Goal: Transaction & Acquisition: Purchase product/service

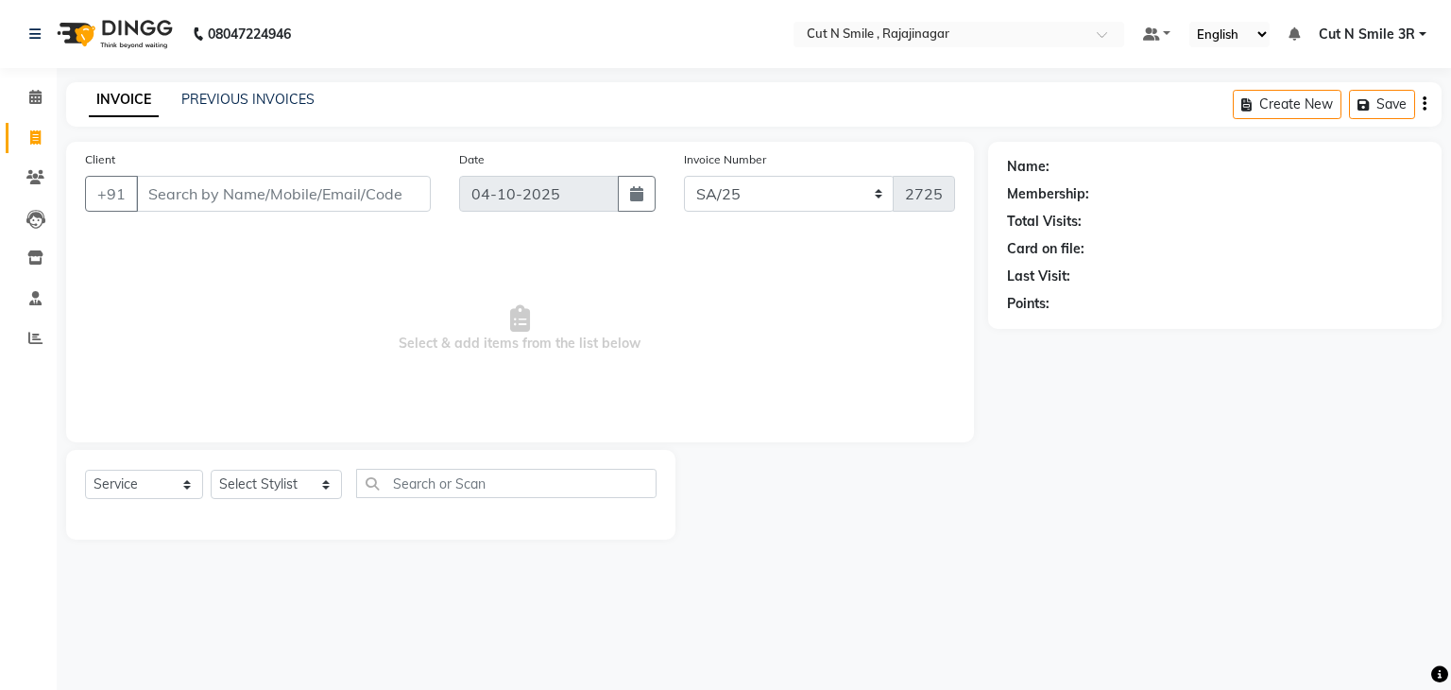
select select "7181"
select select "service"
click at [309, 194] on input "Client" at bounding box center [283, 194] width 295 height 36
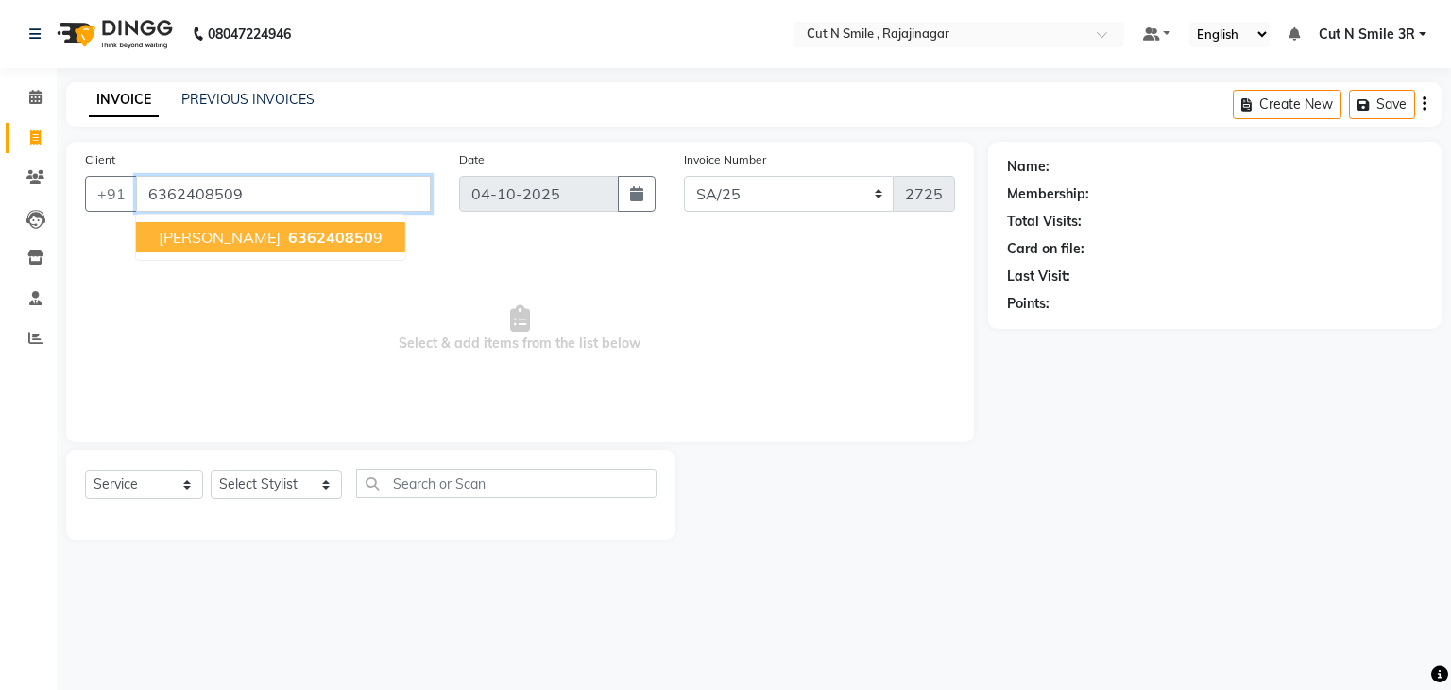
type input "6362408509"
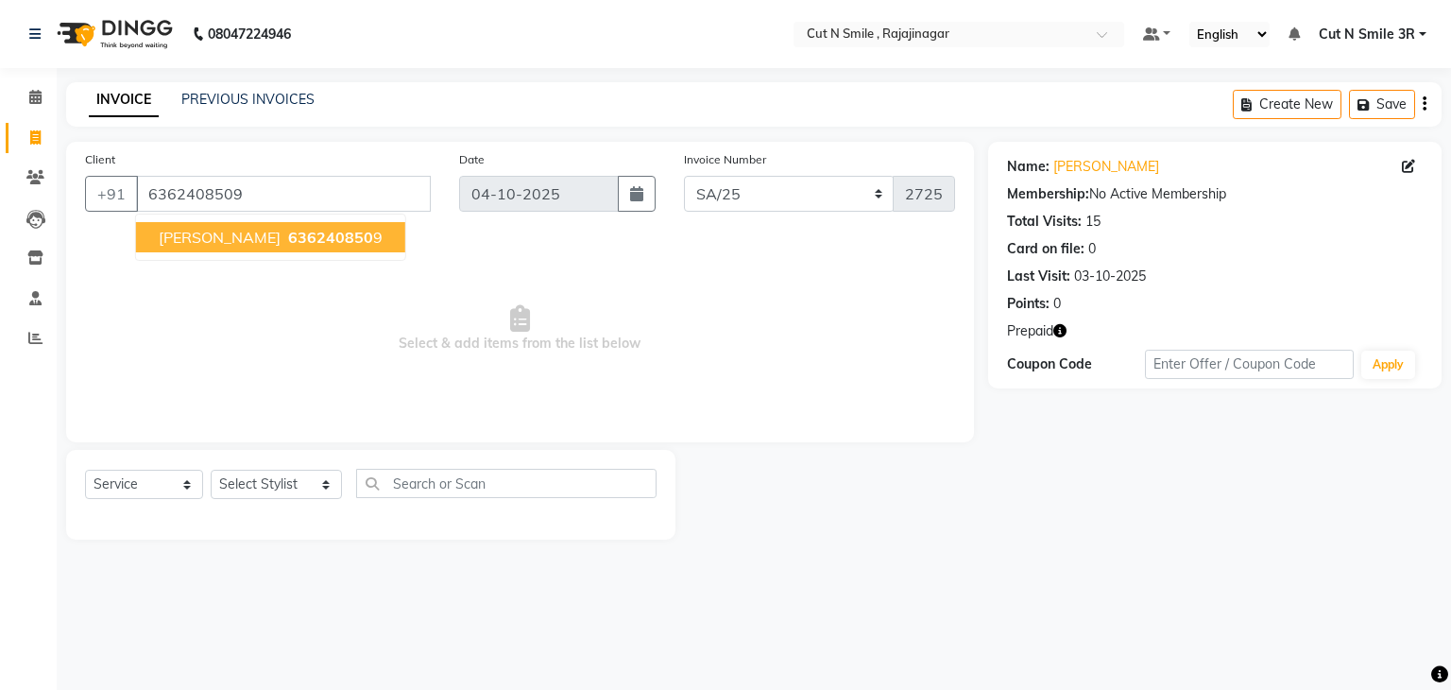
click at [304, 228] on span "636240850" at bounding box center [330, 237] width 85 height 19
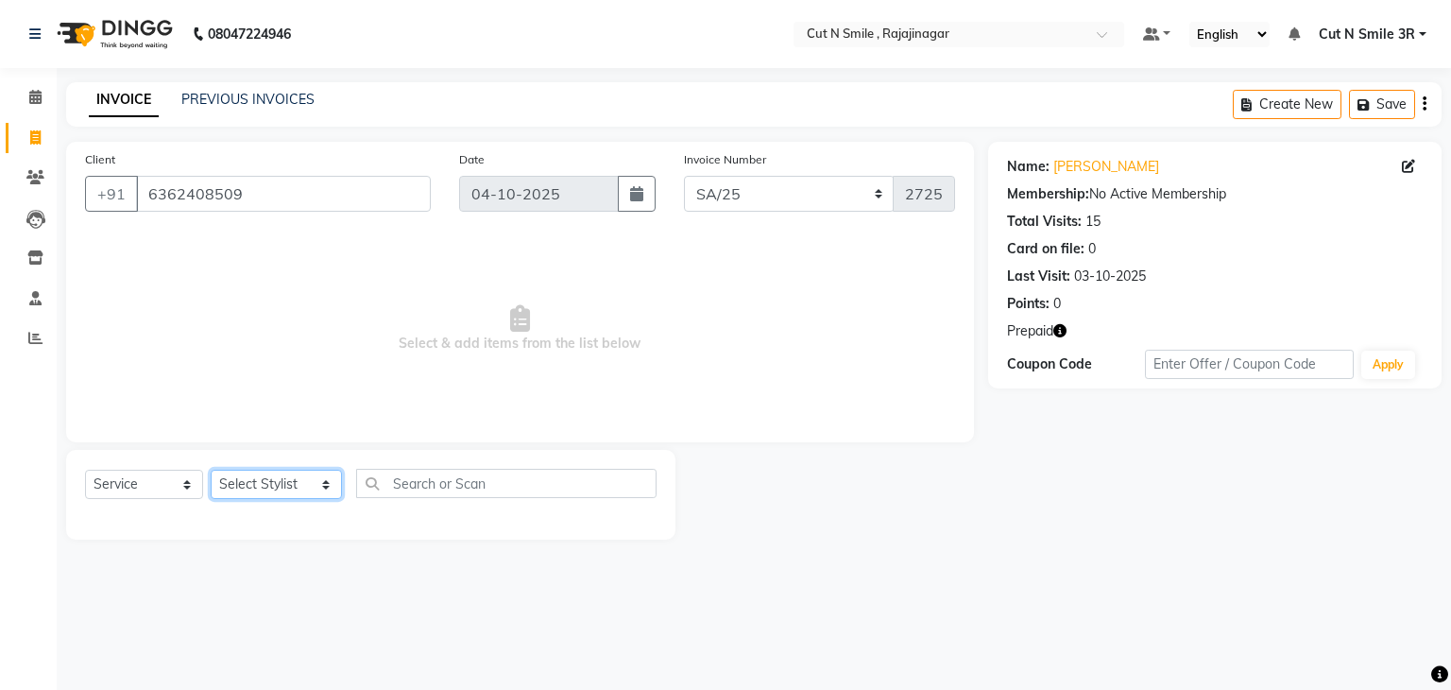
click at [266, 490] on select "Select Stylist [PERSON_NAME] Ammu 3R [PERSON_NAME] VN [PERSON_NAME] 3R [PERSON_…" at bounding box center [276, 484] width 131 height 29
select select "58694"
click at [211, 471] on select "Select Stylist [PERSON_NAME] Ammu 3R [PERSON_NAME] VN [PERSON_NAME] 3R [PERSON_…" at bounding box center [276, 484] width 131 height 29
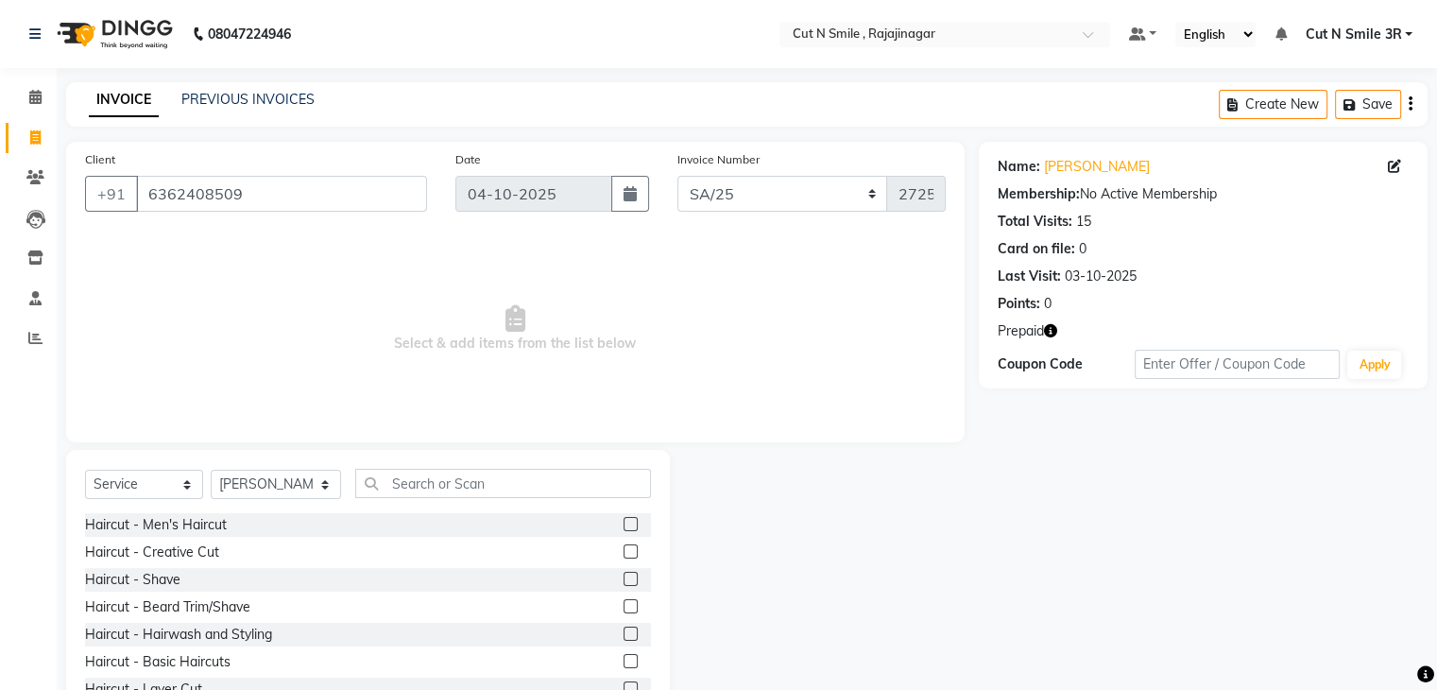
click at [624, 605] on label at bounding box center [631, 606] width 14 height 14
click at [624, 605] on input "checkbox" at bounding box center [630, 607] width 12 height 12
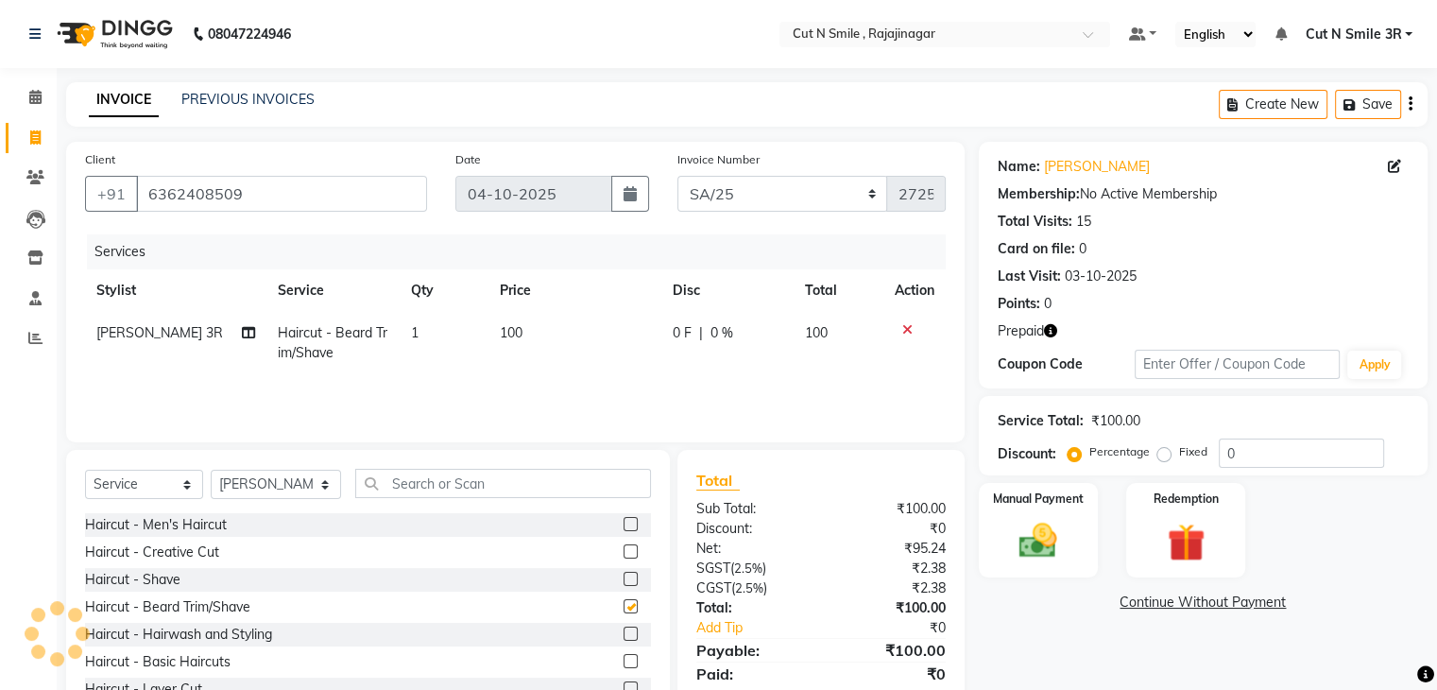
checkbox input "false"
click at [1193, 538] on img at bounding box center [1185, 543] width 63 height 48
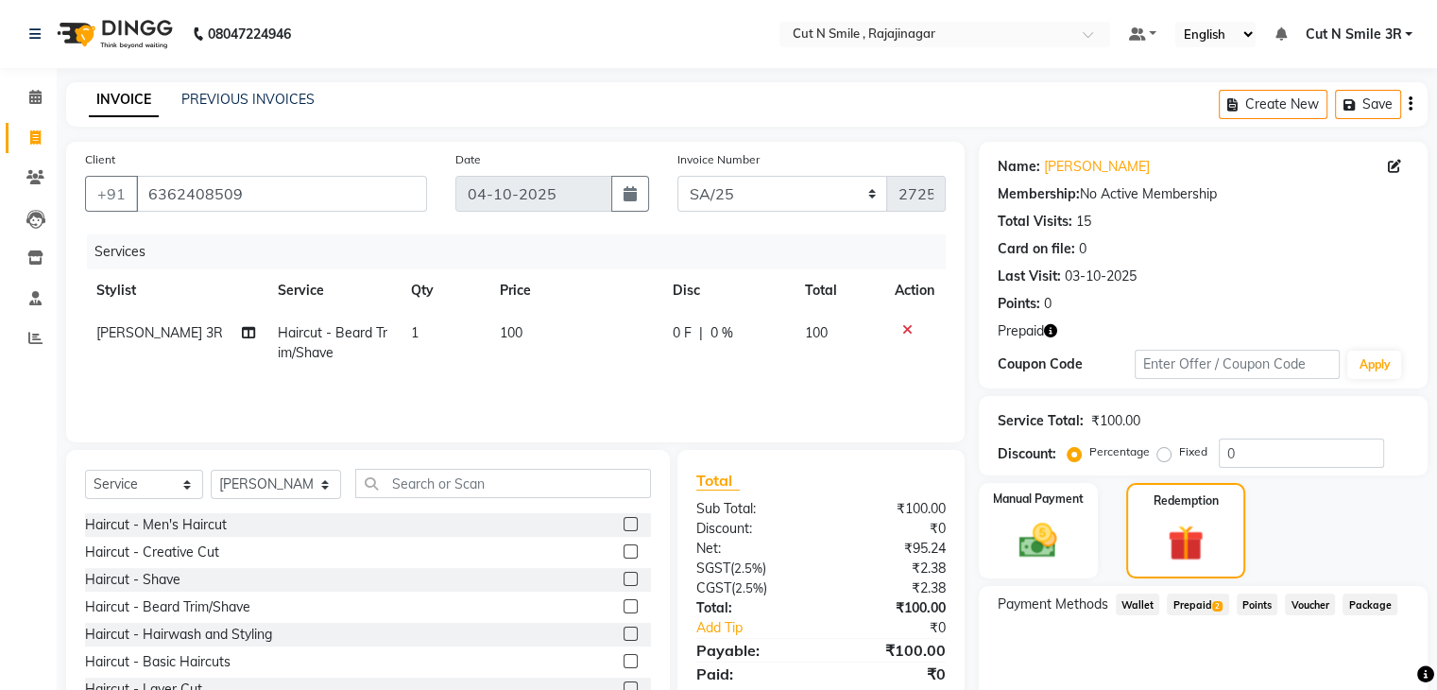
click at [1188, 601] on span "Prepaid 2" at bounding box center [1197, 604] width 61 height 22
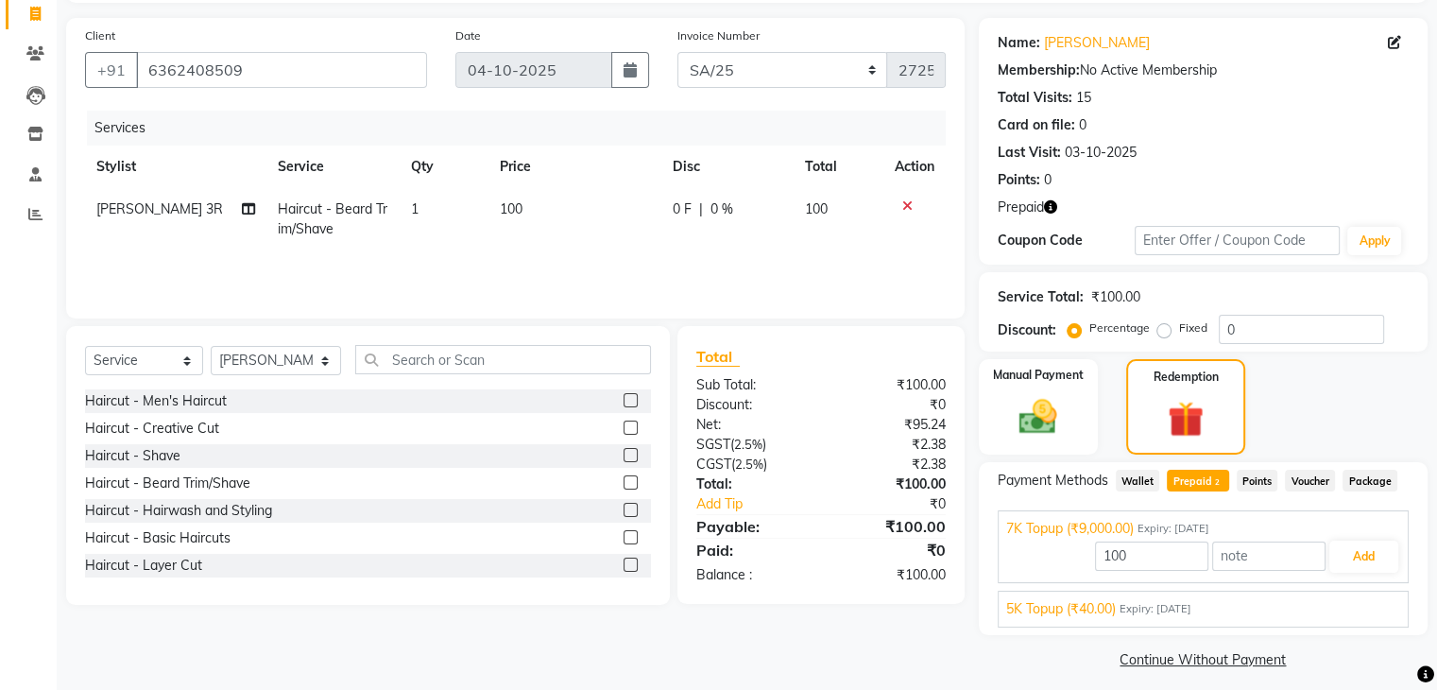
scroll to position [136, 0]
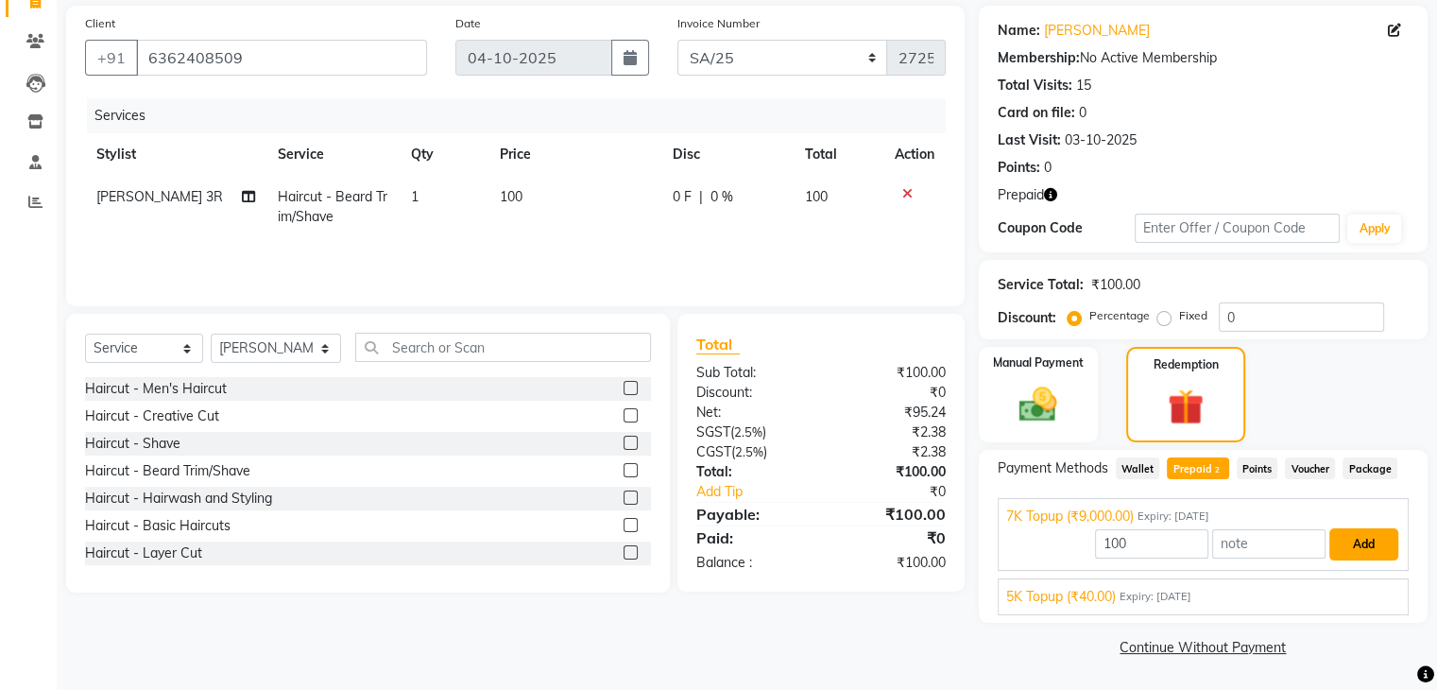
click at [1357, 537] on button "Add" at bounding box center [1363, 544] width 69 height 32
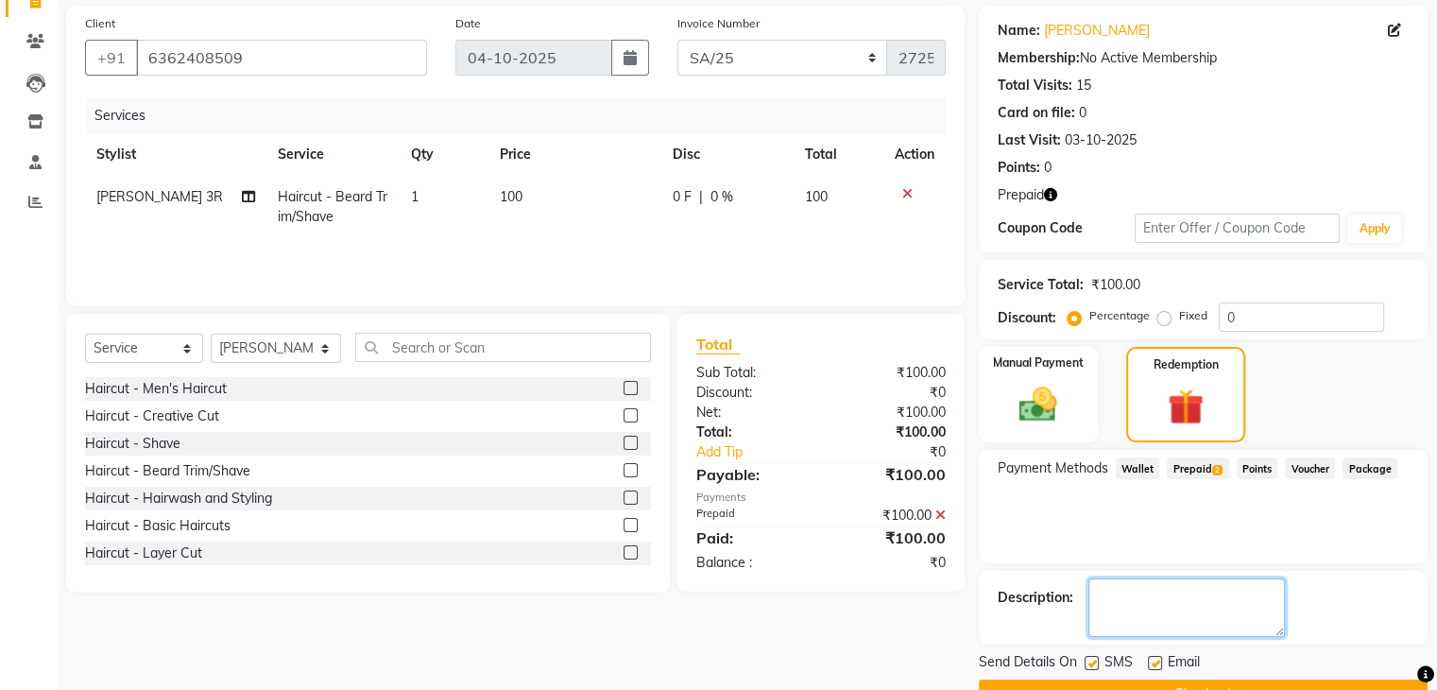
click at [1265, 603] on textarea at bounding box center [1186, 607] width 197 height 59
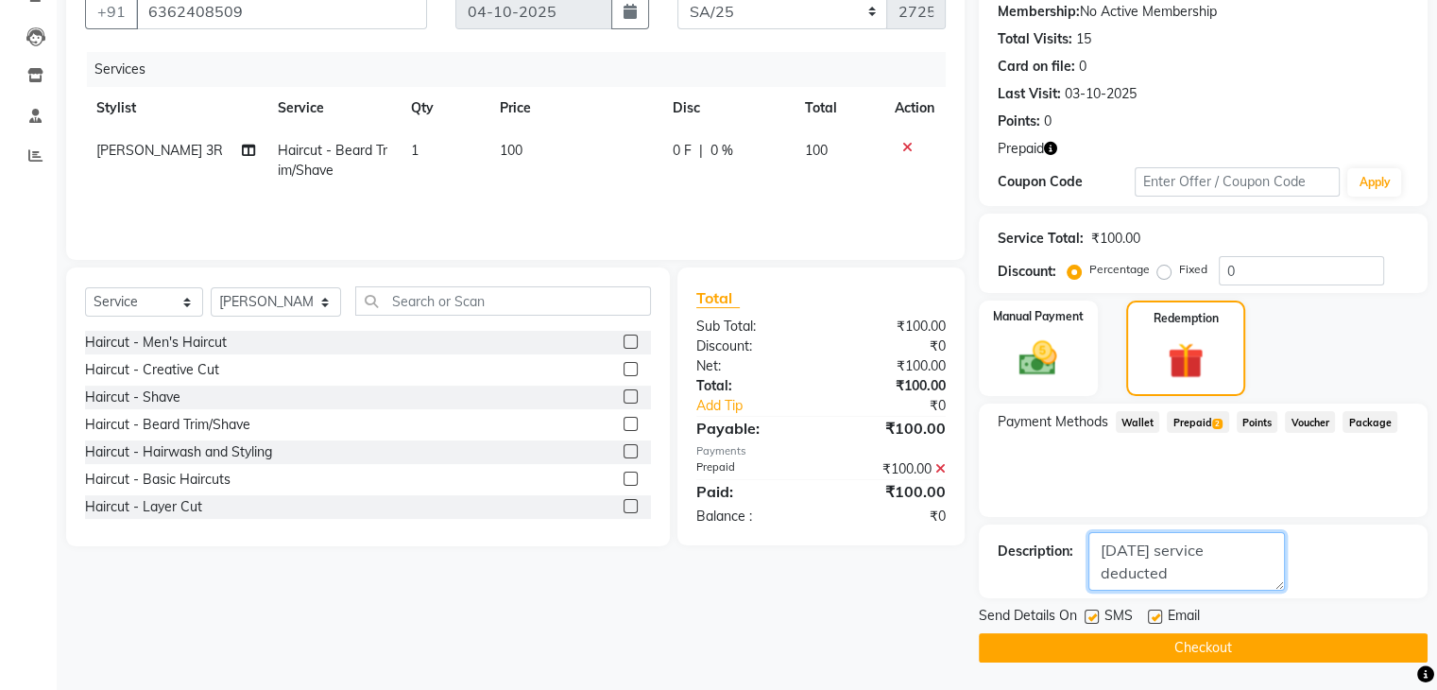
type textarea "[DATE] service deducted"
click at [1219, 636] on button "Checkout" at bounding box center [1203, 647] width 449 height 29
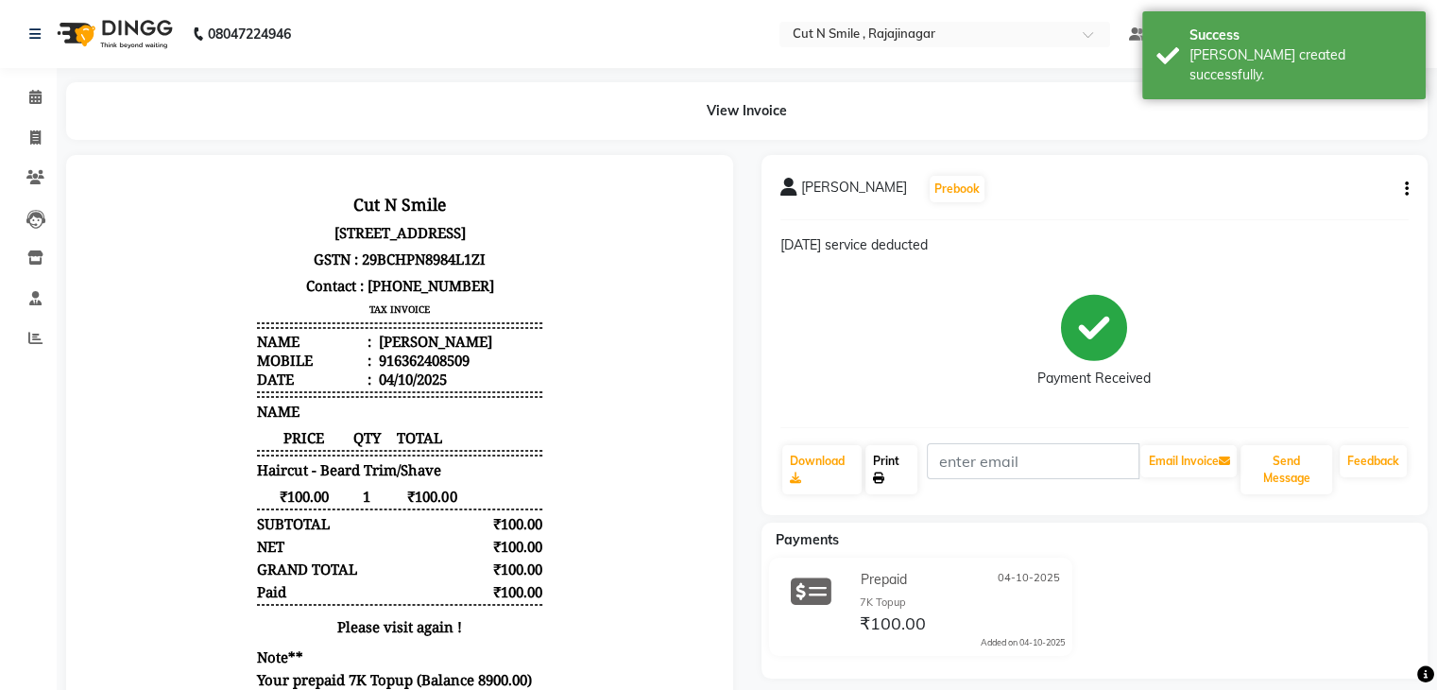
click at [879, 470] on link "Print" at bounding box center [891, 469] width 52 height 49
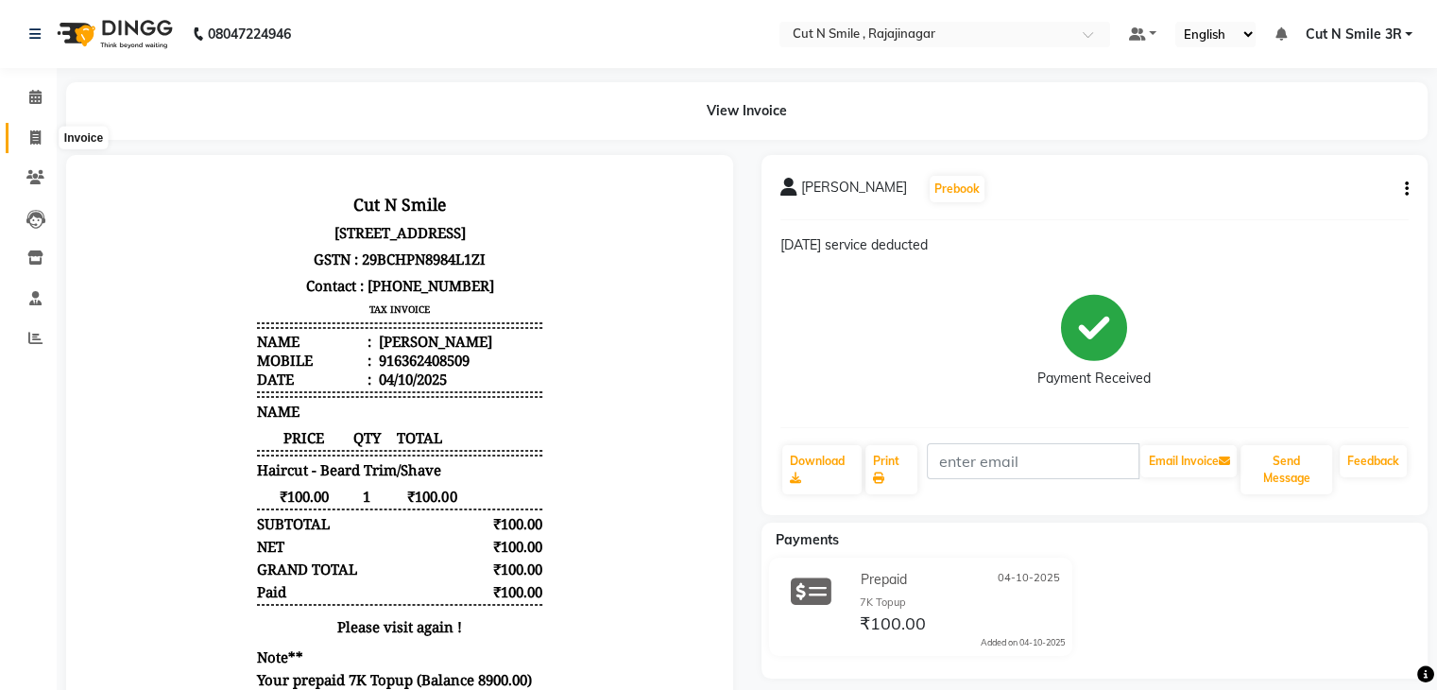
click at [33, 145] on icon at bounding box center [35, 137] width 10 height 14
select select "service"
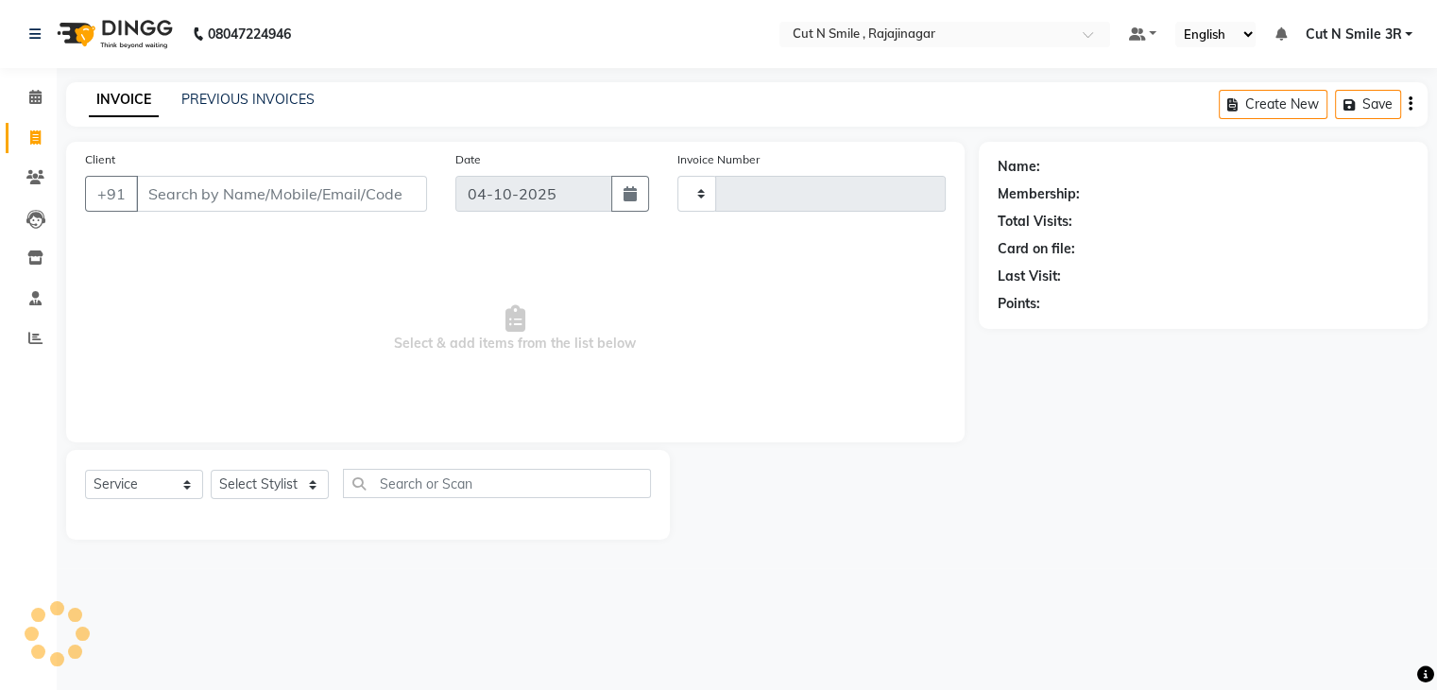
type input "136"
click at [719, 197] on select "[PERSON_NAME]/25-26 LA/2025-26 SH/25 CH/25 SA/25" at bounding box center [789, 194] width 211 height 36
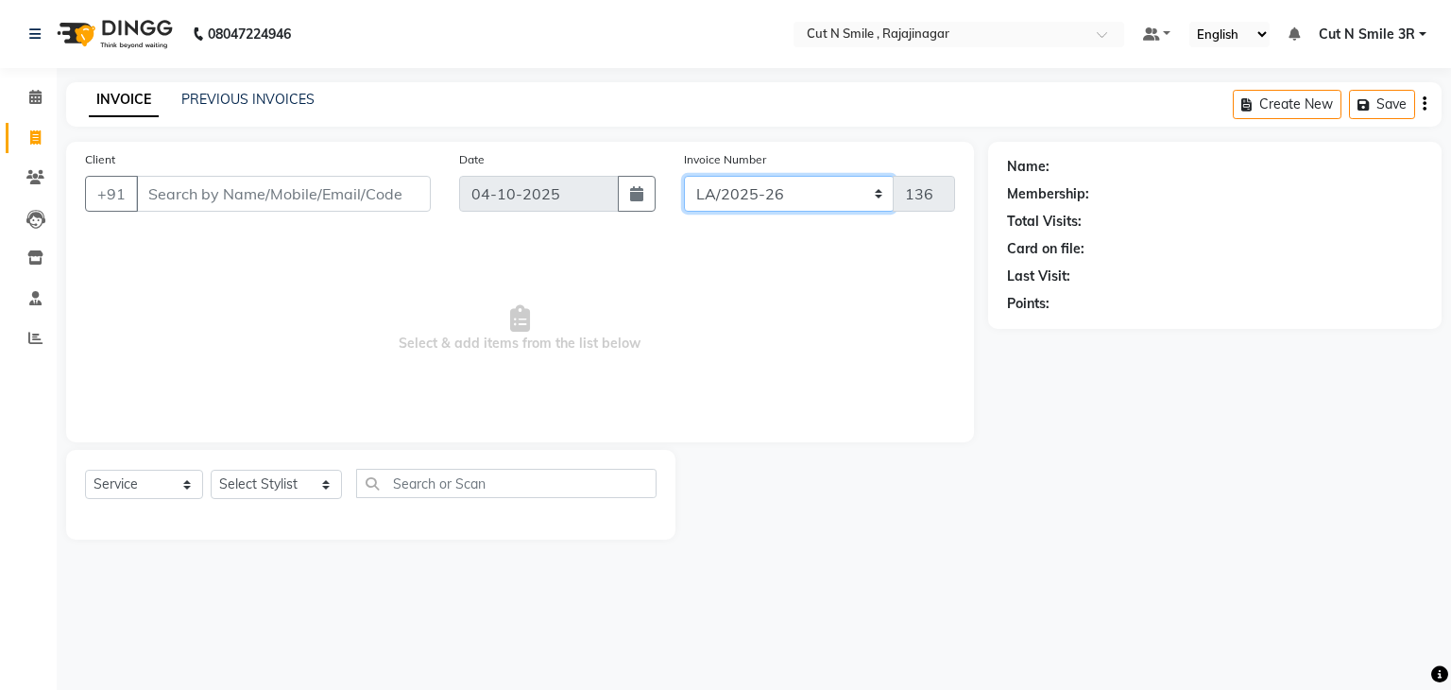
select select "7181"
click at [684, 176] on select "[PERSON_NAME]/25-26 LA/2025-26 SH/25 CH/25 SA/25" at bounding box center [789, 194] width 211 height 36
type input "2726"
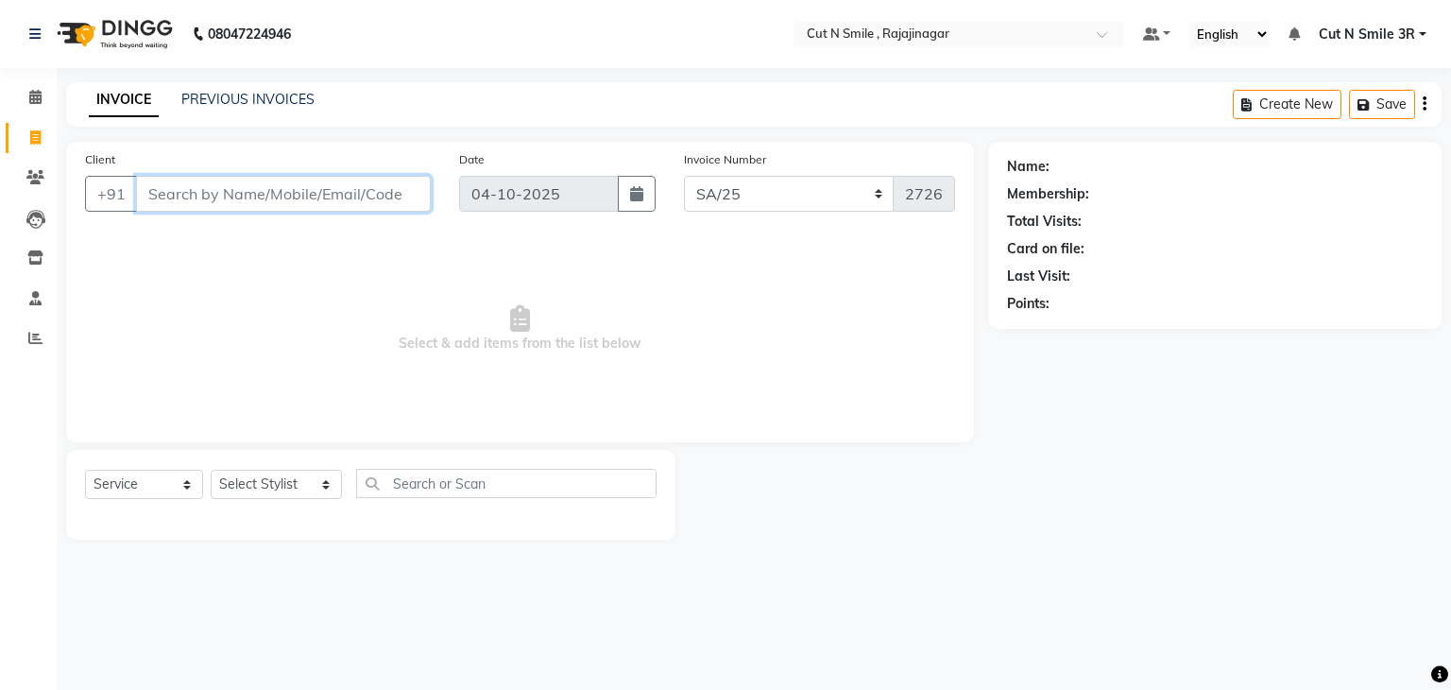
click at [303, 193] on input "Client" at bounding box center [283, 194] width 295 height 36
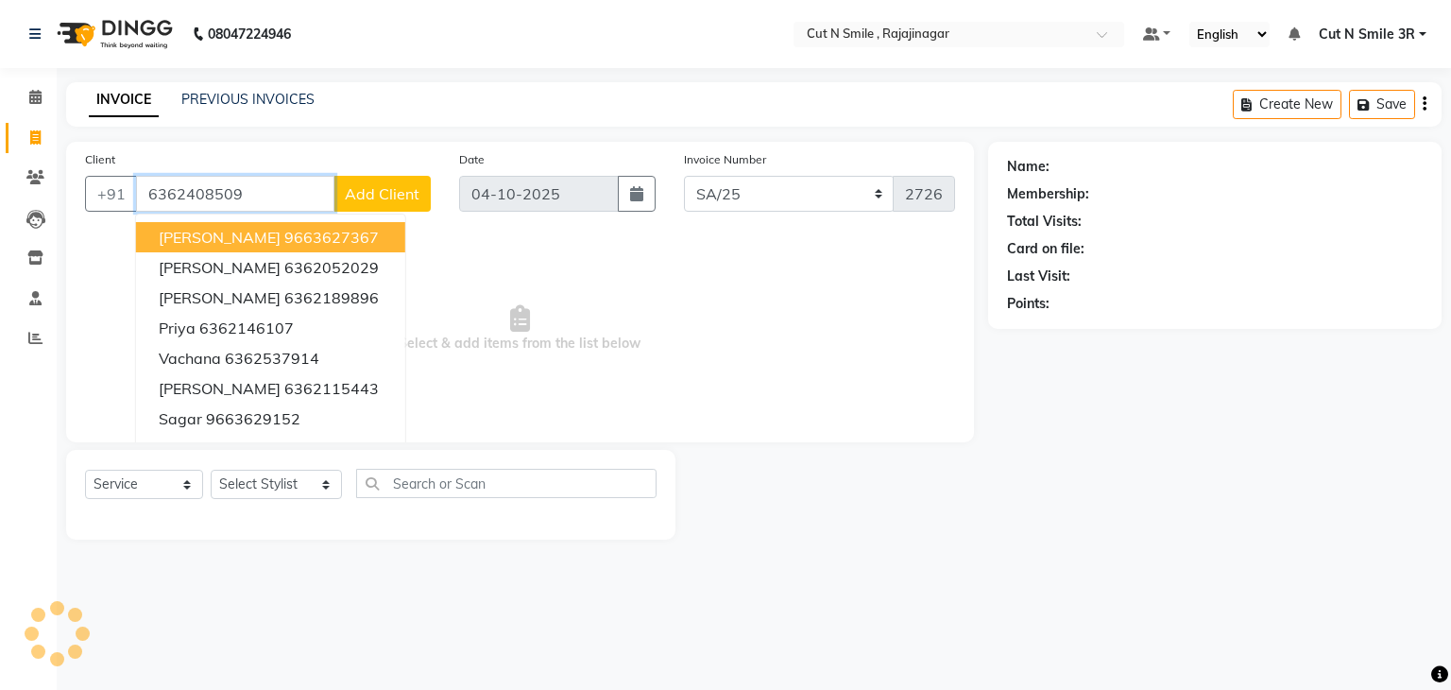
type input "6362408509"
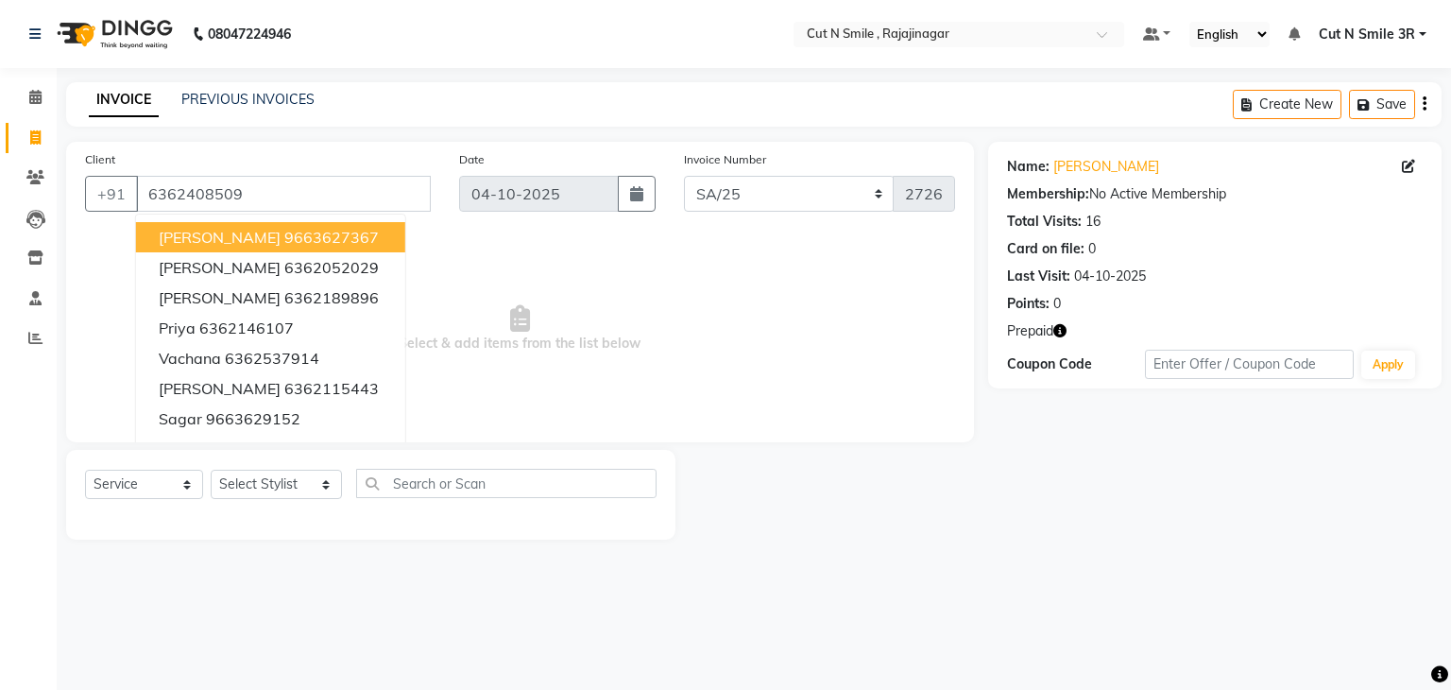
click at [608, 256] on span "Select & add items from the list below" at bounding box center [520, 328] width 870 height 189
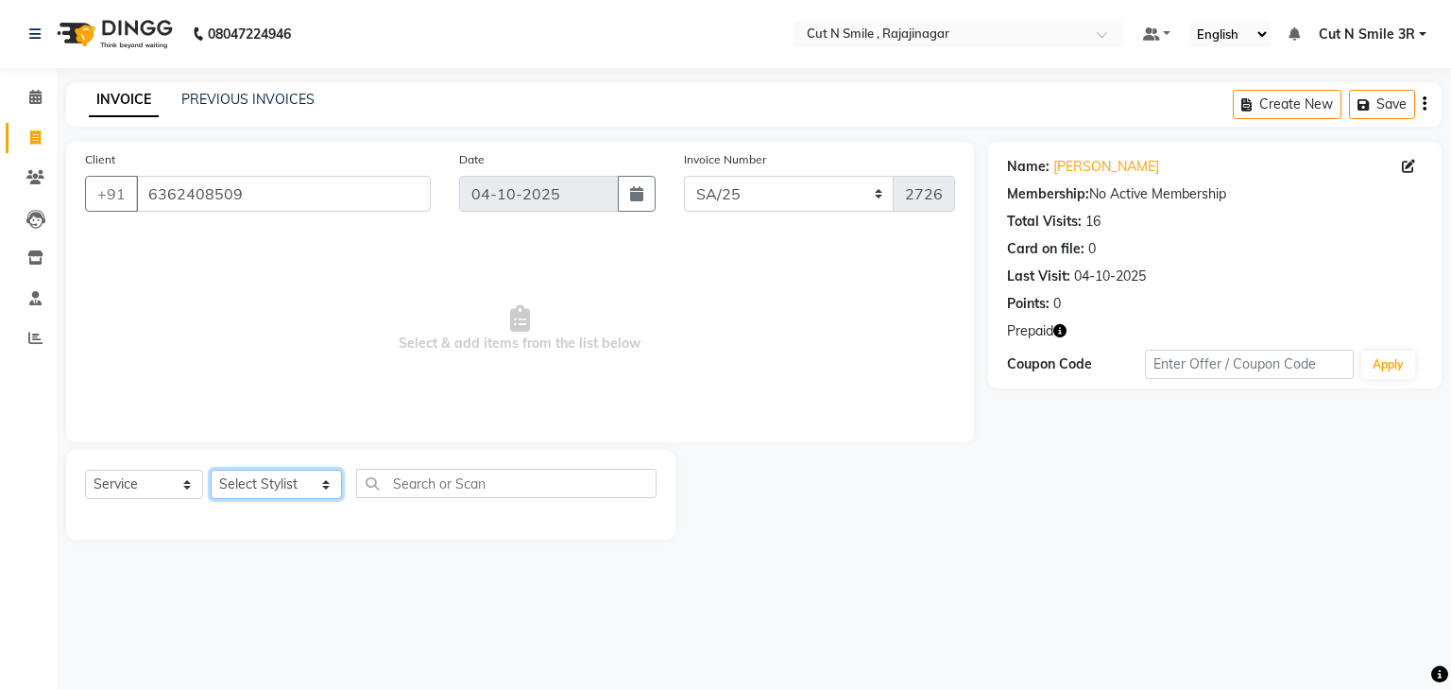
click at [225, 495] on select "Select Stylist [PERSON_NAME] Ammu 3R [PERSON_NAME] VN [PERSON_NAME] 3R [PERSON_…" at bounding box center [276, 484] width 131 height 29
select select "84803"
click at [211, 471] on select "Select Stylist [PERSON_NAME] Ammu 3R [PERSON_NAME] VN [PERSON_NAME] 3R [PERSON_…" at bounding box center [276, 484] width 131 height 29
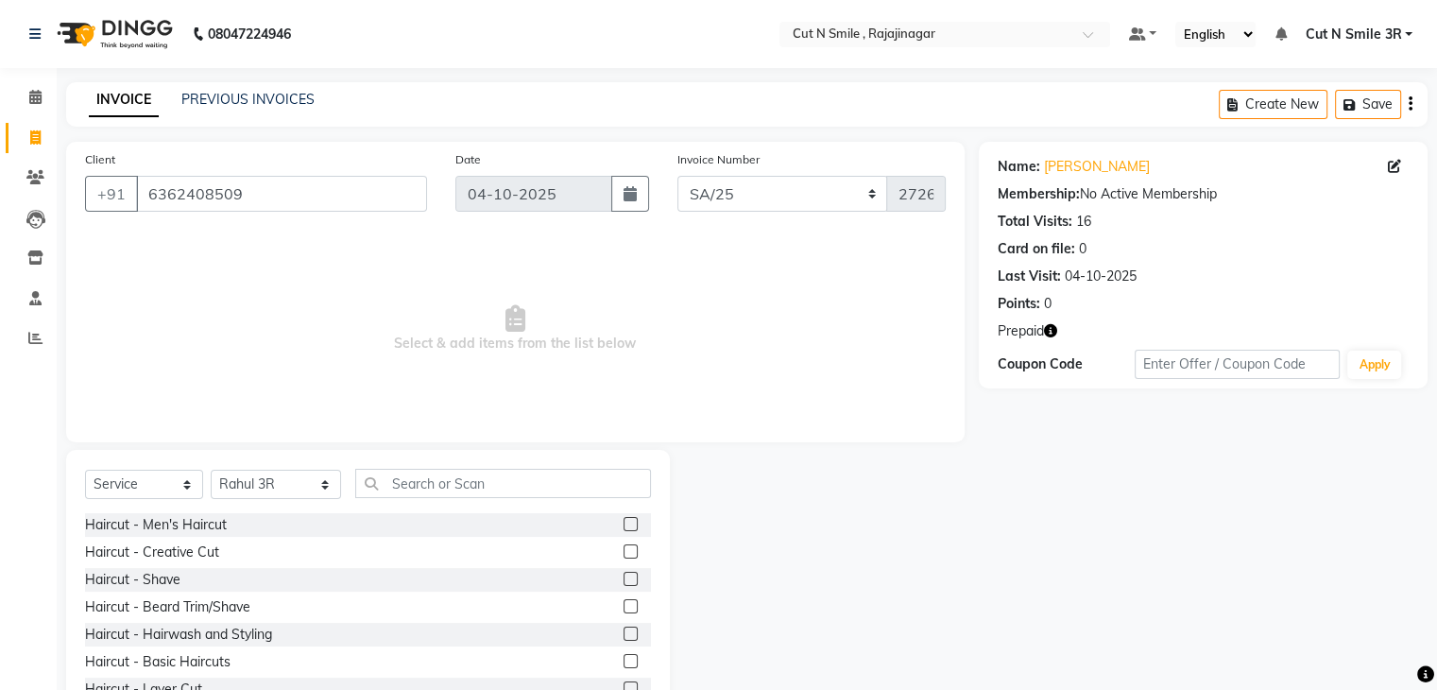
click at [624, 555] on label at bounding box center [631, 551] width 14 height 14
click at [624, 555] on input "checkbox" at bounding box center [630, 552] width 12 height 12
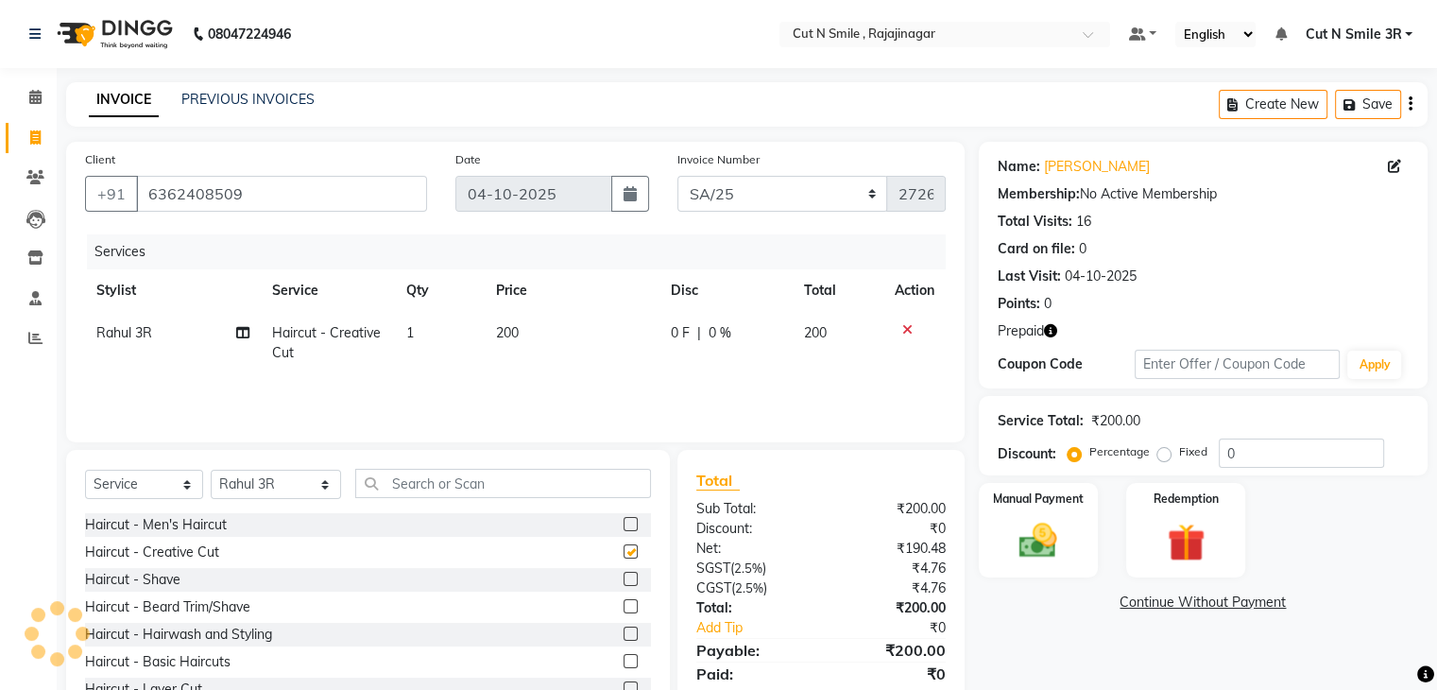
checkbox input "false"
click at [1179, 543] on img at bounding box center [1185, 543] width 63 height 48
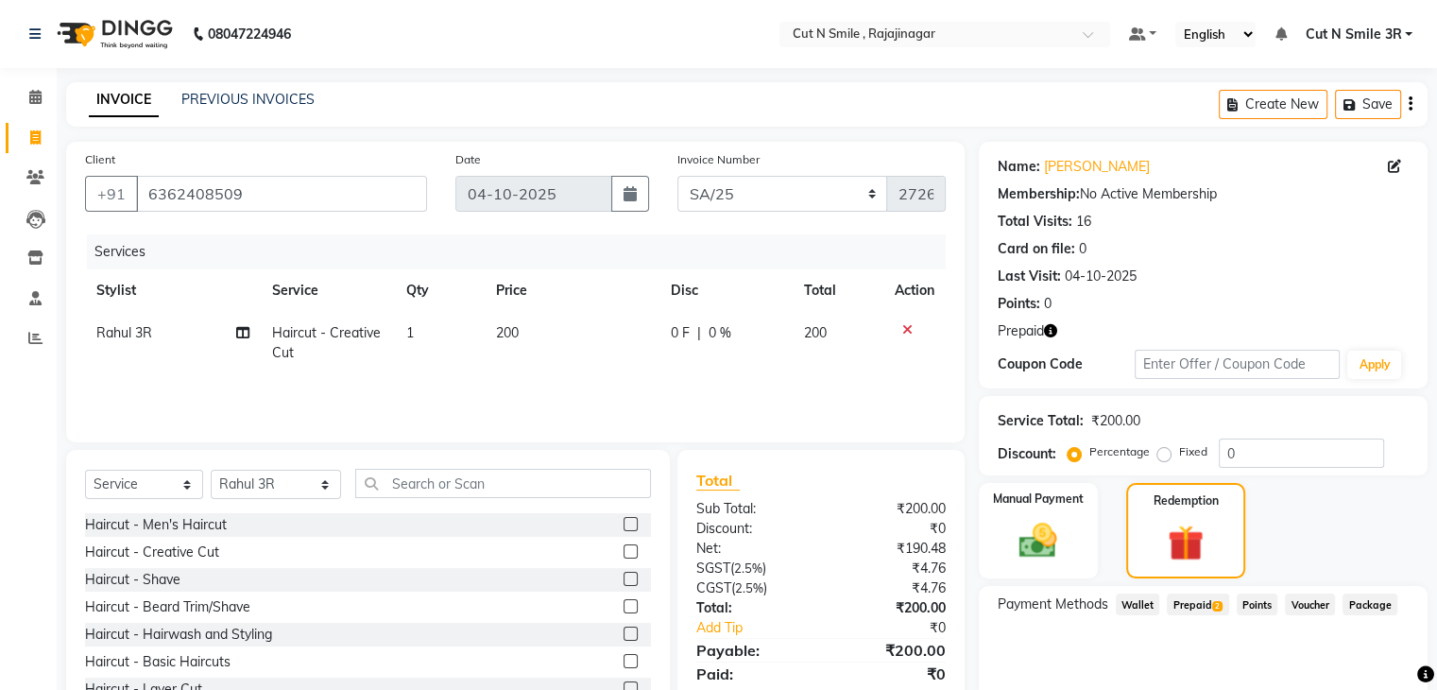
click at [1210, 614] on span "Prepaid 2" at bounding box center [1197, 604] width 61 height 22
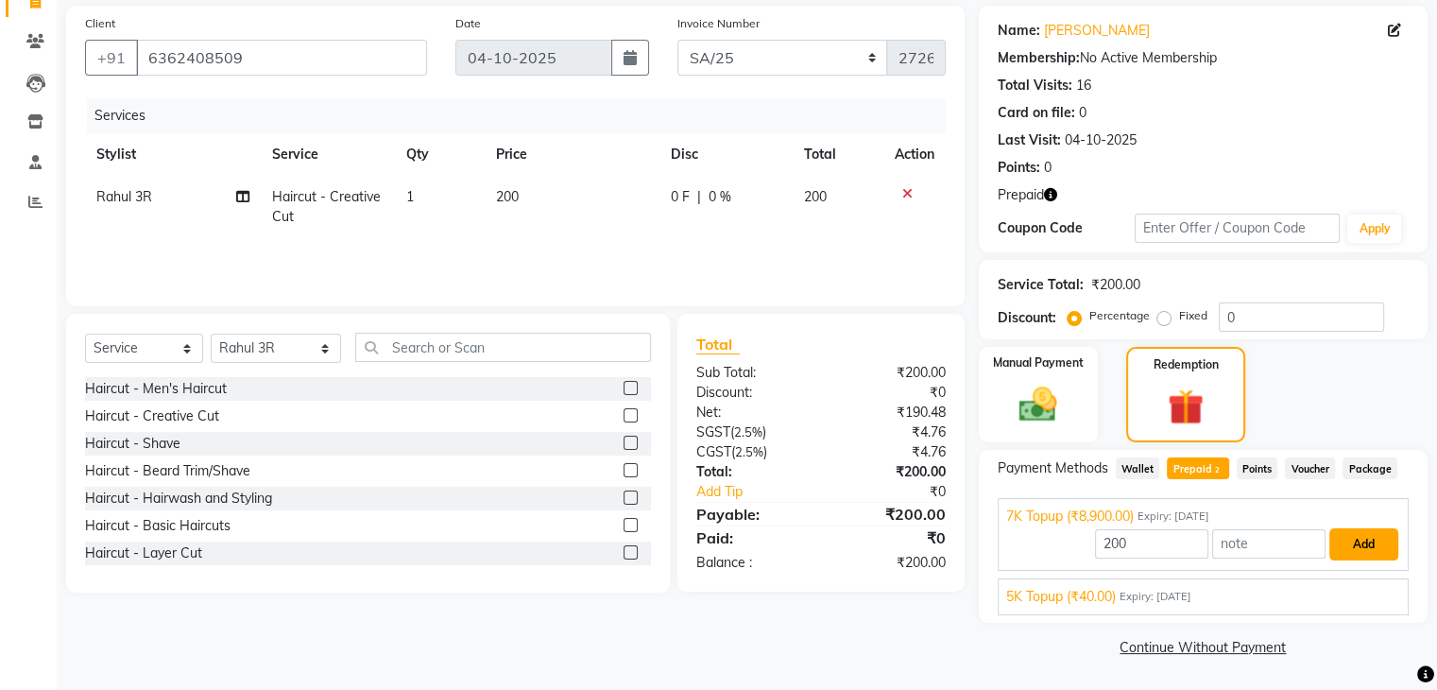
click at [1342, 552] on button "Add" at bounding box center [1363, 544] width 69 height 32
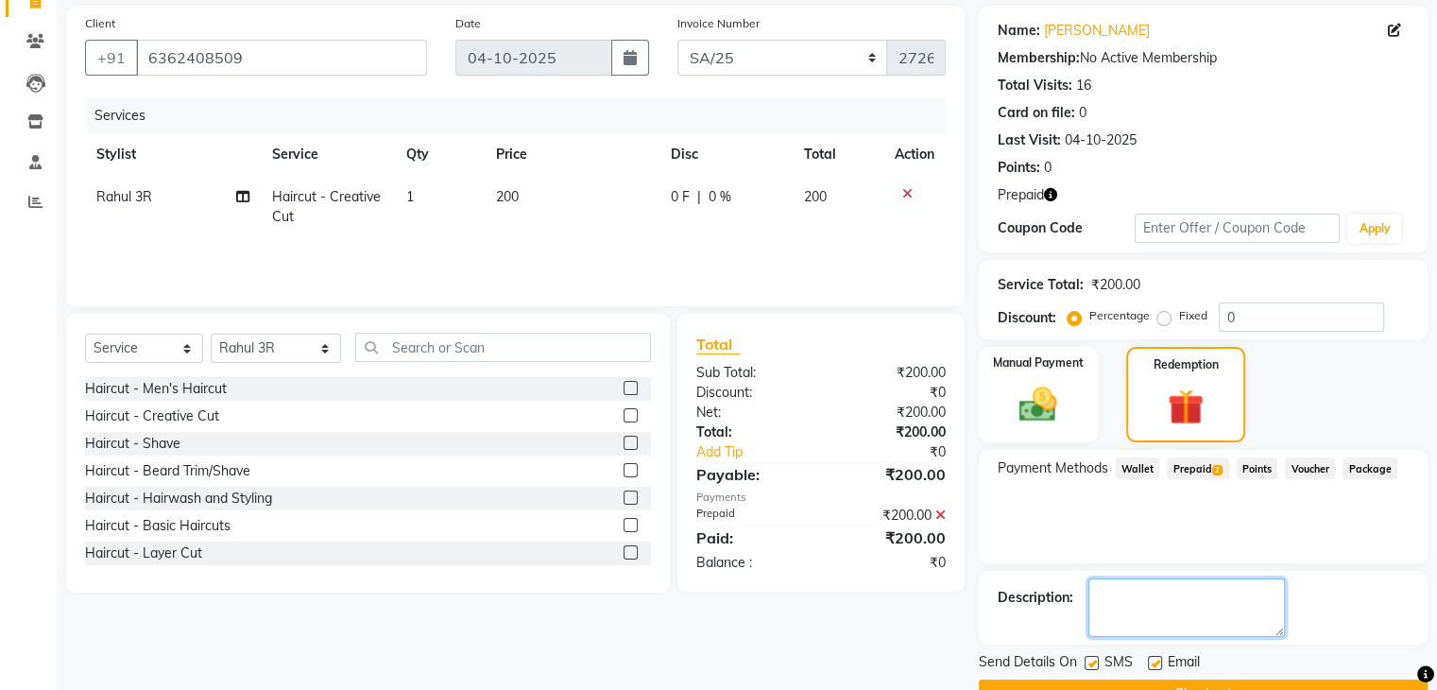
click at [1224, 594] on textarea at bounding box center [1186, 607] width 197 height 59
type textarea "3"
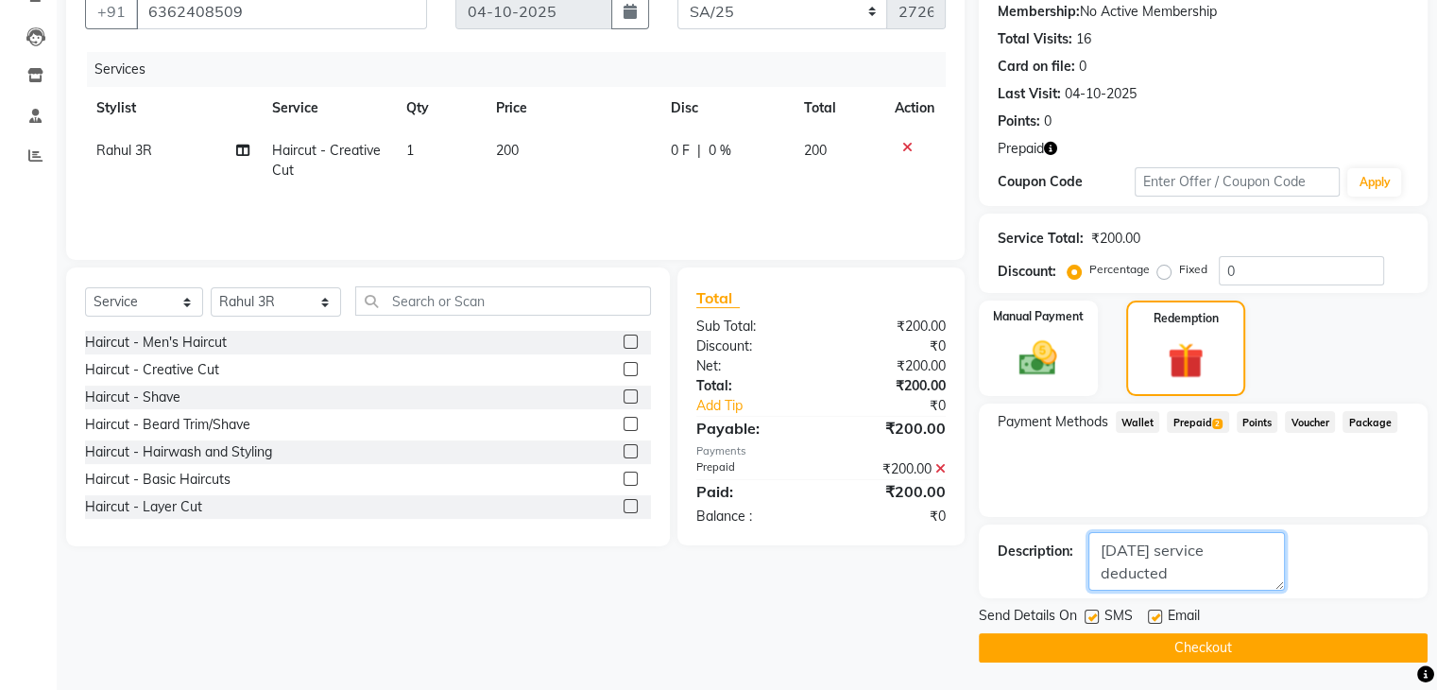
type textarea "[DATE] service deducted"
click at [1222, 649] on button "Checkout" at bounding box center [1203, 647] width 449 height 29
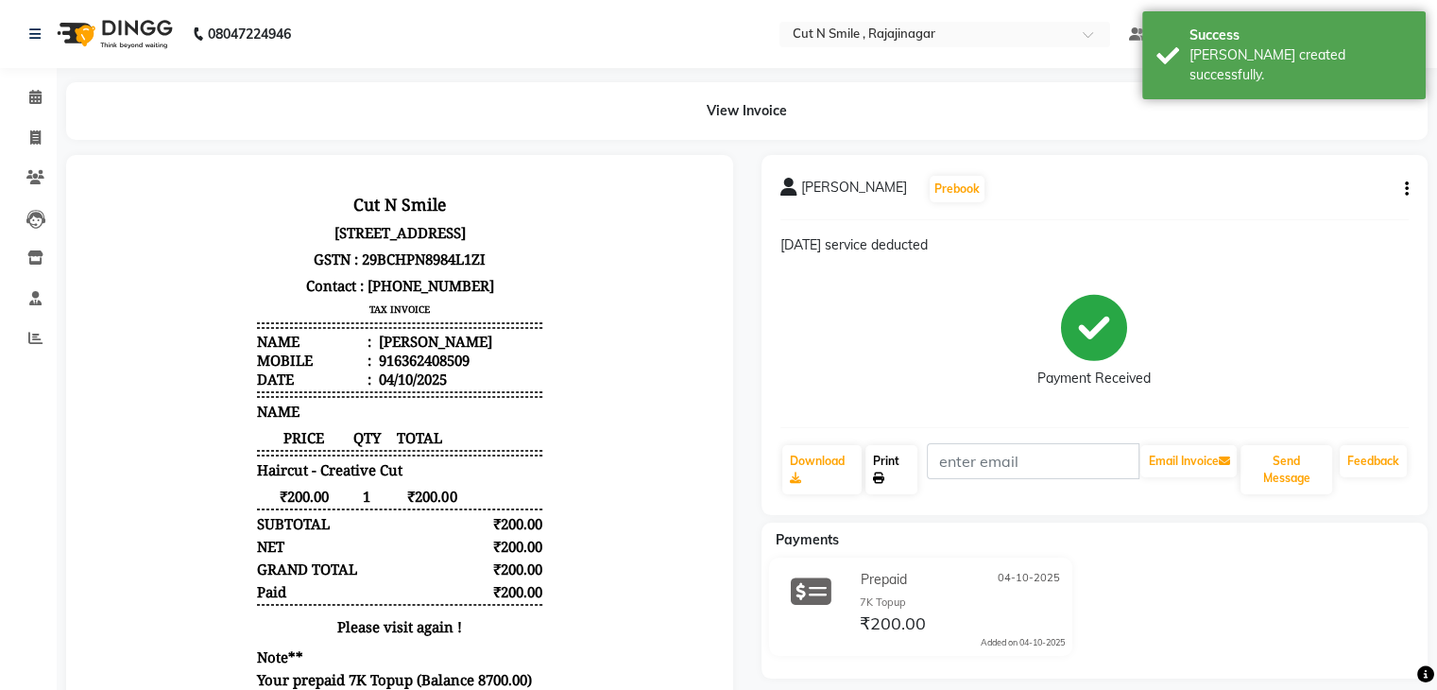
click at [881, 458] on link "Print" at bounding box center [891, 469] width 52 height 49
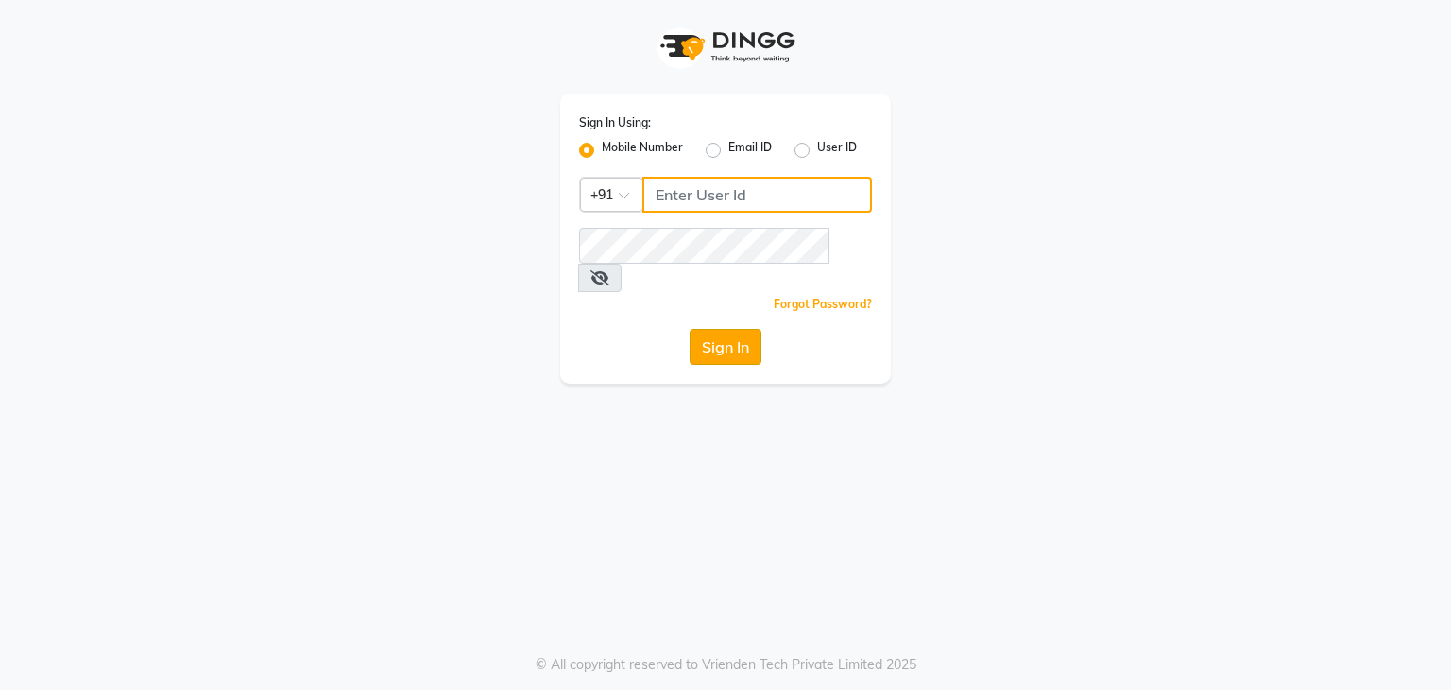
type input "7760024377"
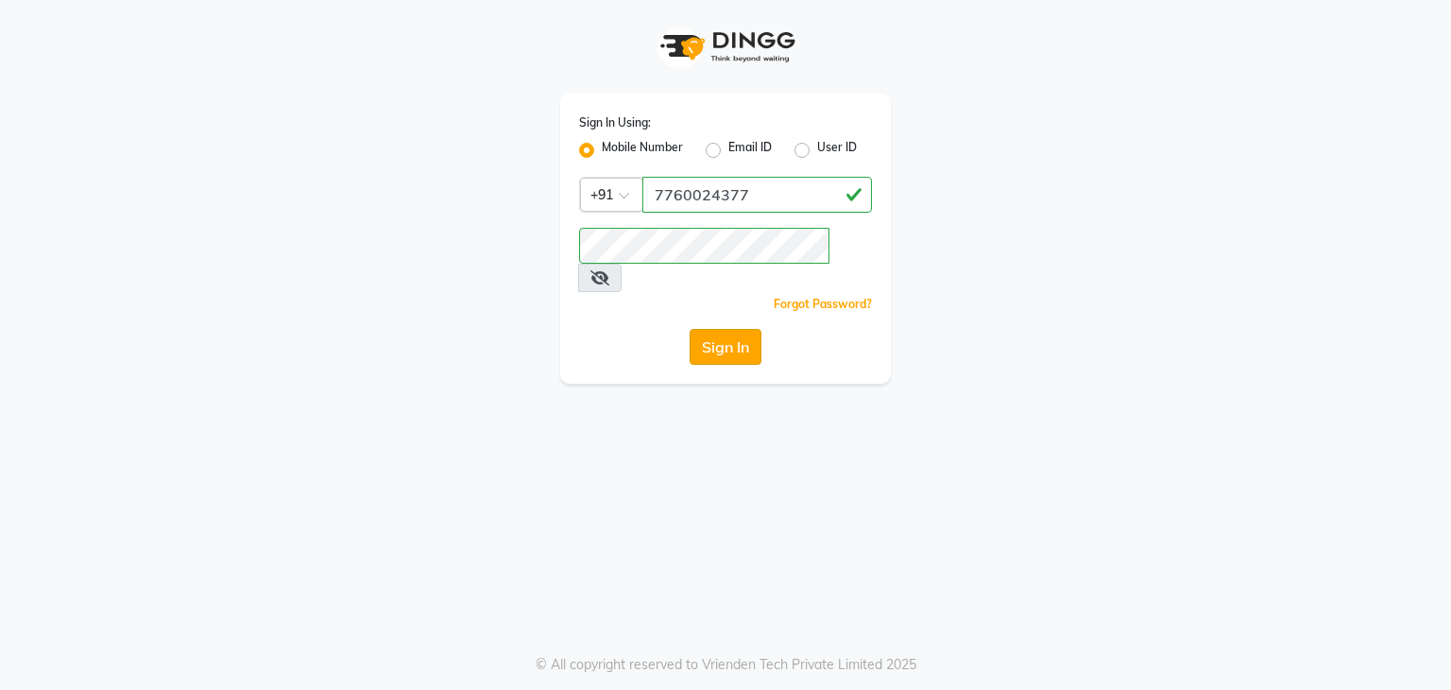
click at [717, 329] on button "Sign In" at bounding box center [726, 347] width 72 height 36
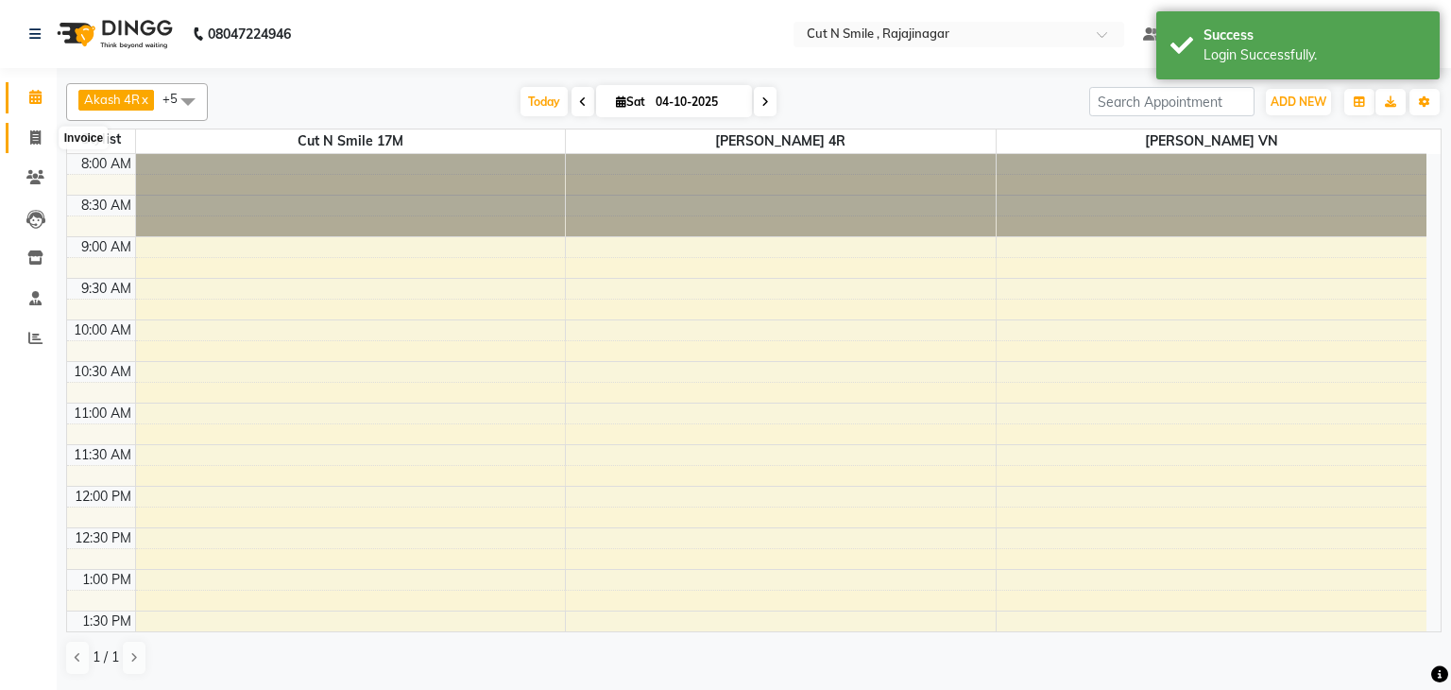
click at [26, 141] on span at bounding box center [35, 139] width 33 height 22
select select "7187"
select select "service"
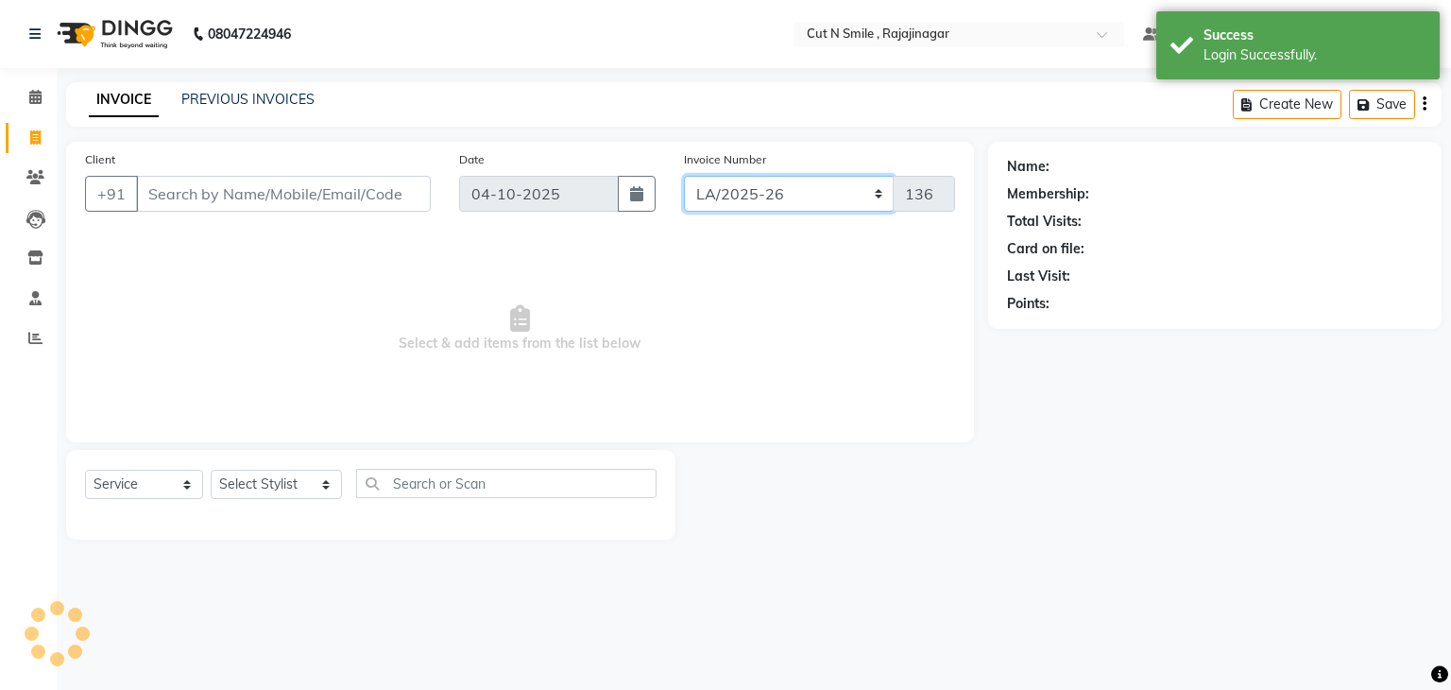
click at [732, 197] on select "[PERSON_NAME]/25-26 LA/2025-26 SH/25 CH/25 SA/25" at bounding box center [789, 194] width 211 height 36
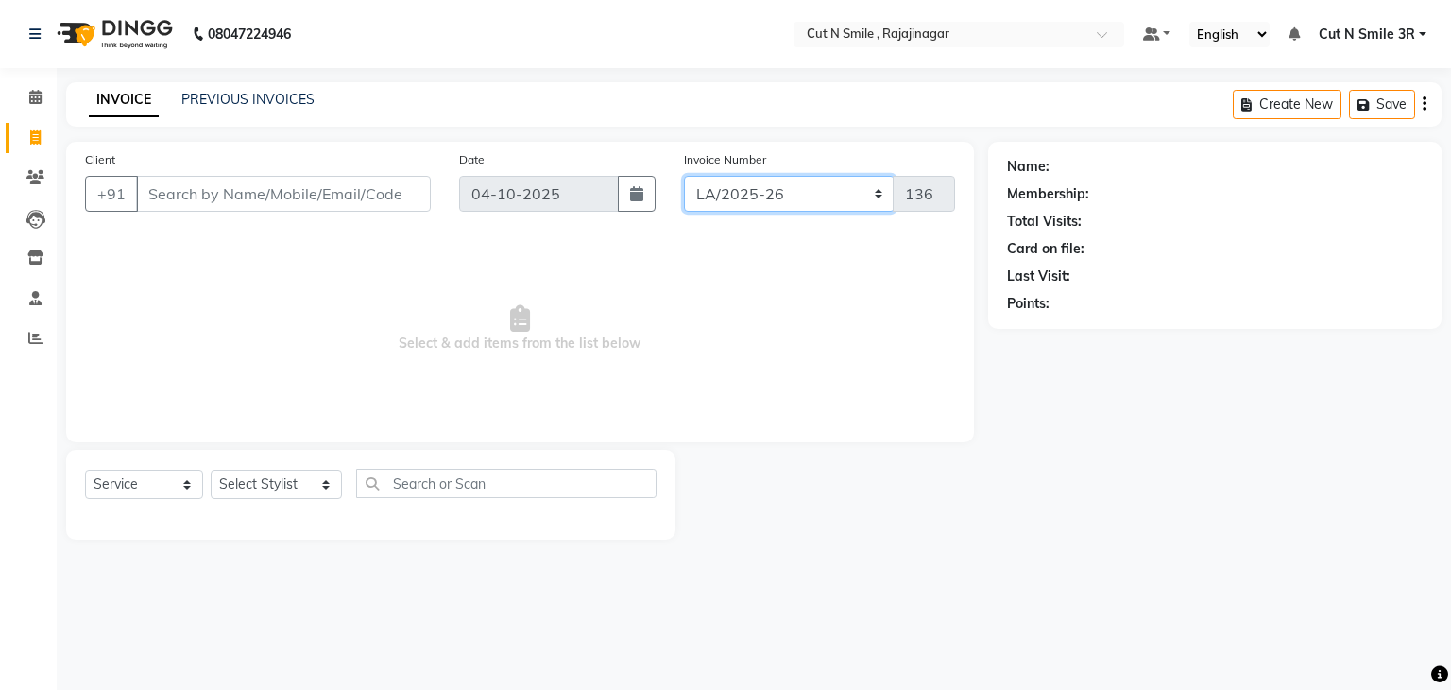
select select "7181"
click at [684, 176] on select "[PERSON_NAME]/25-26 LA/2025-26 SH/25 CH/25 SA/25" at bounding box center [789, 194] width 211 height 36
type input "2727"
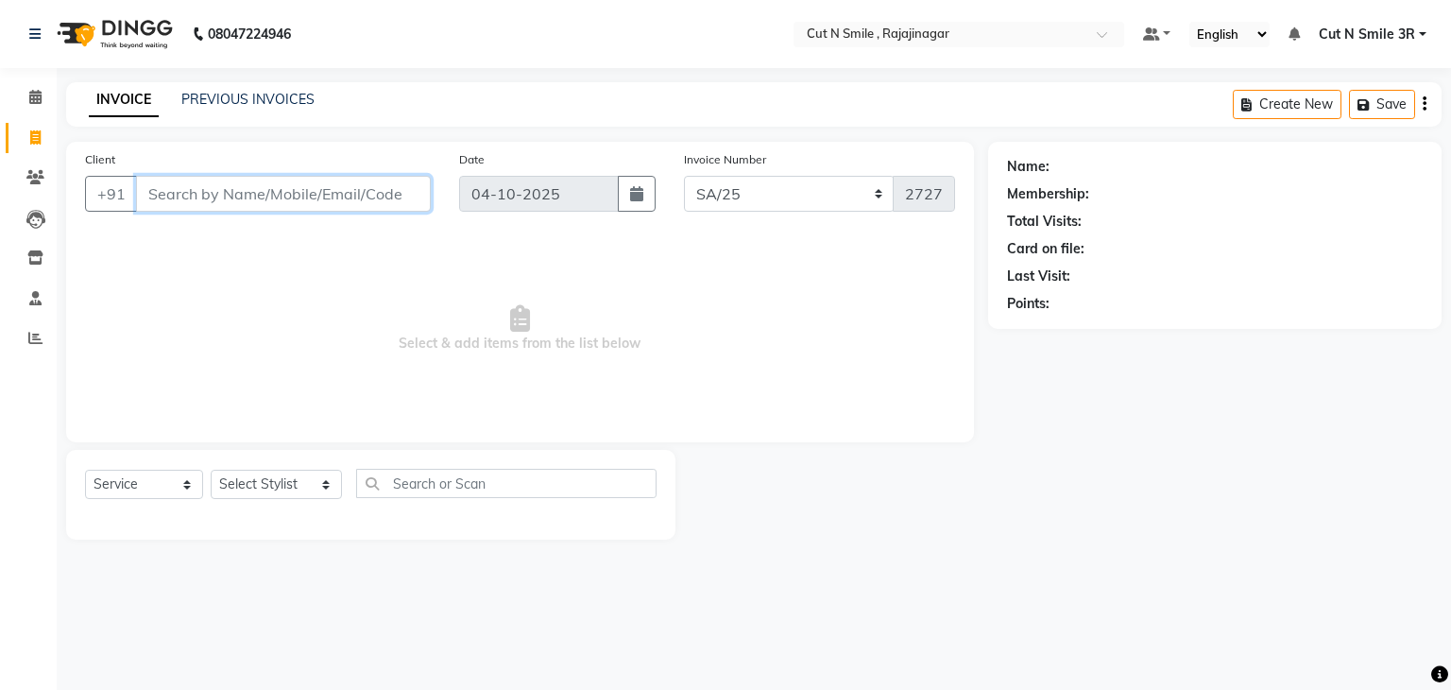
click at [377, 193] on input "Client" at bounding box center [283, 194] width 295 height 36
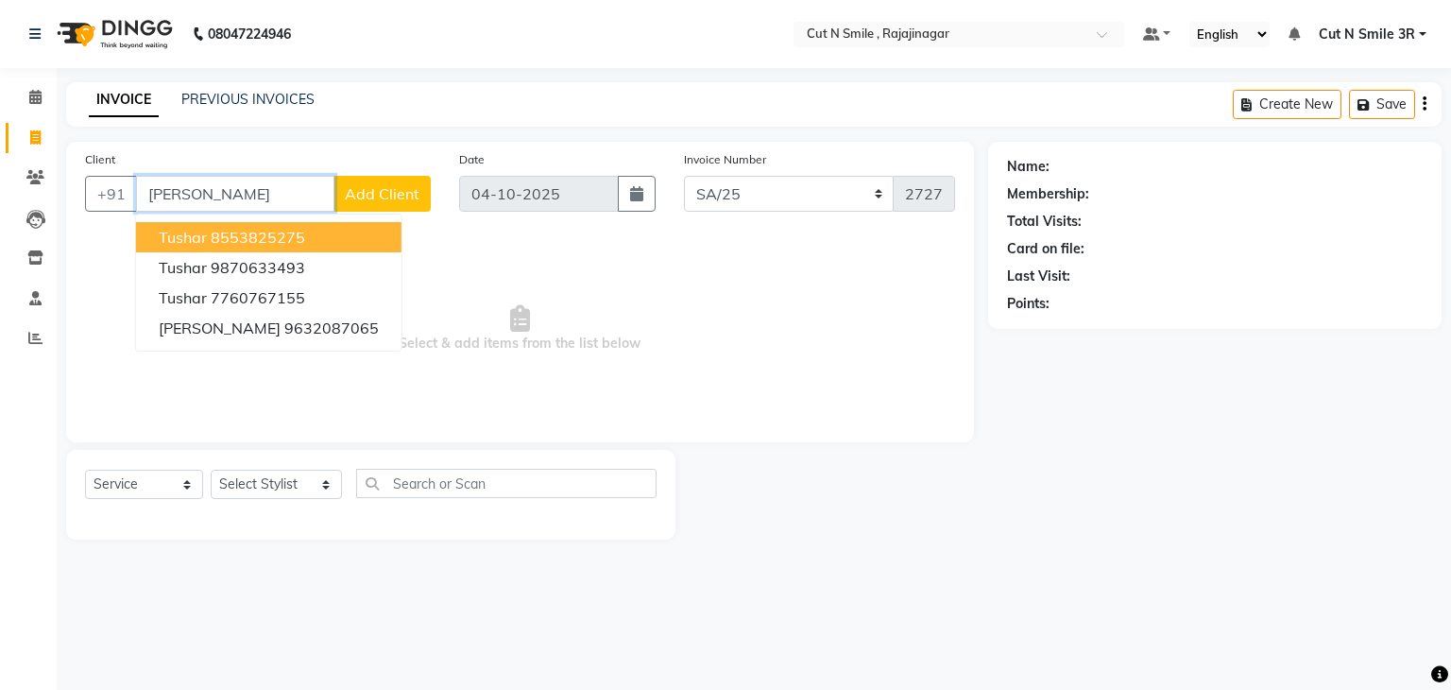
click at [304, 236] on button "Tushar 8553825275" at bounding box center [268, 237] width 265 height 30
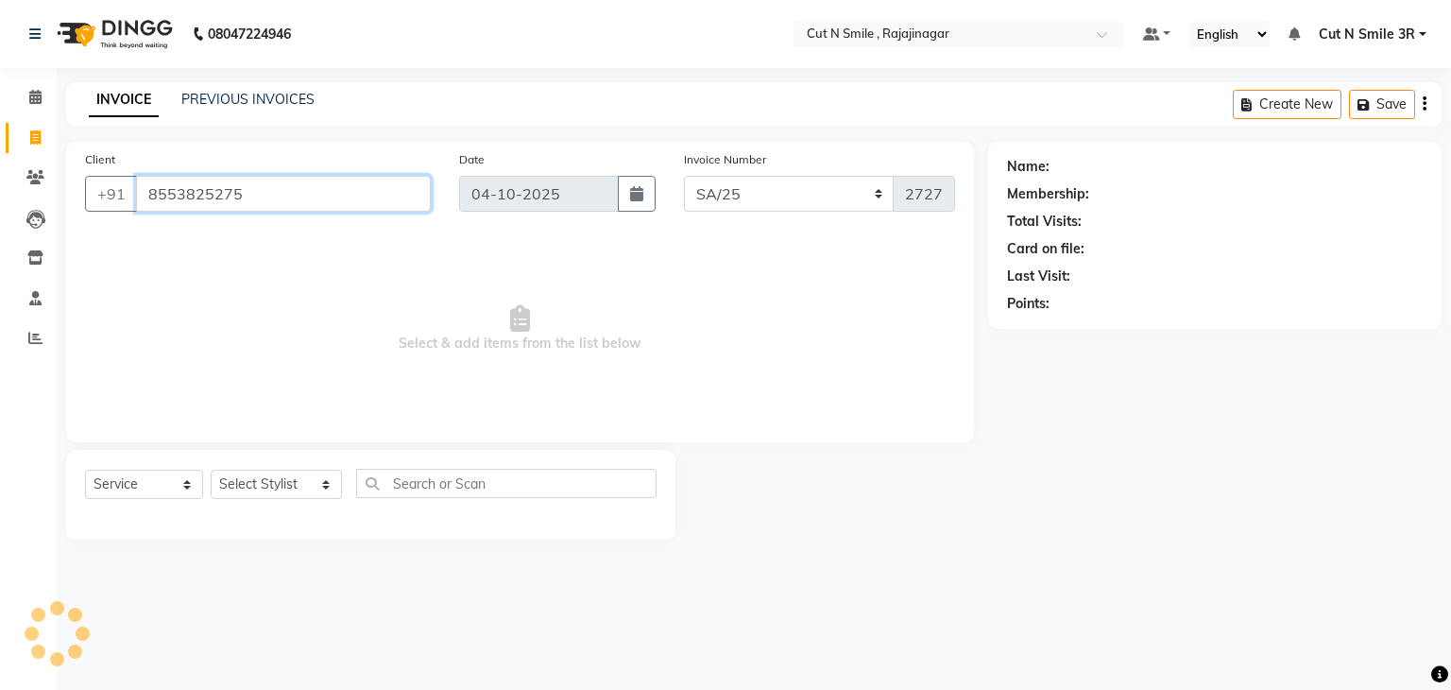
type input "8553825275"
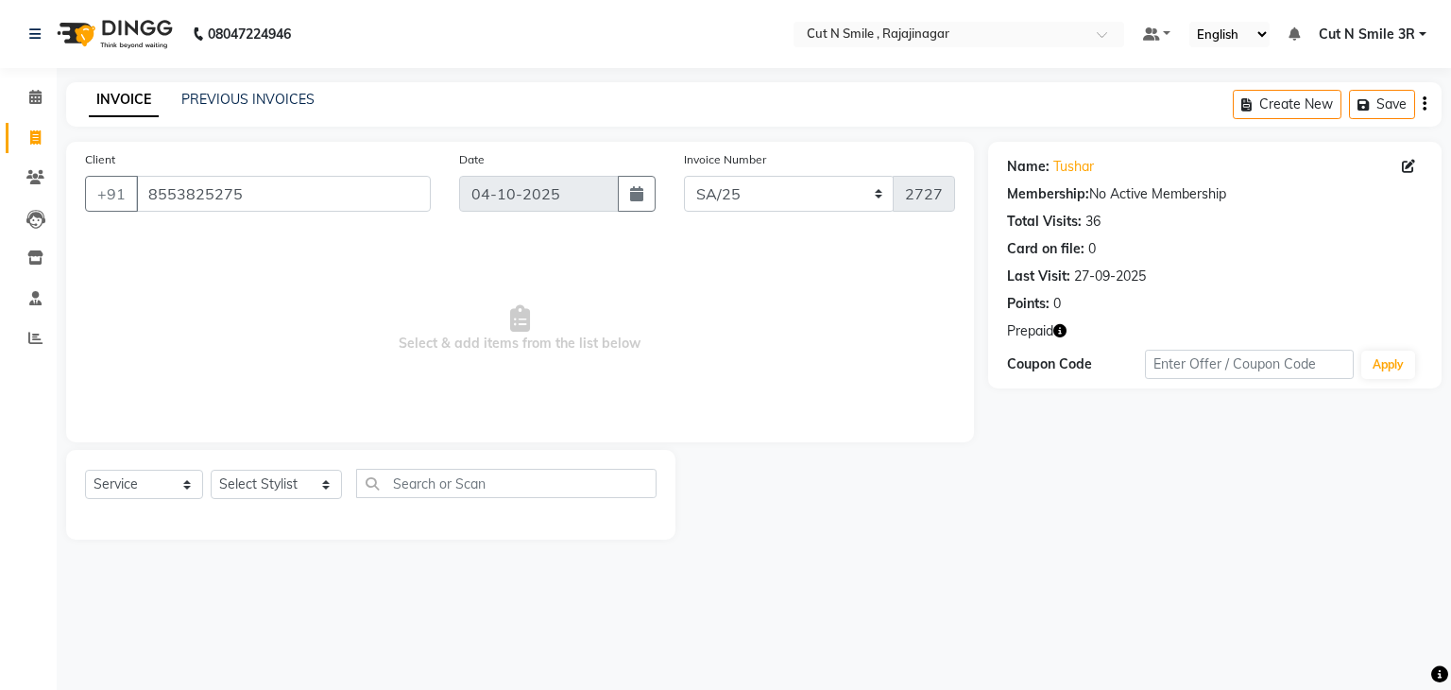
click at [1064, 337] on icon "button" at bounding box center [1059, 330] width 13 height 13
click at [41, 141] on span at bounding box center [35, 139] width 33 height 22
select select "service"
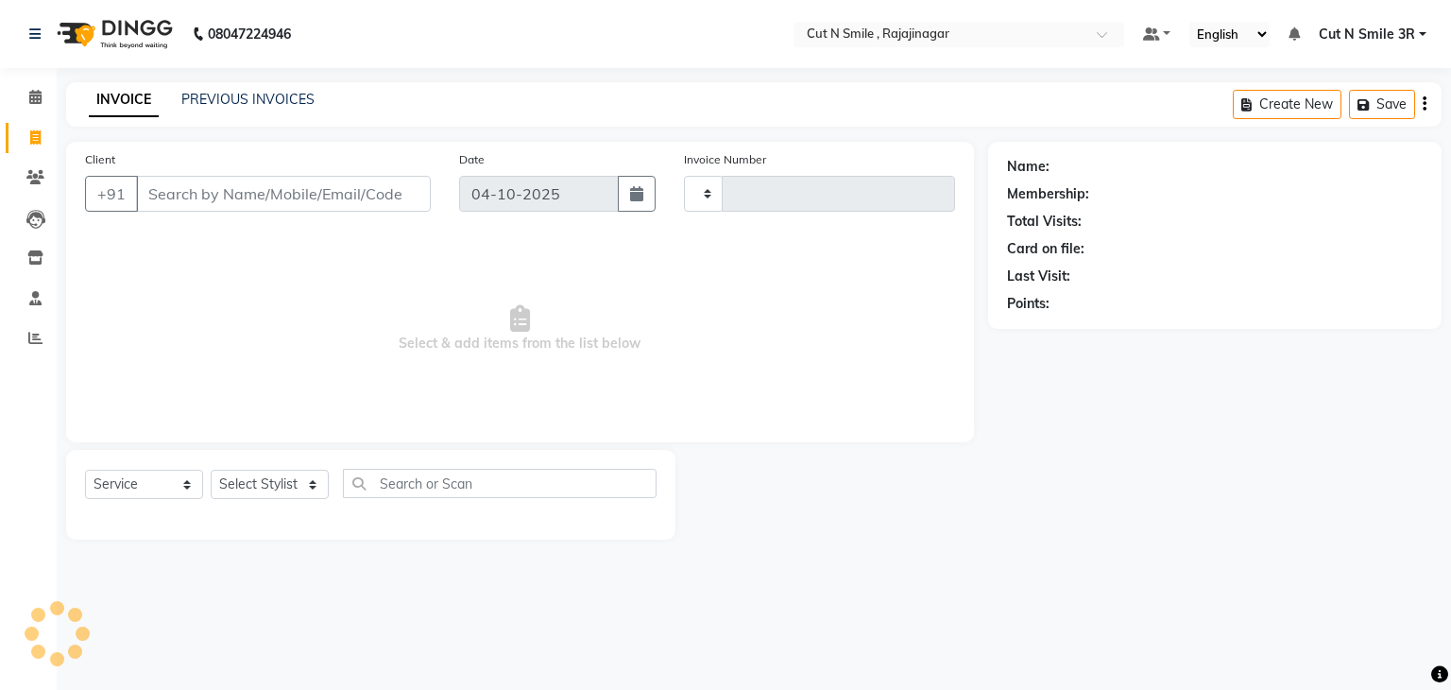
type input "136"
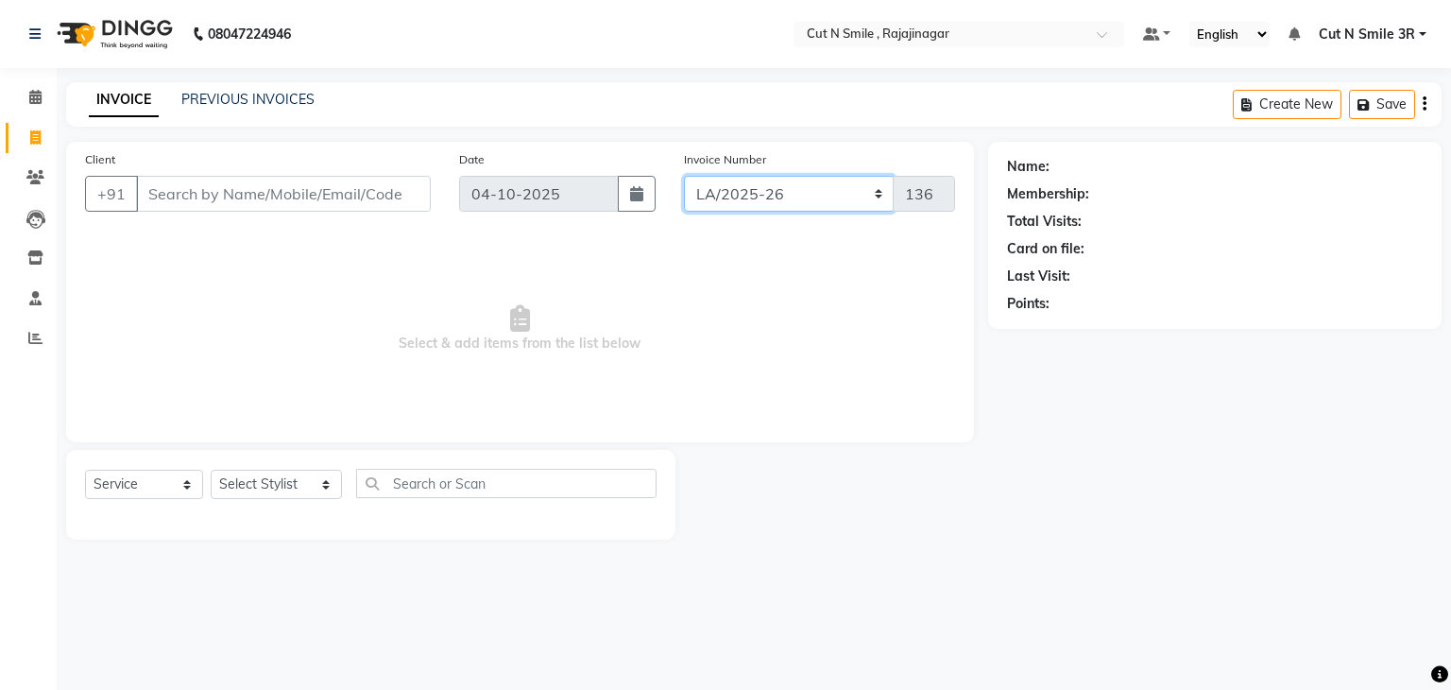
click at [734, 192] on select "[PERSON_NAME]/25-26 LA/2025-26 SH/25 CH/25 SA/25" at bounding box center [789, 194] width 211 height 36
select select "7181"
click at [684, 176] on select "[PERSON_NAME]/25-26 LA/2025-26 SH/25 CH/25 SA/25" at bounding box center [789, 194] width 211 height 36
type input "2727"
select select "7185"
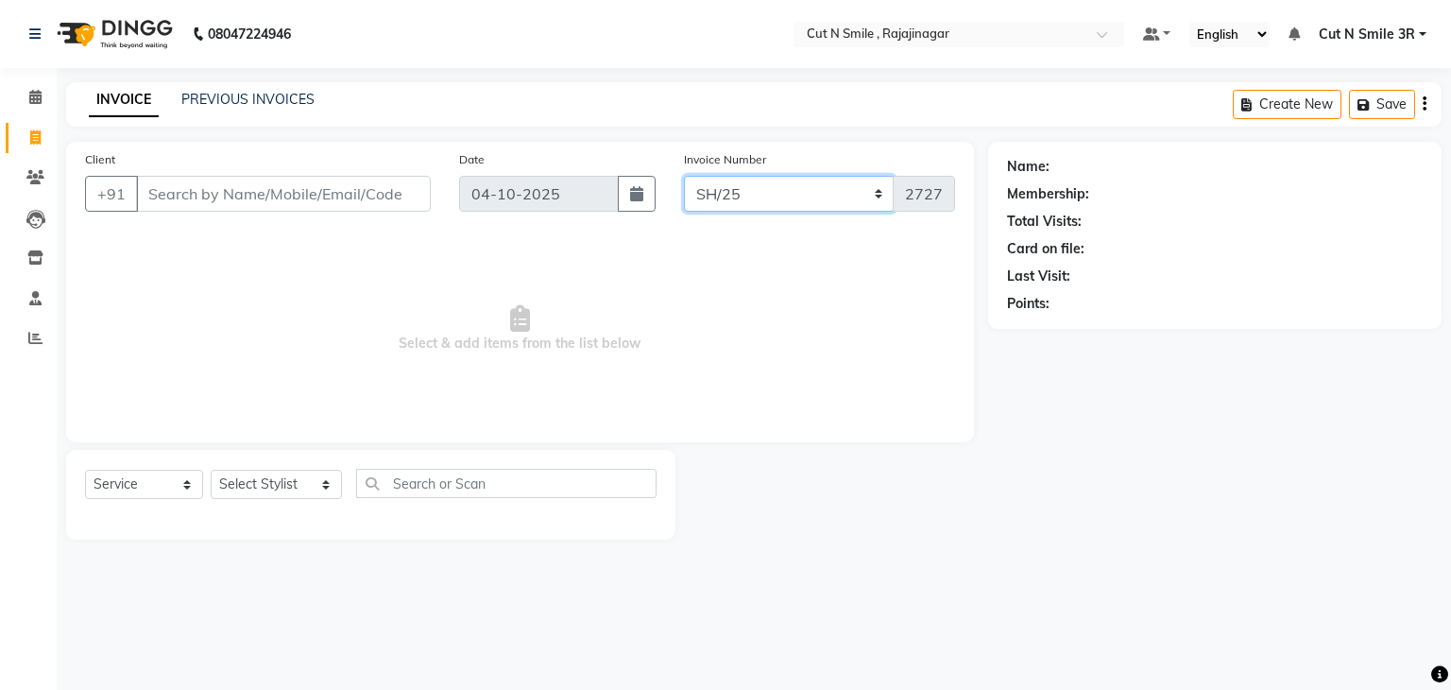
type input "863"
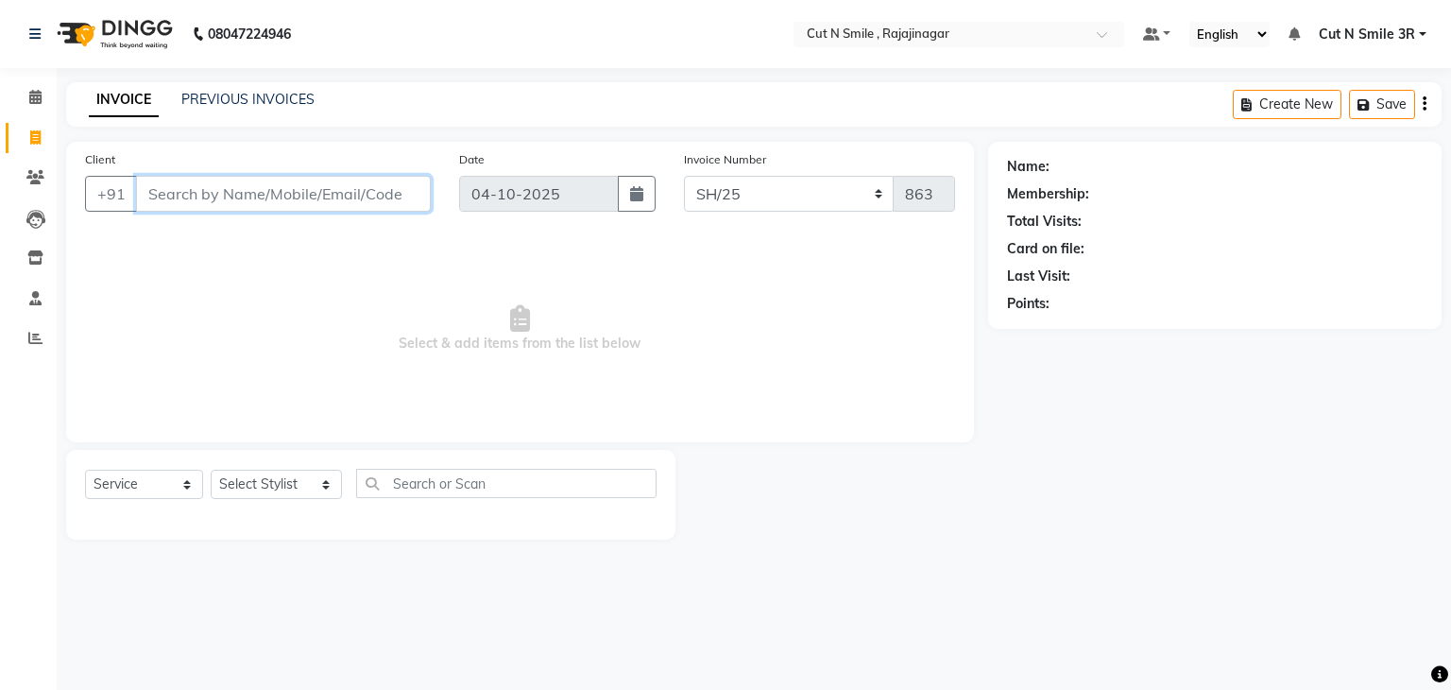
click at [224, 196] on input "Client" at bounding box center [283, 194] width 295 height 36
click at [166, 180] on input "Client" at bounding box center [283, 194] width 295 height 36
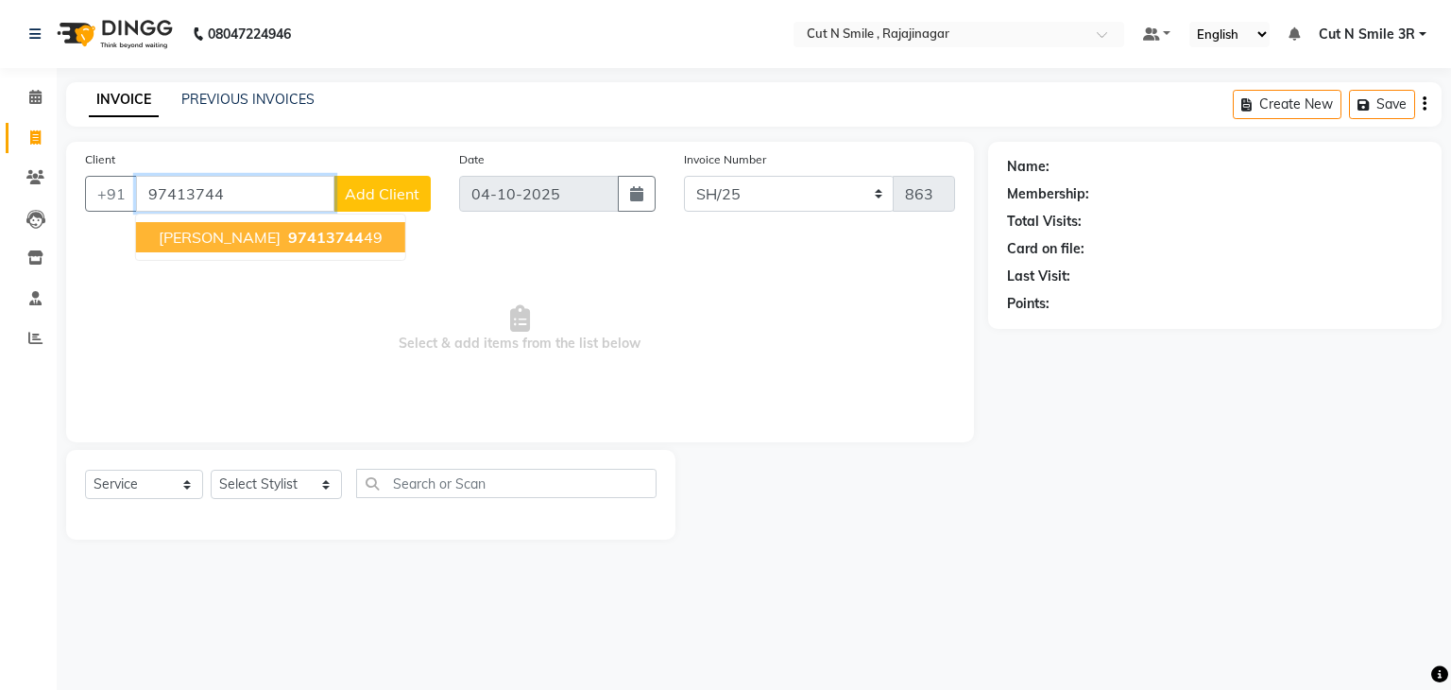
click at [204, 225] on button "GOWTHAM 97413744 49" at bounding box center [270, 237] width 269 height 30
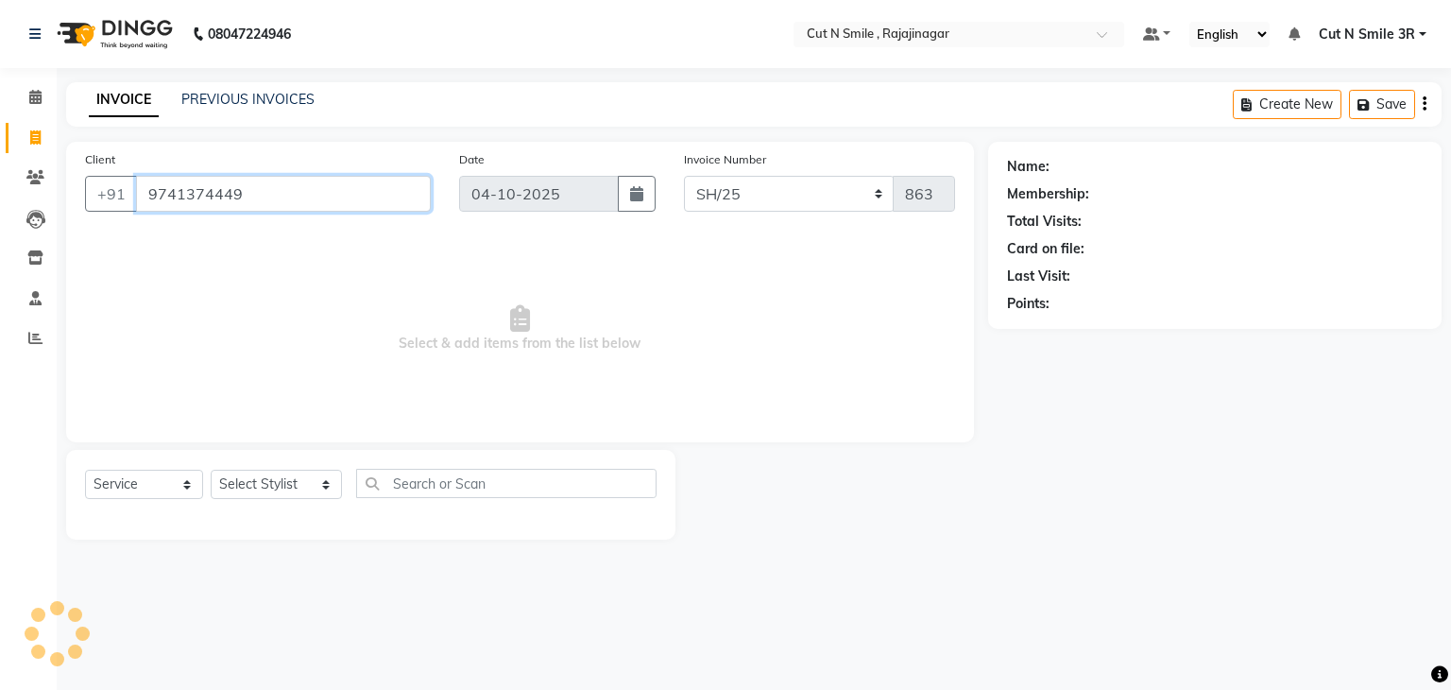
type input "9741374449"
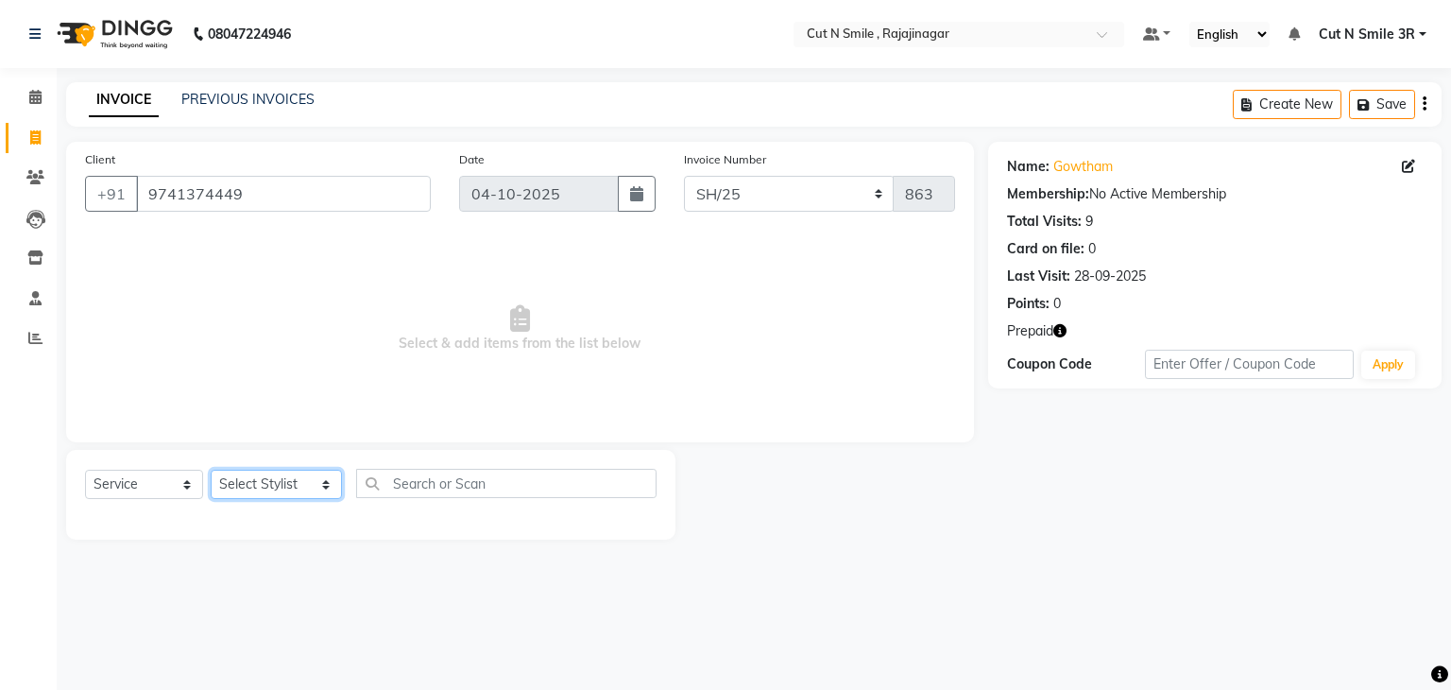
click at [235, 494] on select "Select Stylist [PERSON_NAME] Ammu 3R [PERSON_NAME] VN [PERSON_NAME] 3R [PERSON_…" at bounding box center [276, 484] width 131 height 29
select select "84803"
click at [211, 471] on select "Select Stylist [PERSON_NAME] Ammu 3R [PERSON_NAME] VN [PERSON_NAME] 3R [PERSON_…" at bounding box center [276, 484] width 131 height 29
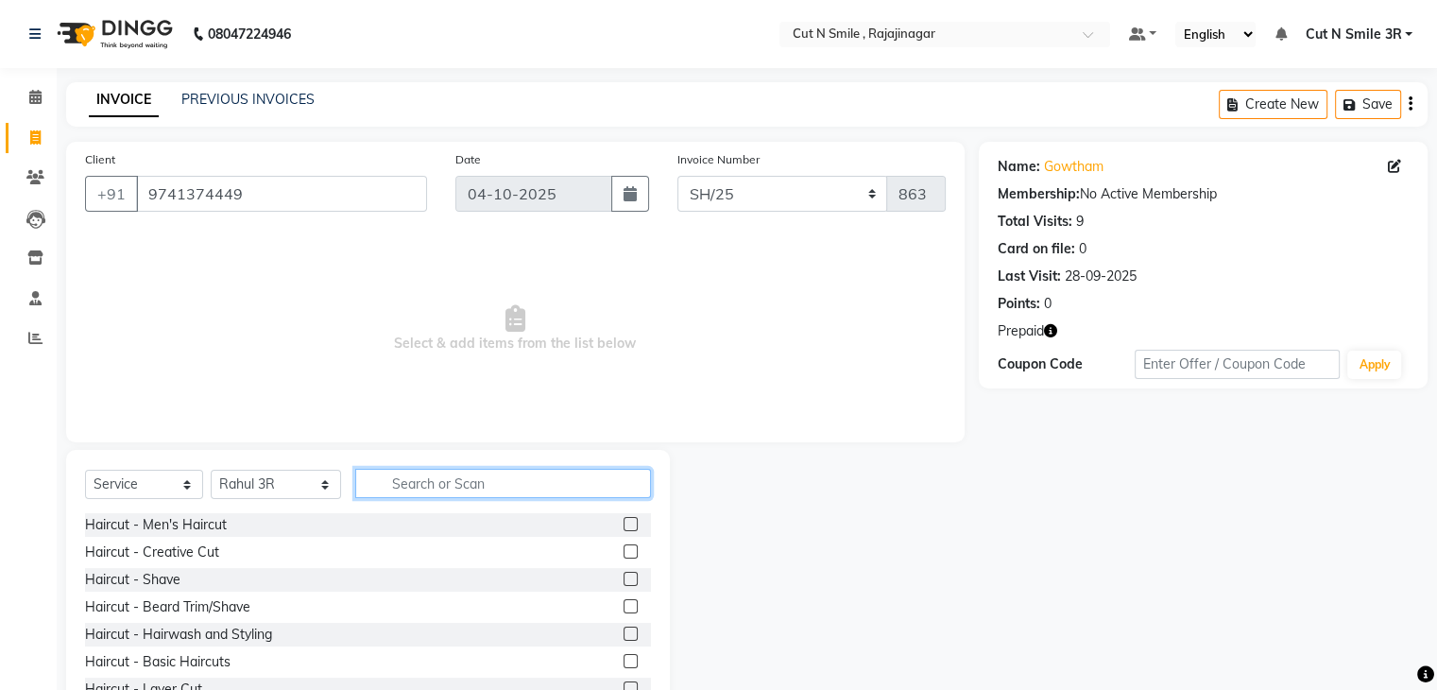
click at [449, 475] on input "text" at bounding box center [502, 483] width 295 height 29
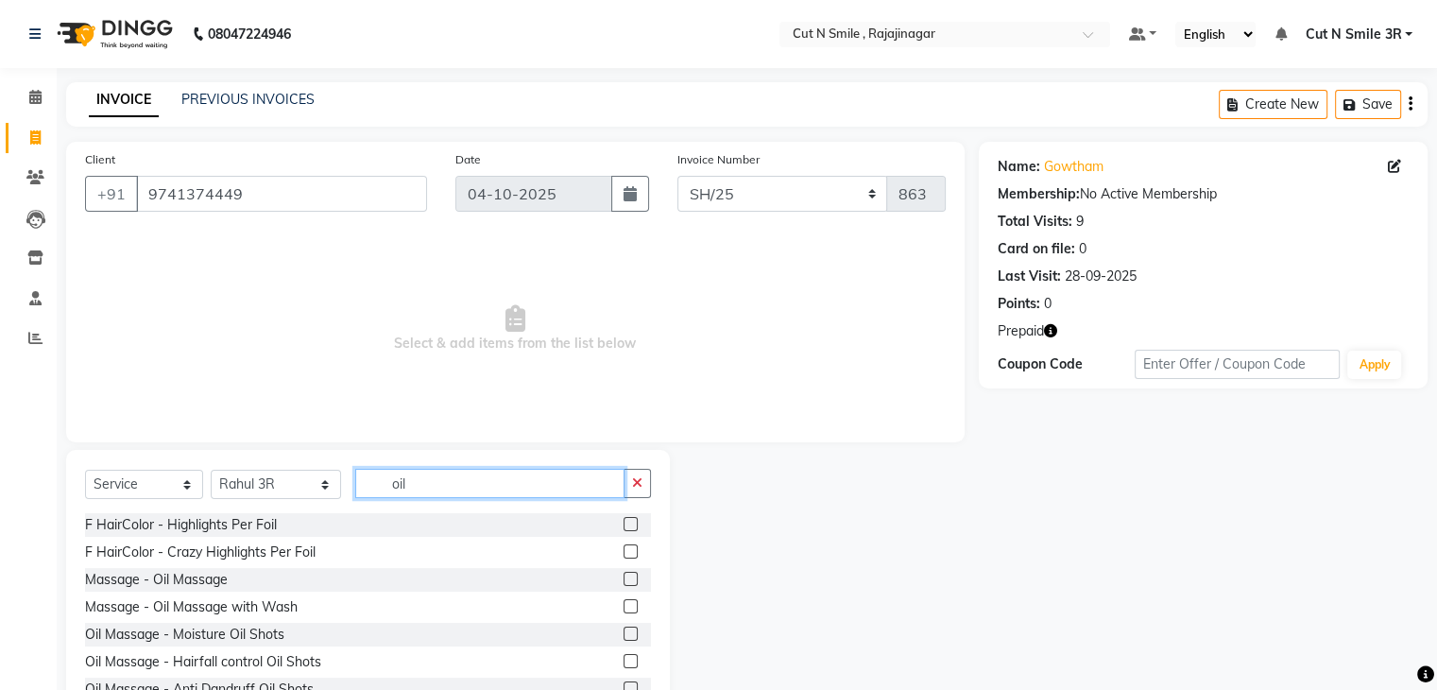
type input "oil"
click at [624, 629] on label at bounding box center [631, 633] width 14 height 14
click at [624, 629] on input "checkbox" at bounding box center [630, 634] width 12 height 12
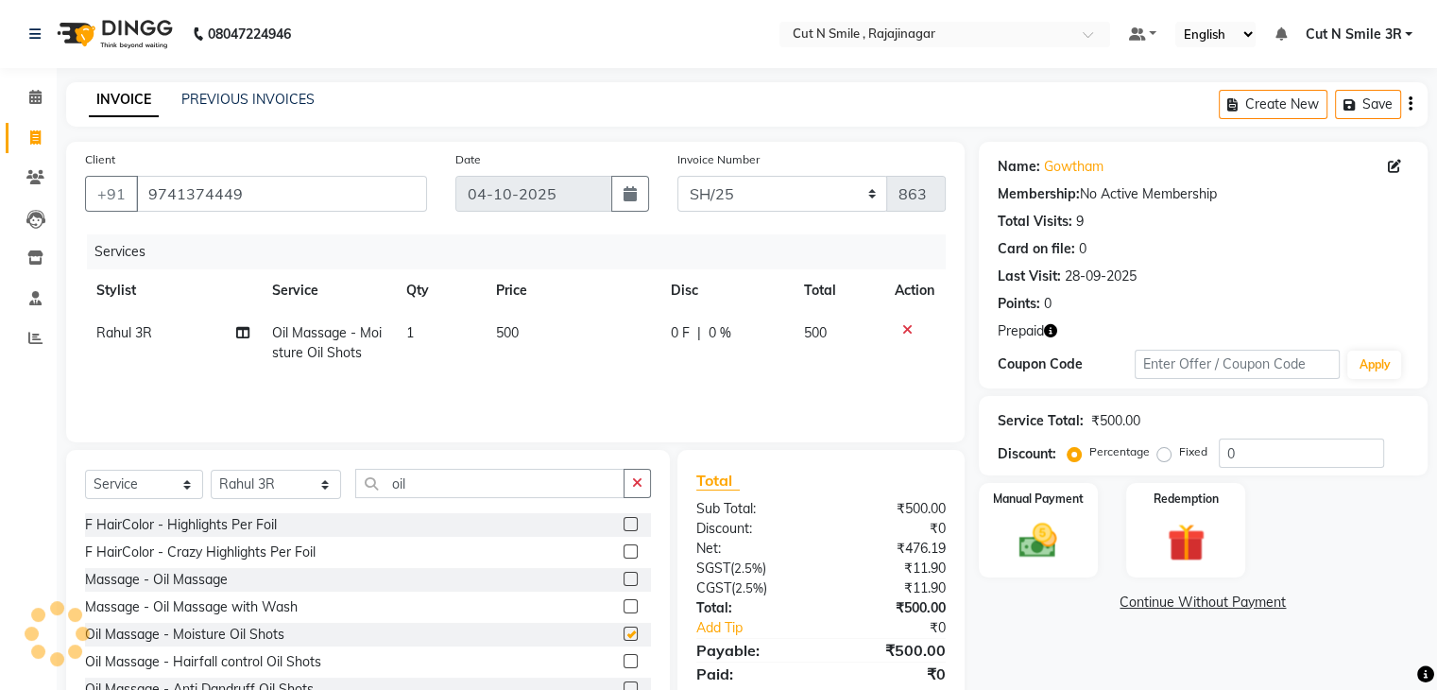
checkbox input "false"
click at [475, 484] on input "oil" at bounding box center [489, 483] width 268 height 29
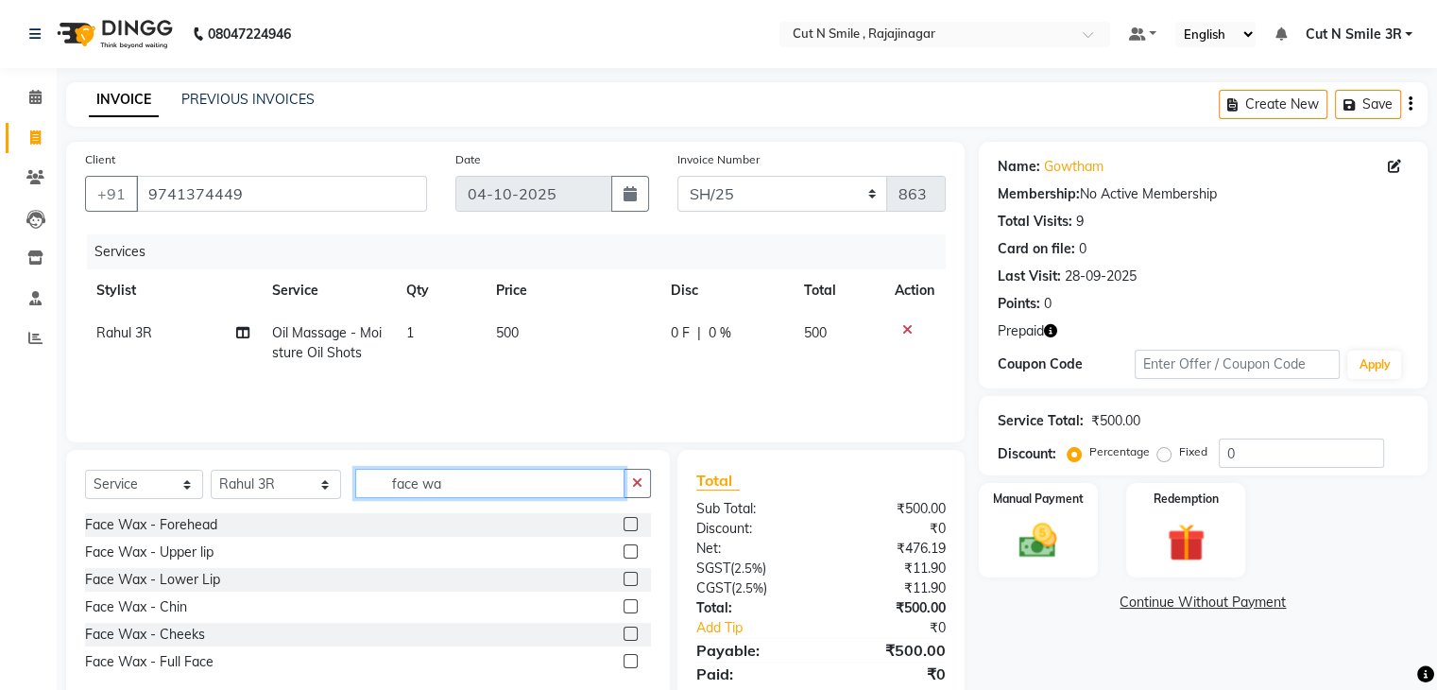
type input "face wa"
click at [629, 655] on label at bounding box center [631, 661] width 14 height 14
click at [629, 656] on input "checkbox" at bounding box center [630, 662] width 12 height 12
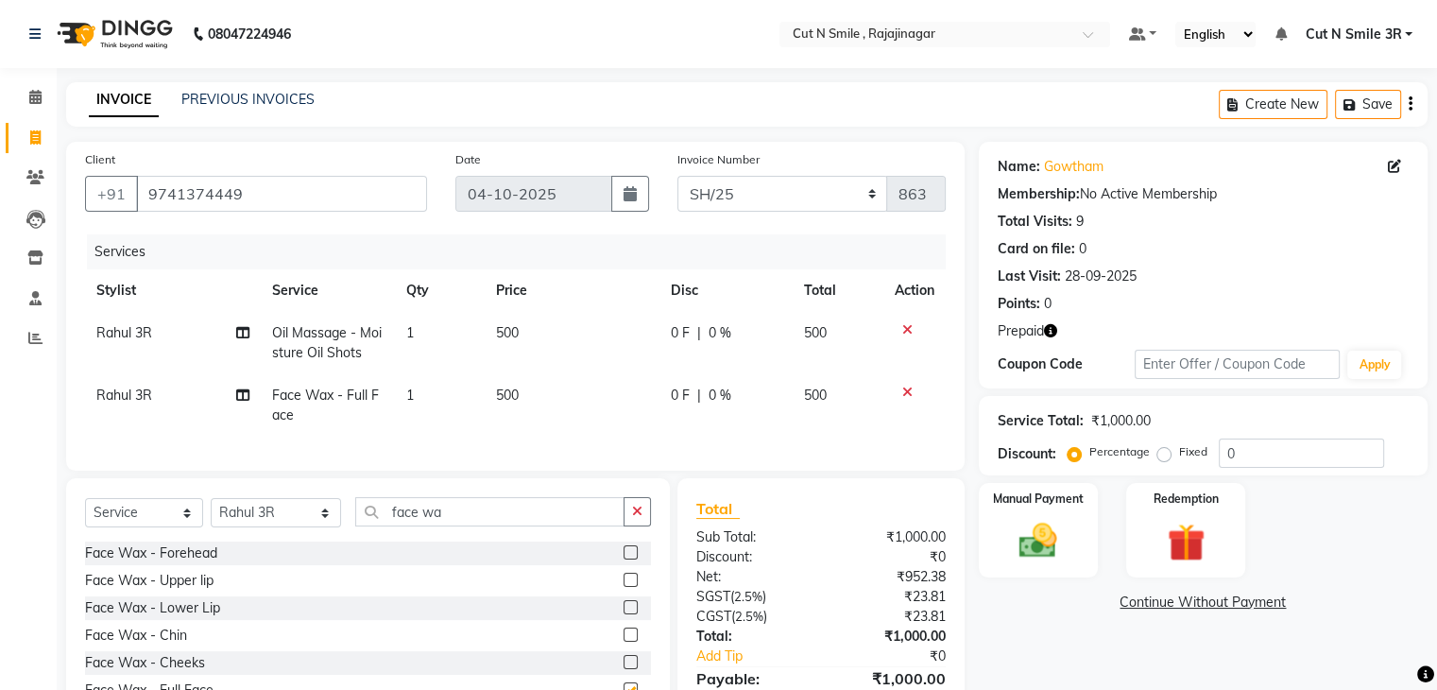
checkbox input "false"
click at [1179, 540] on img at bounding box center [1185, 543] width 63 height 48
click at [1196, 601] on span "Prepaid 1" at bounding box center [1197, 604] width 61 height 22
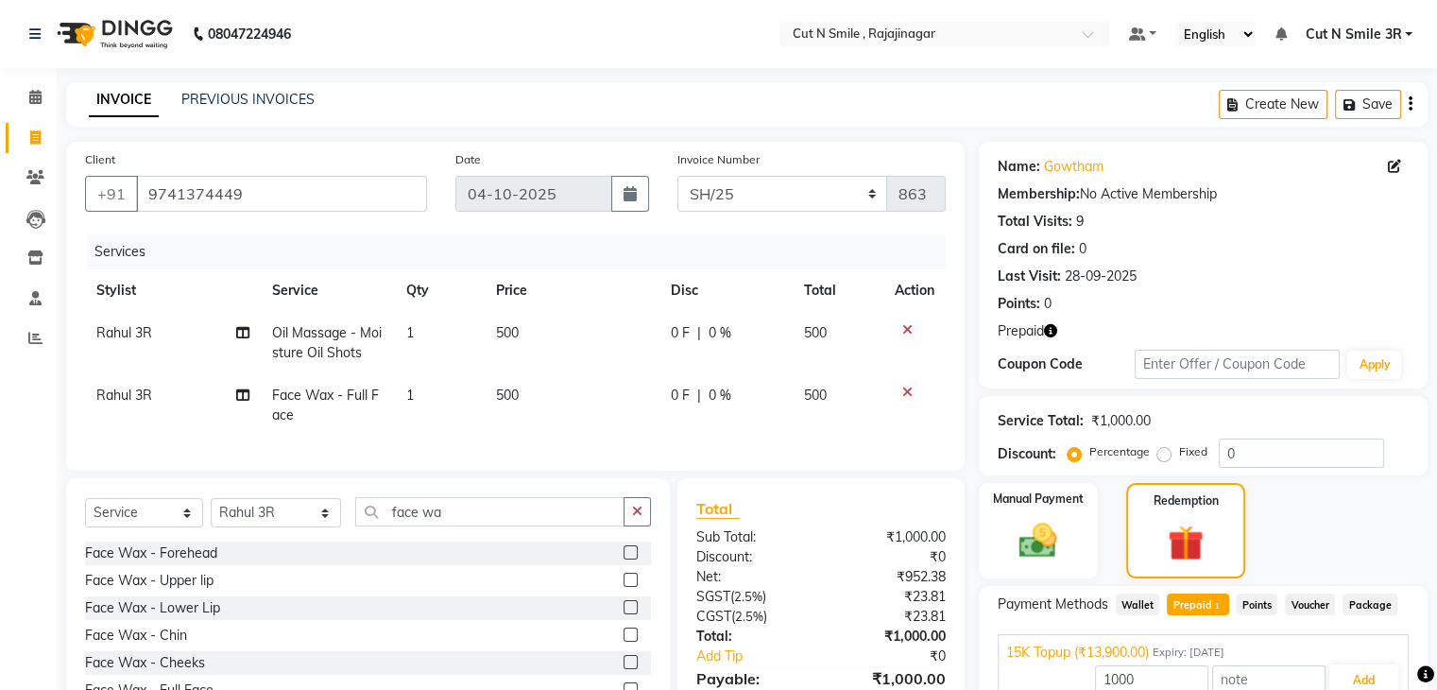
scroll to position [110, 0]
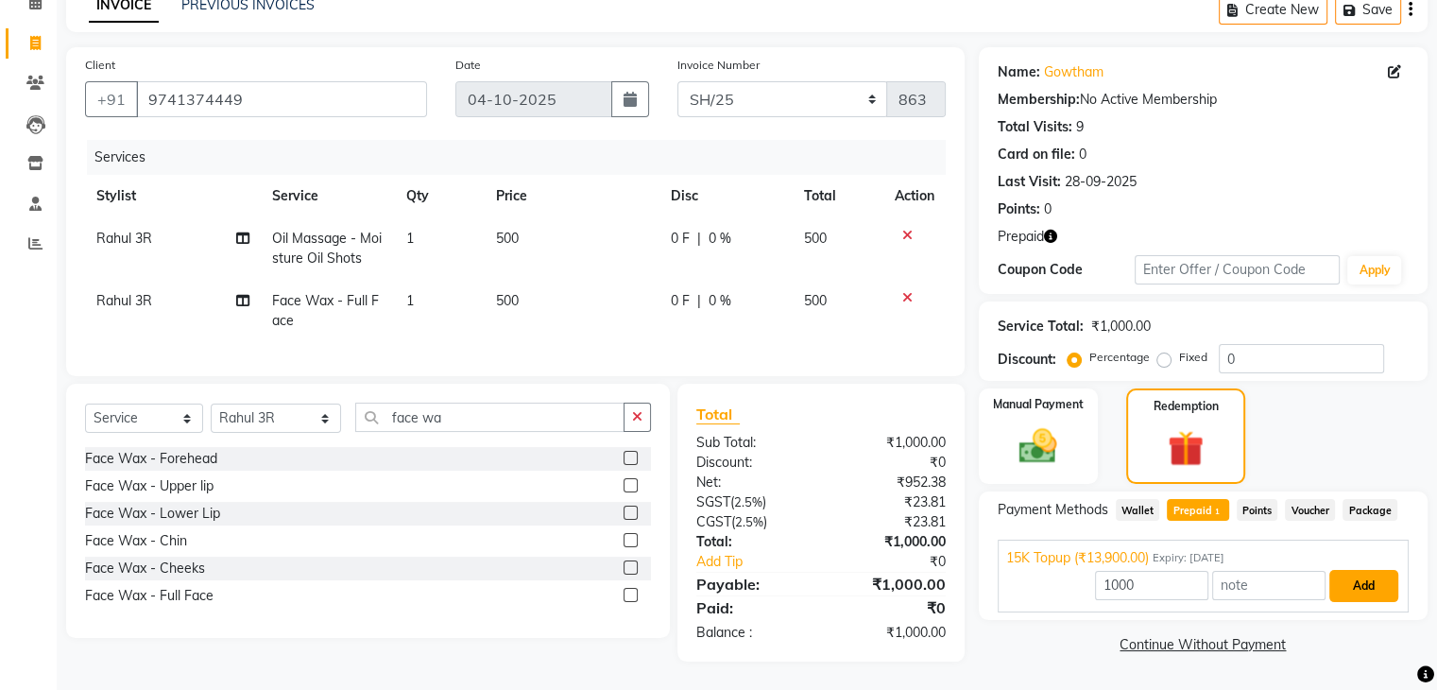
click at [1358, 578] on button "Add" at bounding box center [1363, 586] width 69 height 32
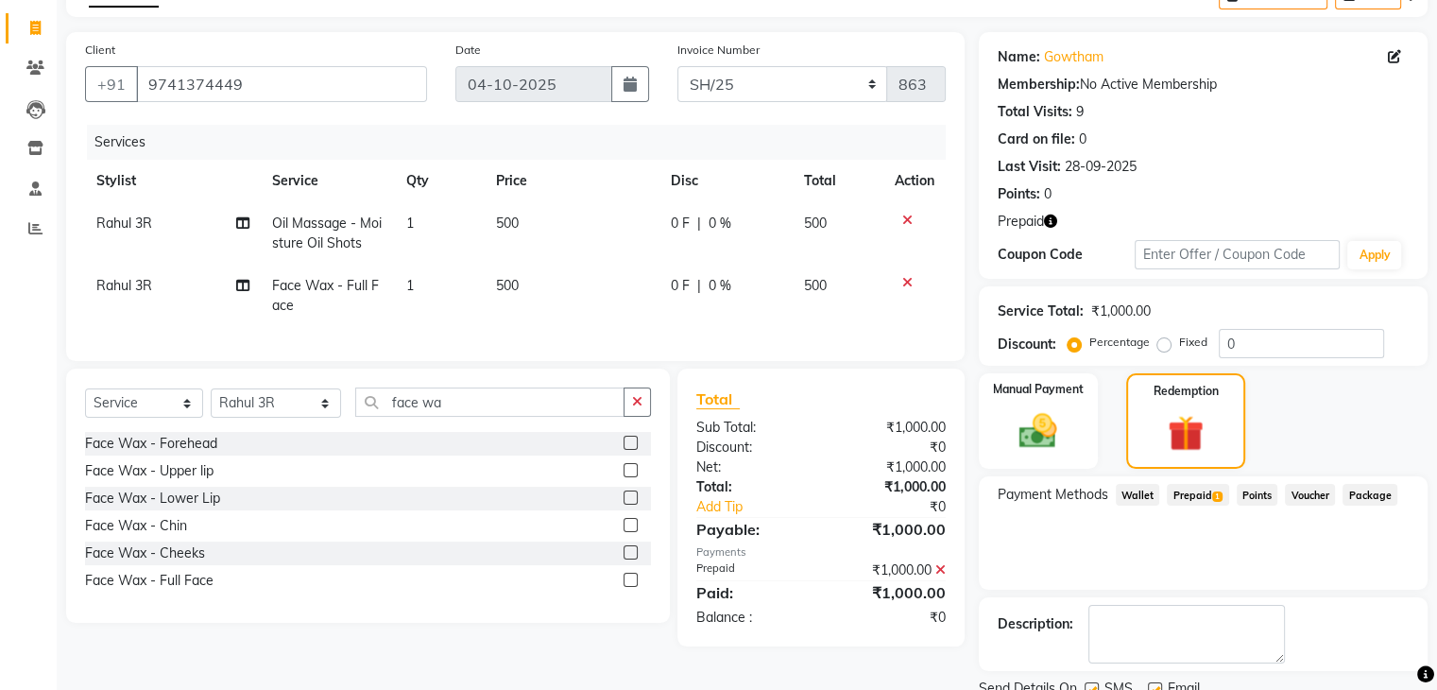
scroll to position [182, 0]
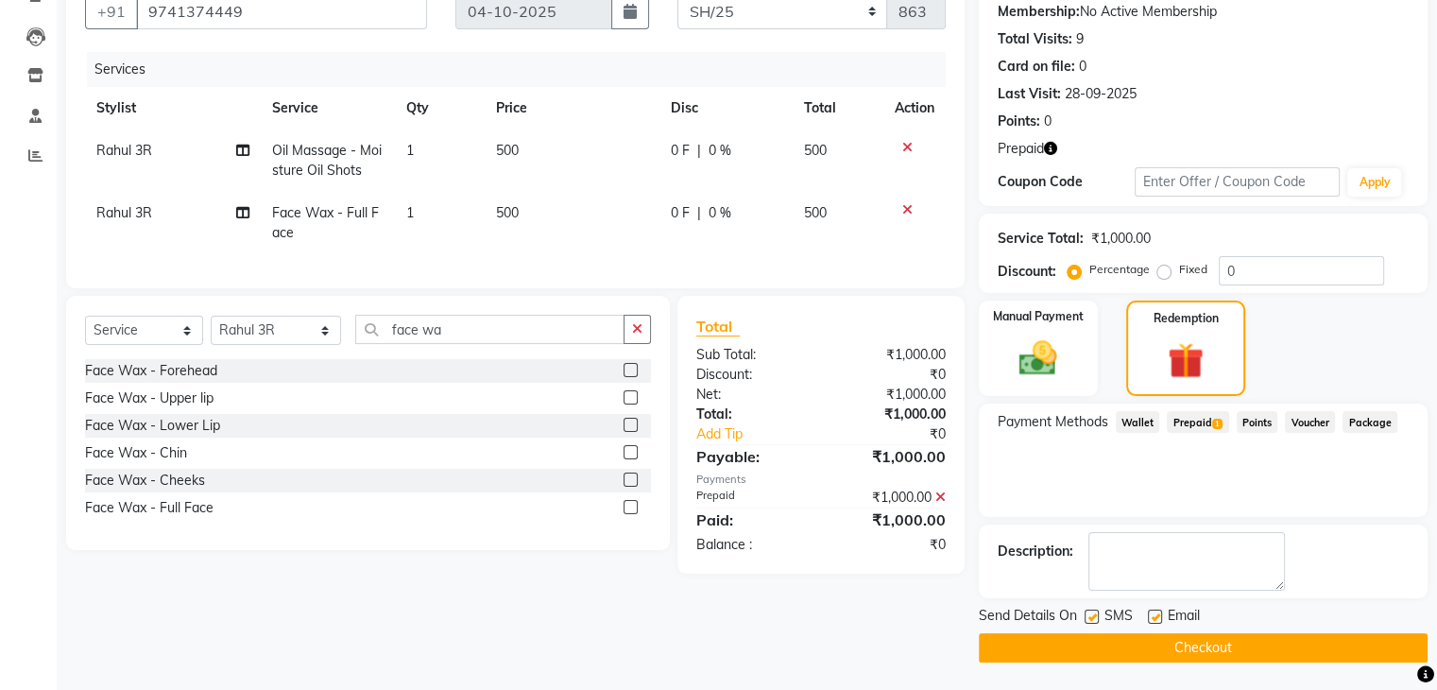
click at [1219, 653] on button "Checkout" at bounding box center [1203, 647] width 449 height 29
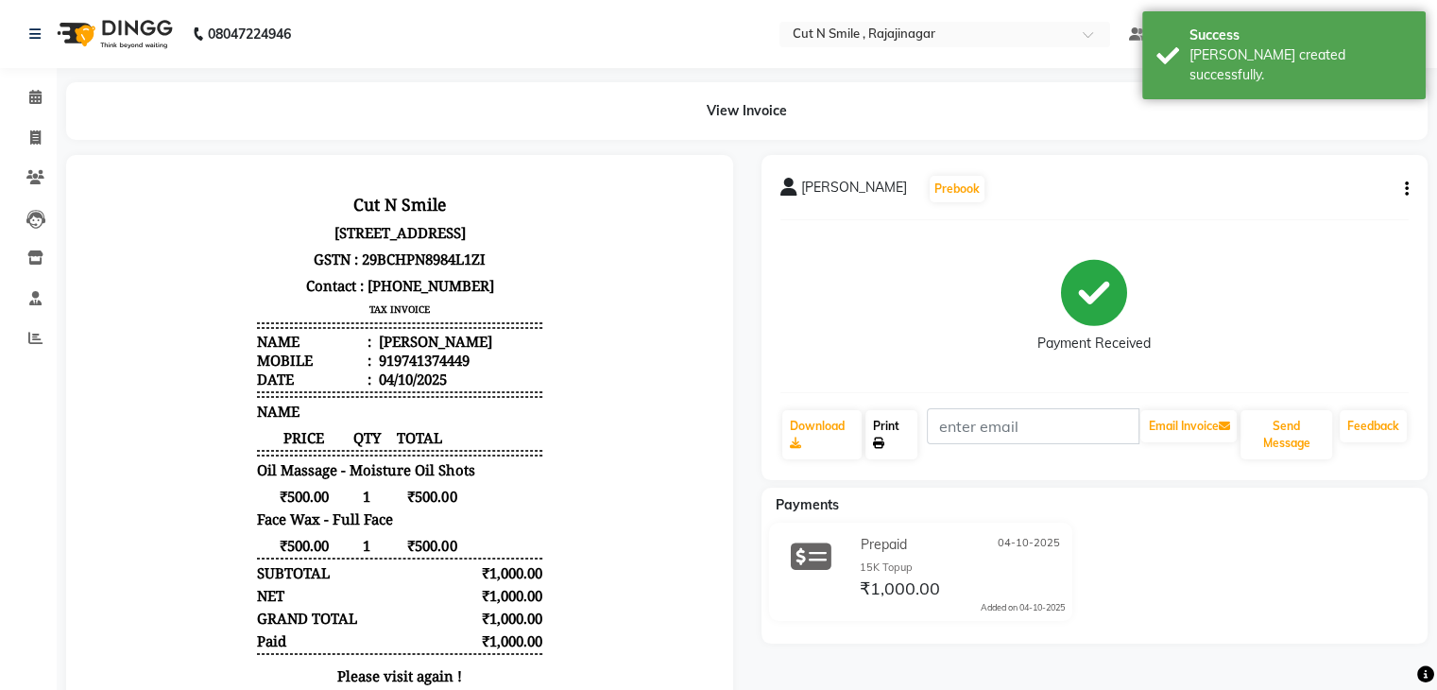
click at [880, 429] on link "Print" at bounding box center [891, 434] width 52 height 49
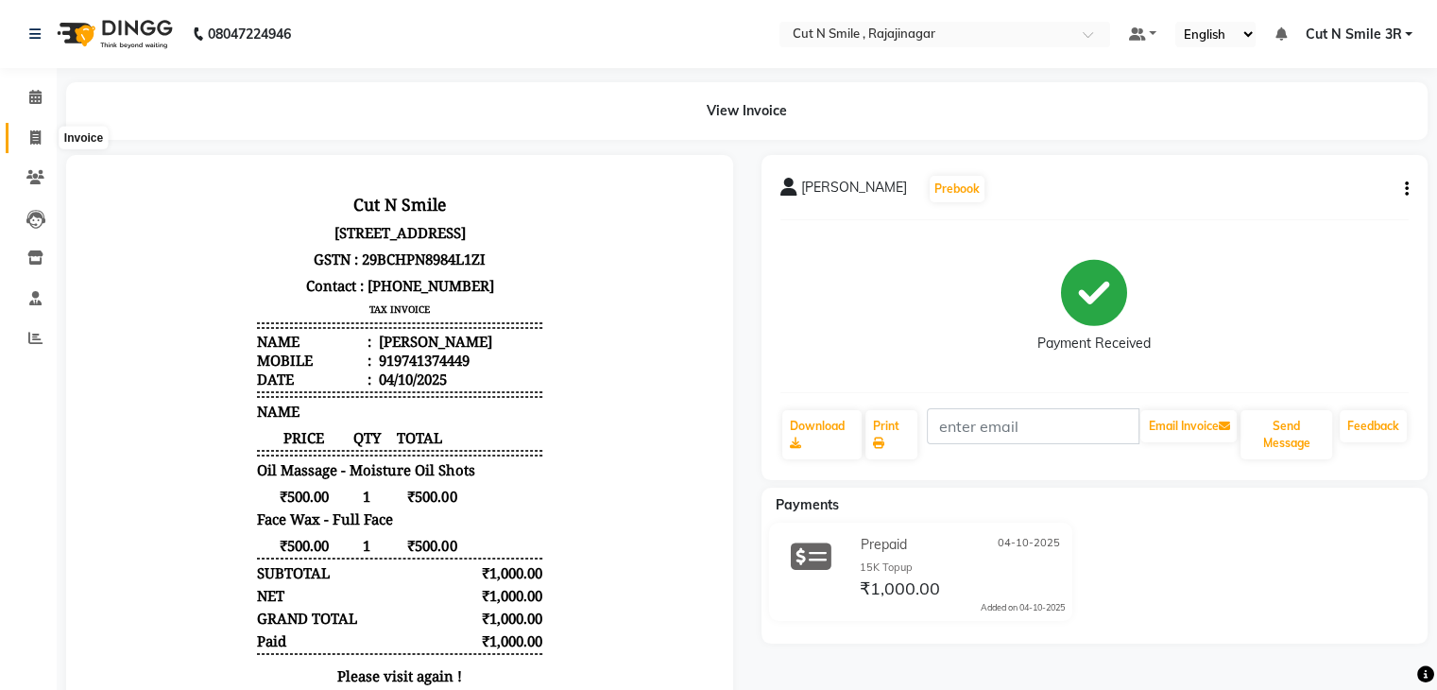
click at [38, 130] on icon at bounding box center [35, 137] width 10 height 14
select select "service"
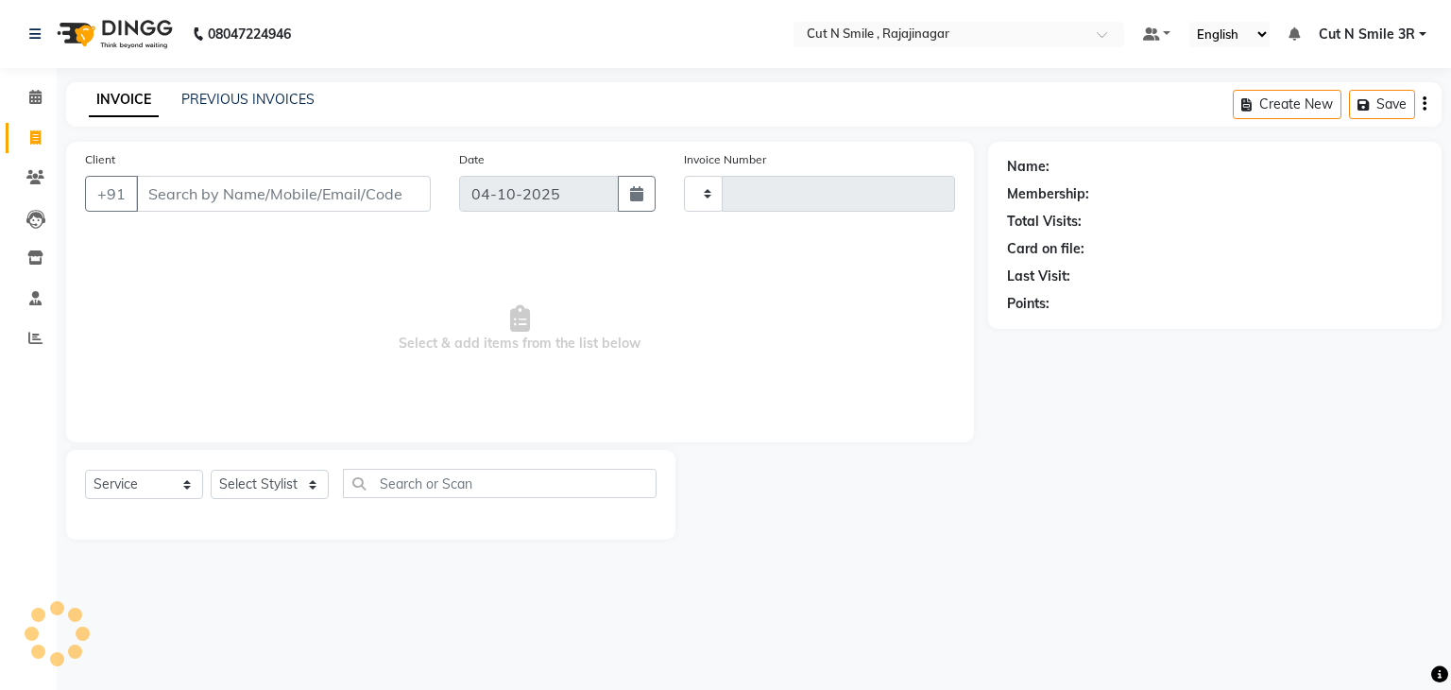
type input "136"
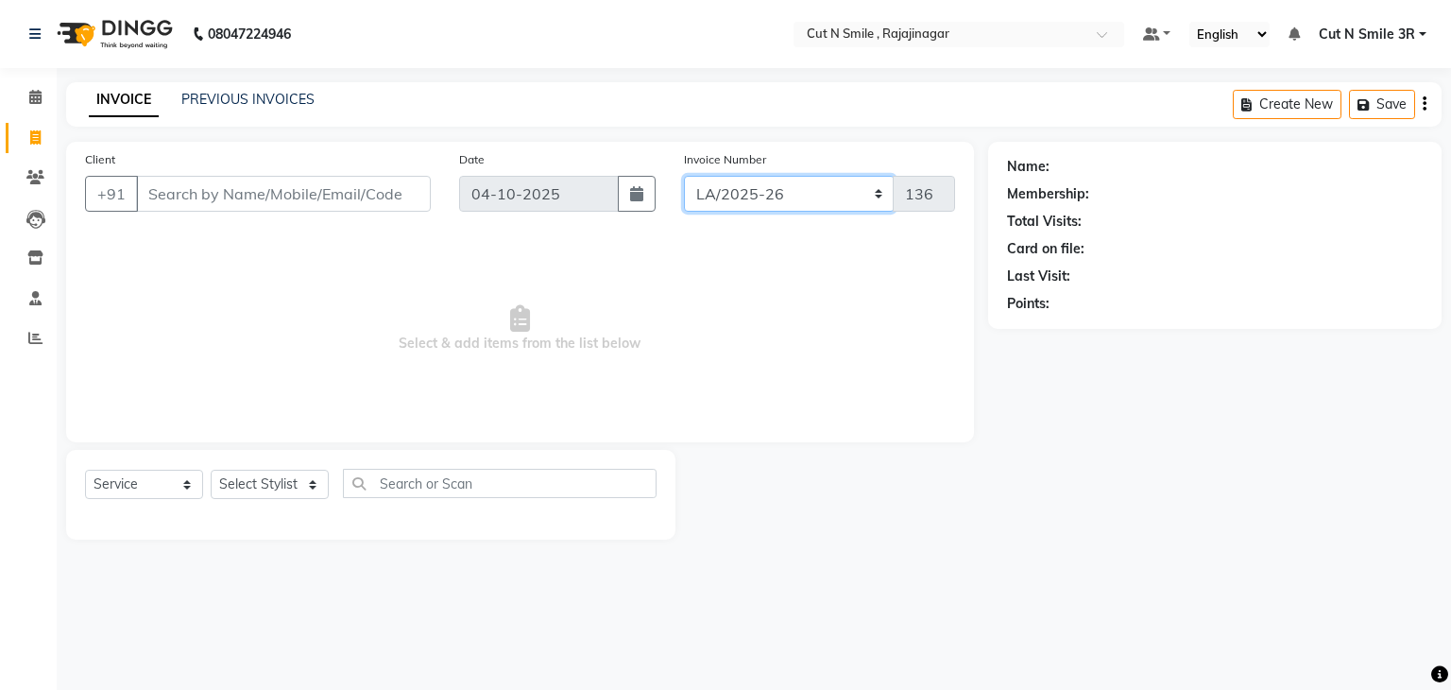
click at [718, 205] on select "[PERSON_NAME]/25-26 LA/2025-26 SH/25 CH/25 SA/25" at bounding box center [789, 194] width 211 height 36
select select "7181"
click at [684, 176] on select "[PERSON_NAME]/25-26 LA/2025-26 SH/25 CH/25 SA/25" at bounding box center [789, 194] width 211 height 36
type input "2727"
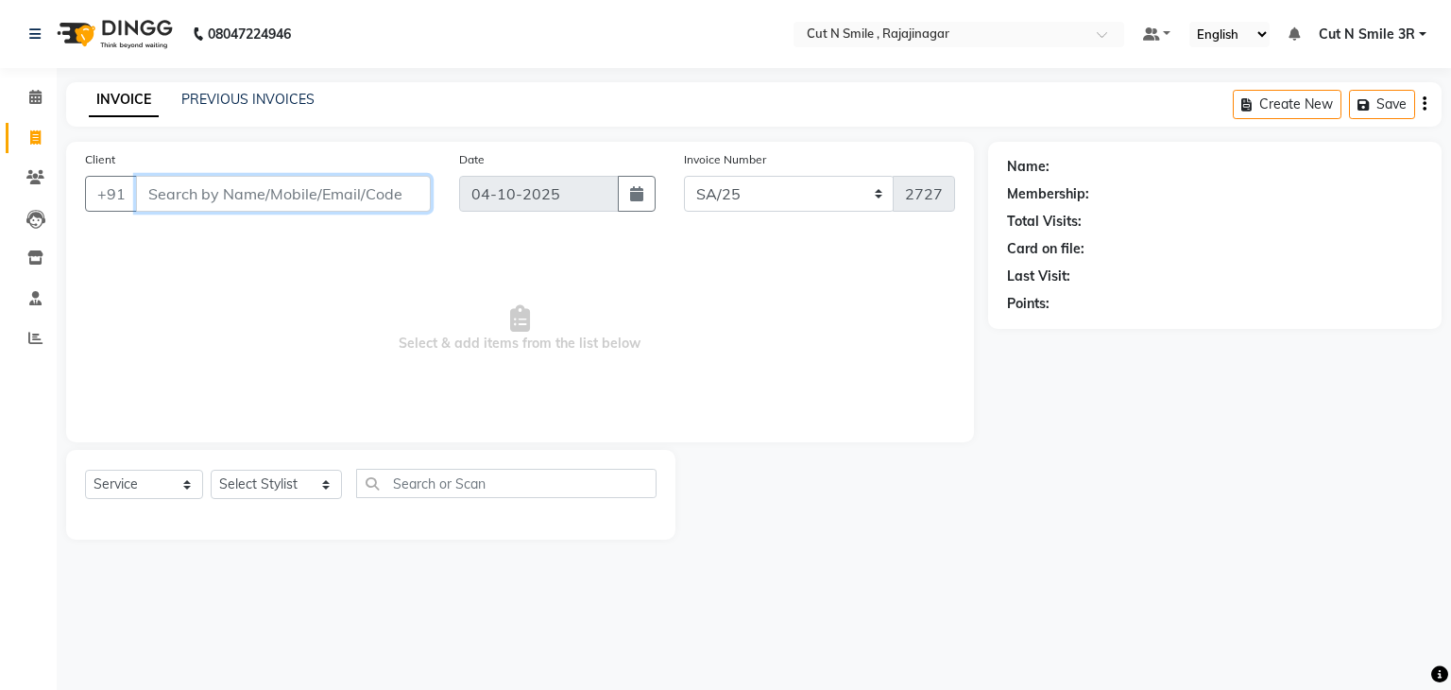
click at [382, 182] on input "Client" at bounding box center [283, 194] width 295 height 36
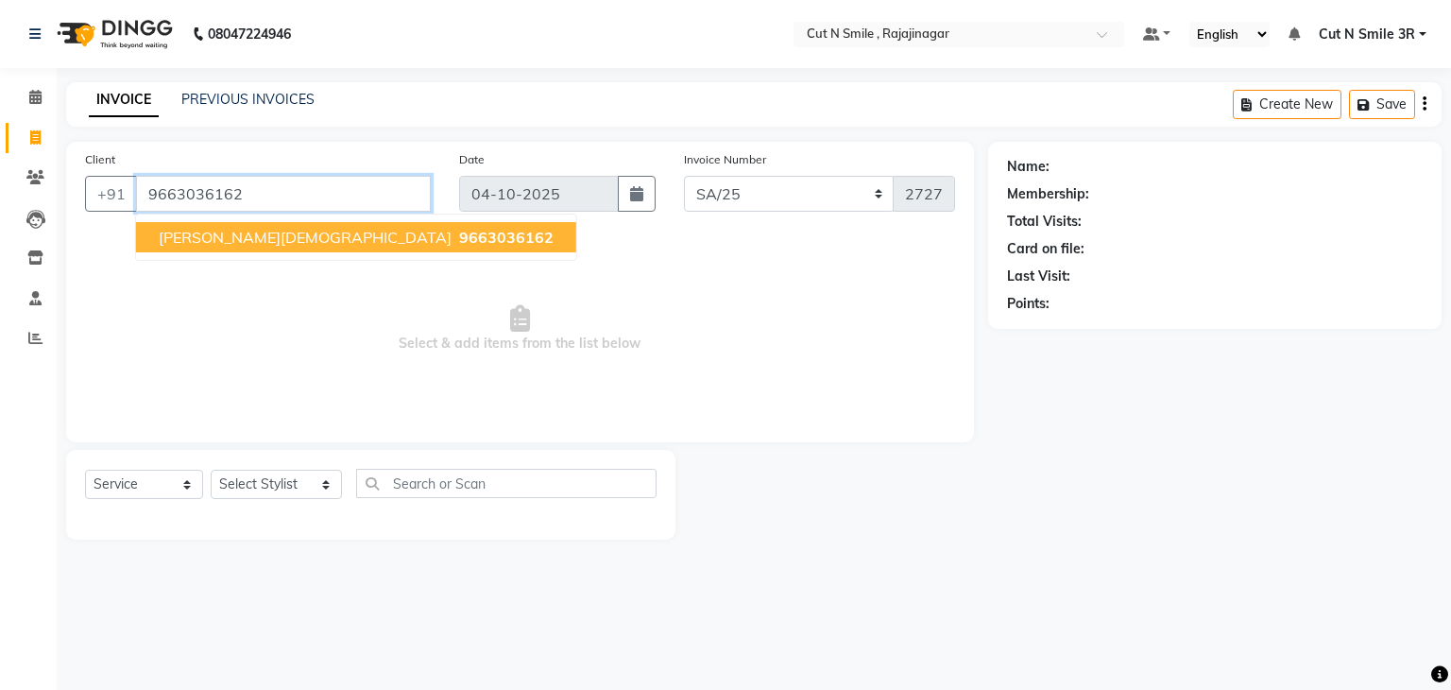
type input "9663036162"
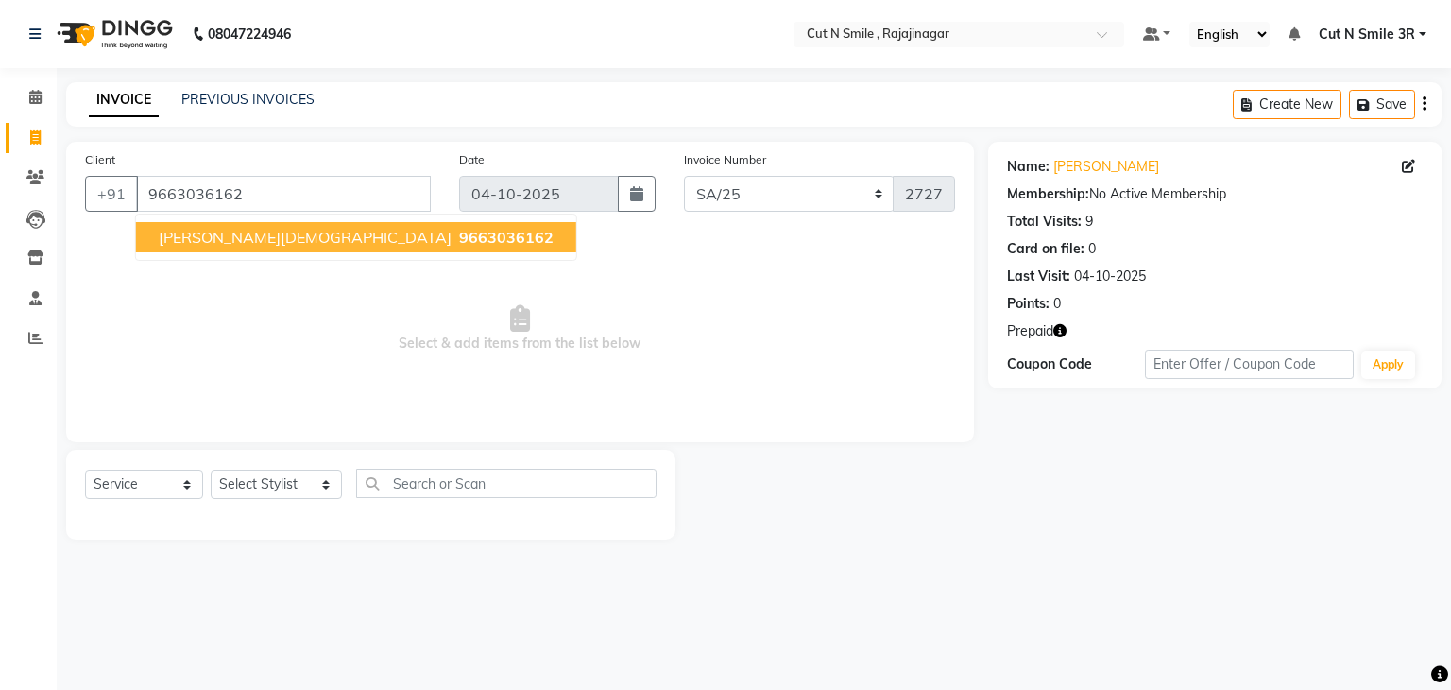
click at [459, 237] on span "9663036162" at bounding box center [506, 237] width 94 height 19
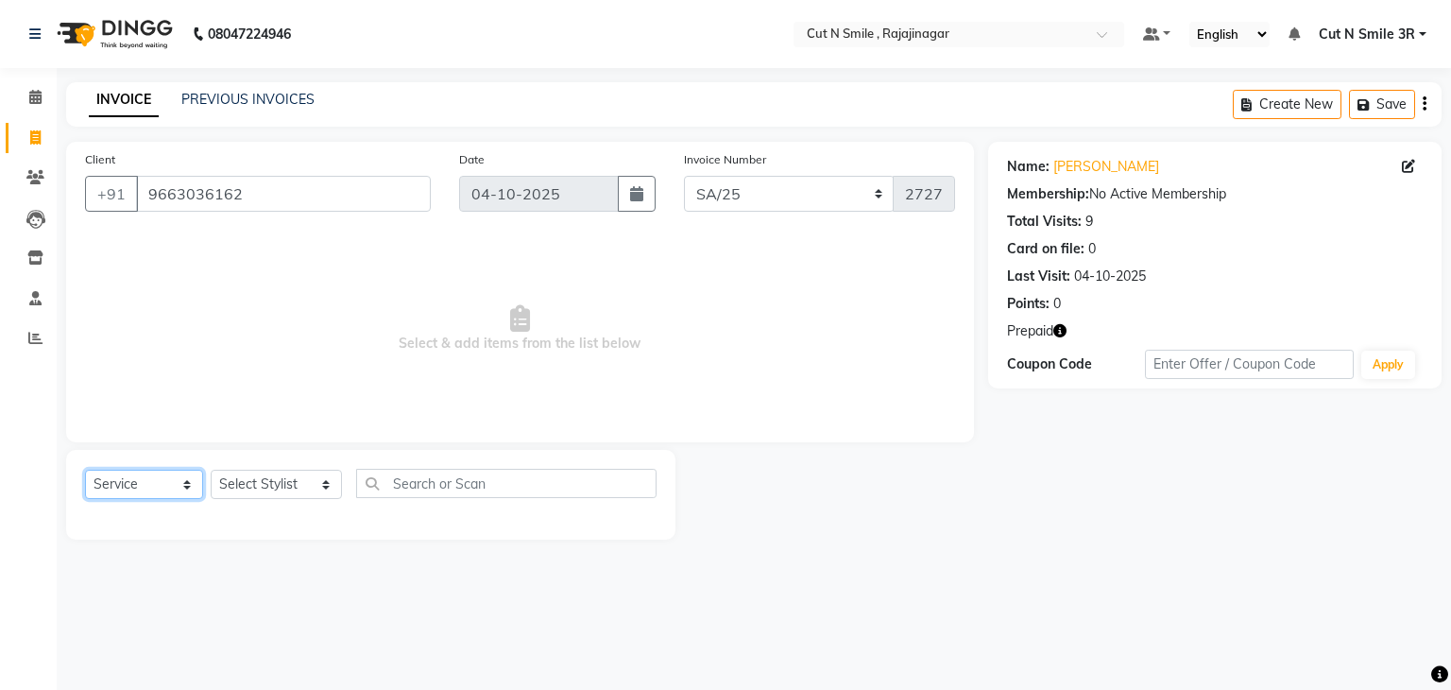
click at [147, 485] on select "Select Service Product Membership Package Voucher Prepaid Gift Card" at bounding box center [144, 484] width 118 height 29
select select "V"
click at [85, 471] on select "Select Service Product Membership Package Voucher Prepaid Gift Card" at bounding box center [144, 484] width 118 height 29
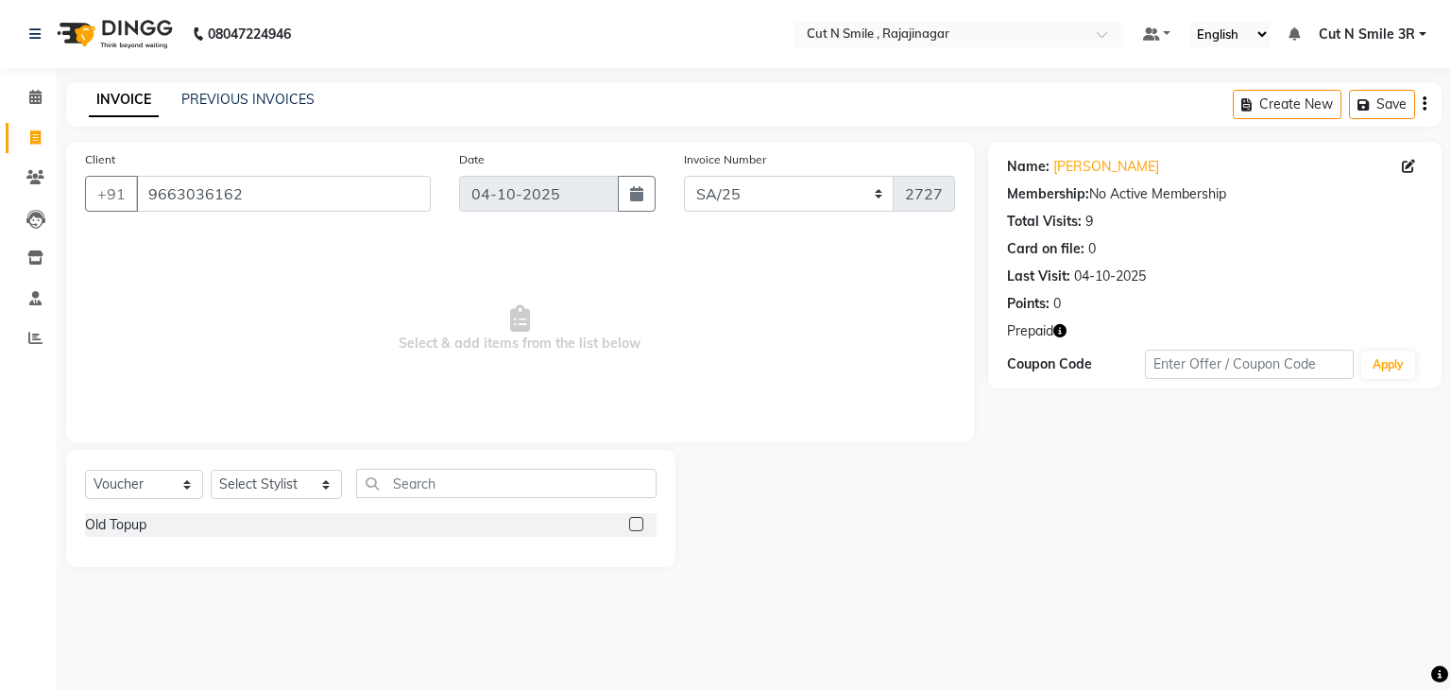
click at [1056, 330] on icon "button" at bounding box center [1059, 330] width 13 height 13
click at [1038, 425] on div "Name: Gowrav Jain Membership: No Active Membership Total Visits: 9 Card on file…" at bounding box center [1222, 354] width 468 height 425
click at [42, 174] on icon at bounding box center [35, 177] width 18 height 14
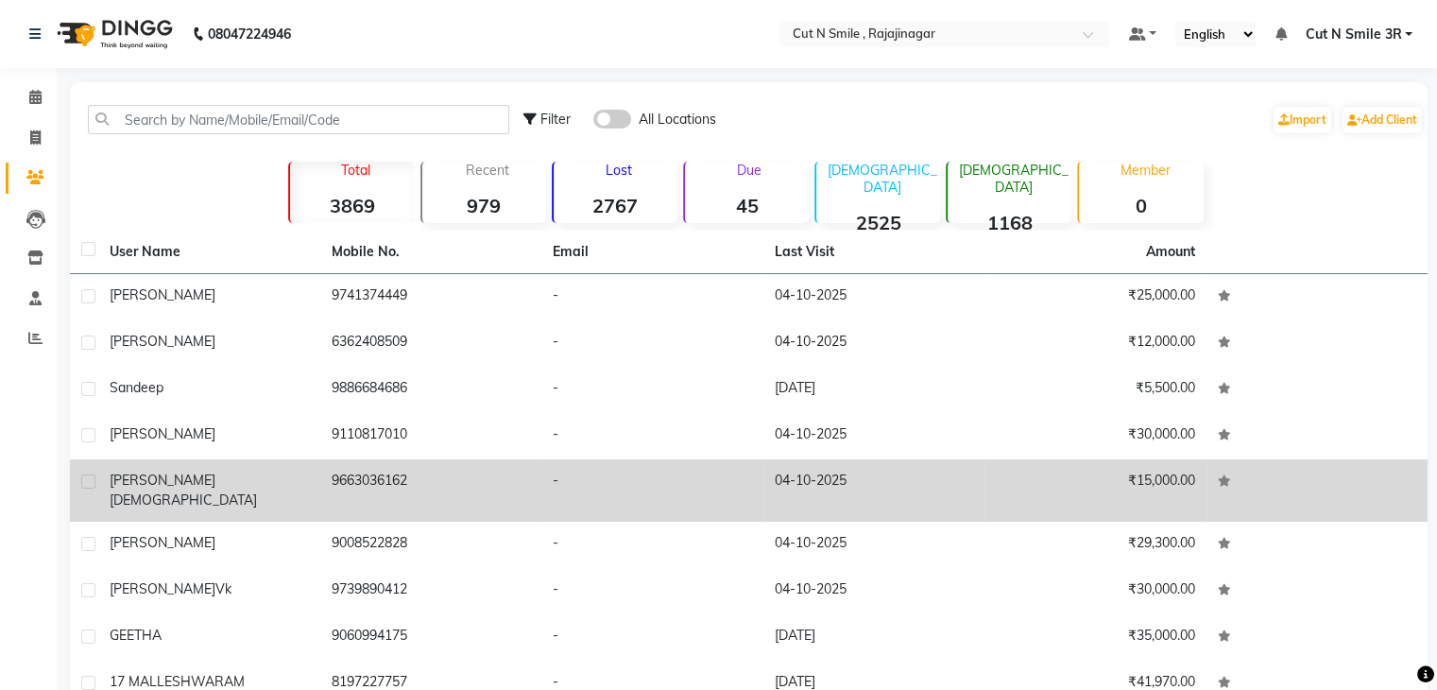
click at [458, 485] on td "9663036162" at bounding box center [431, 490] width 222 height 62
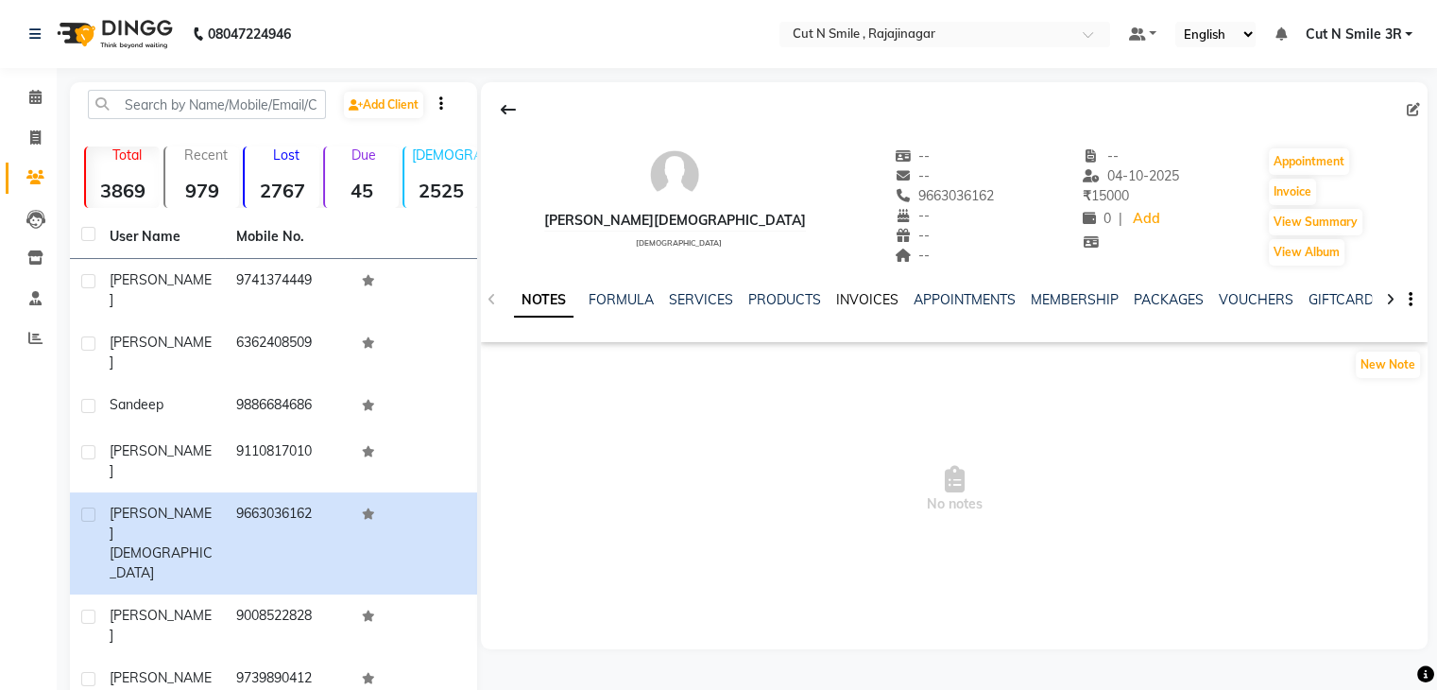
click at [858, 297] on link "INVOICES" at bounding box center [867, 299] width 62 height 17
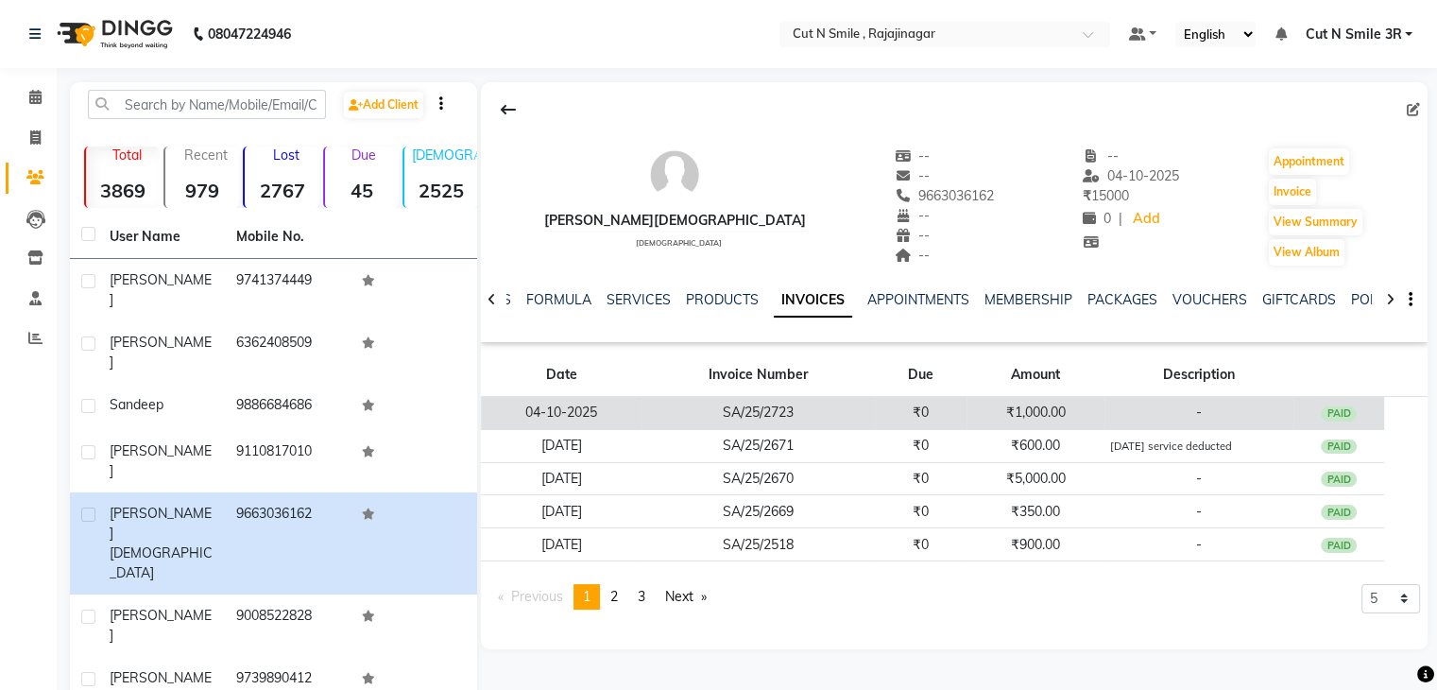
click at [858, 407] on td "SA/25/2723" at bounding box center [758, 413] width 233 height 33
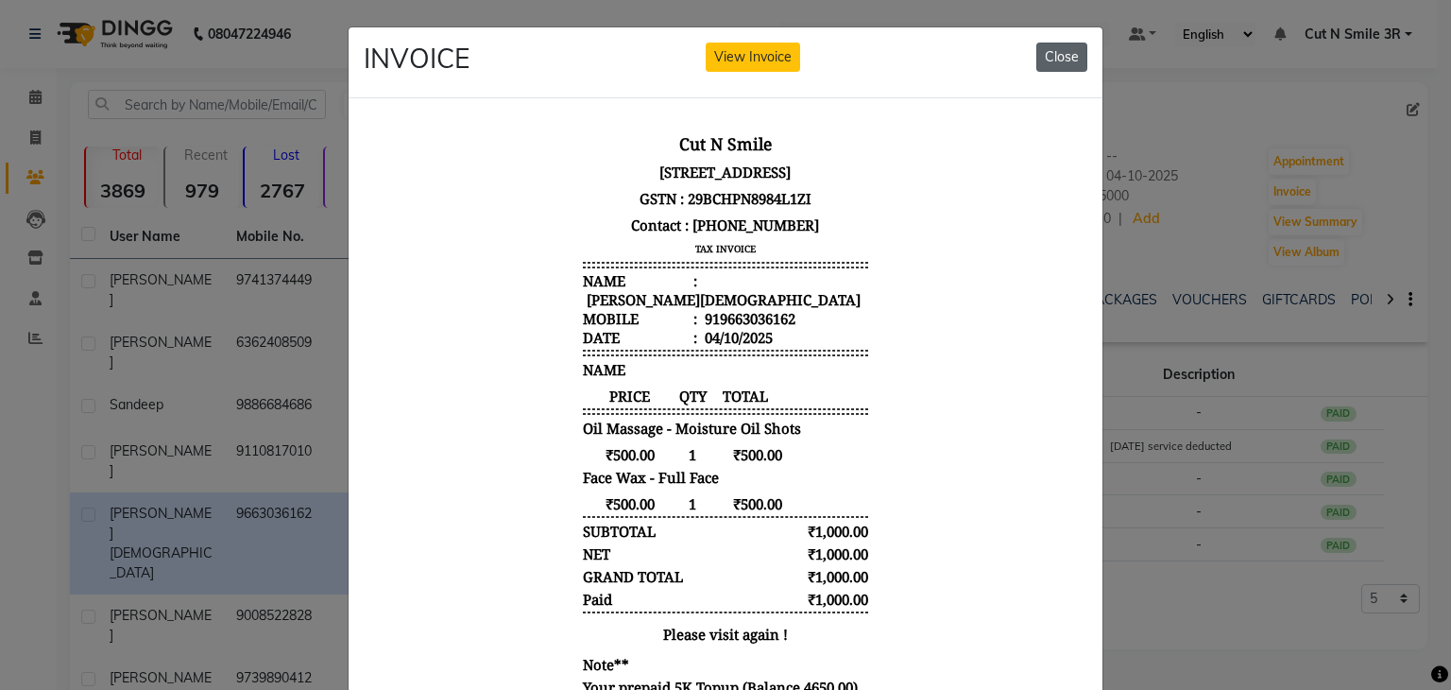
click at [1036, 59] on button "Close" at bounding box center [1061, 57] width 51 height 29
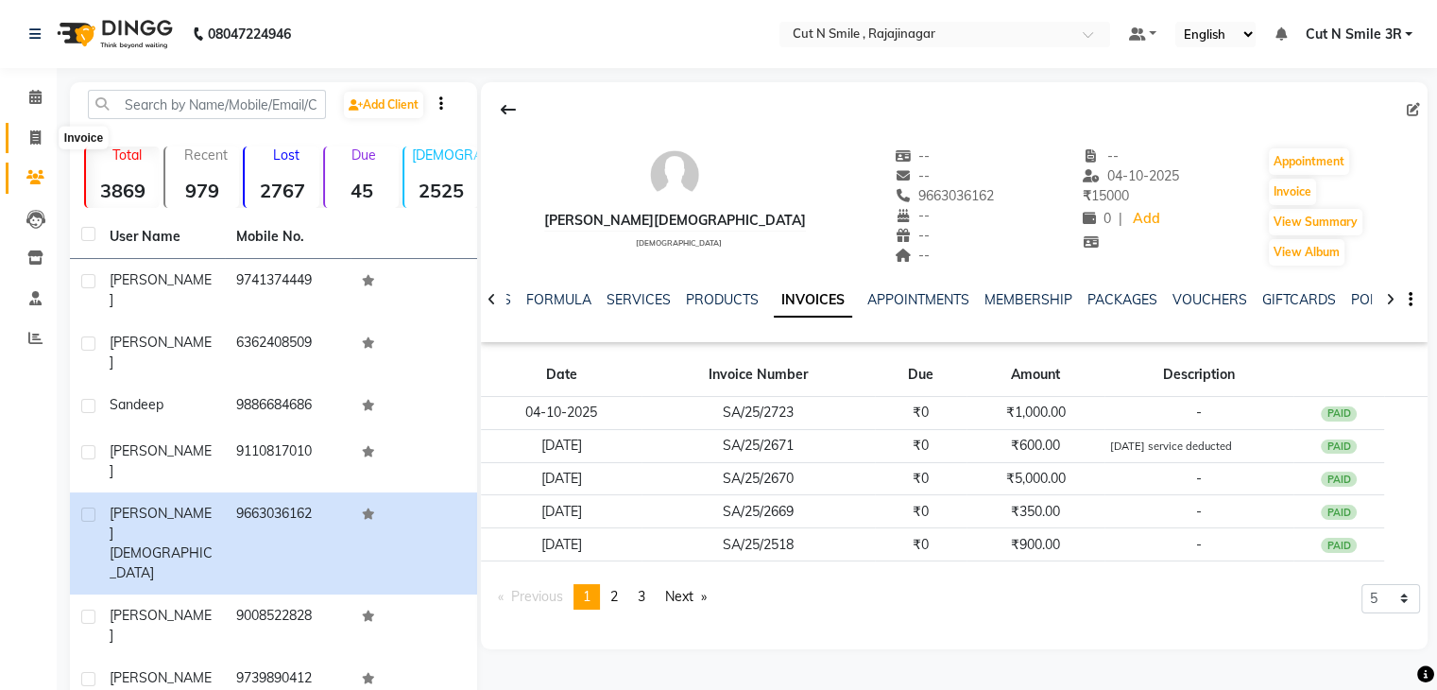
click at [34, 135] on icon at bounding box center [35, 137] width 10 height 14
select select "service"
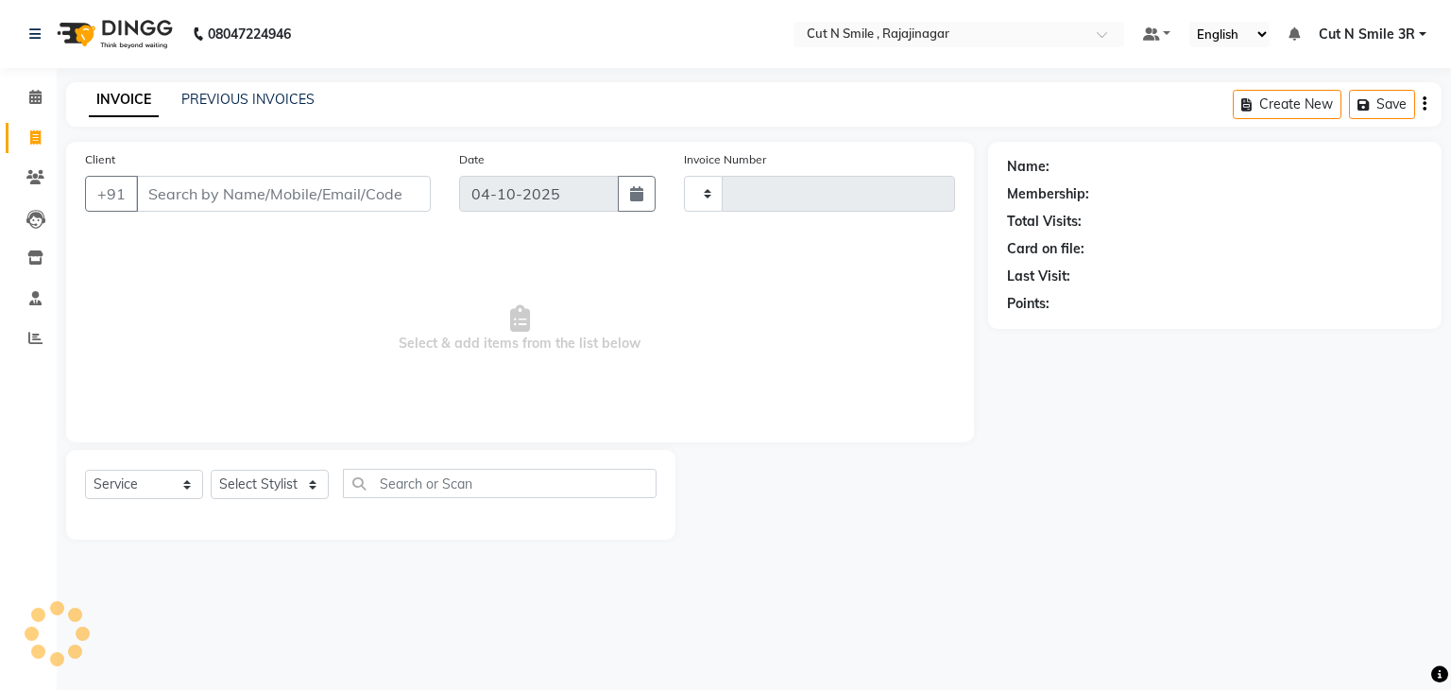
type input "136"
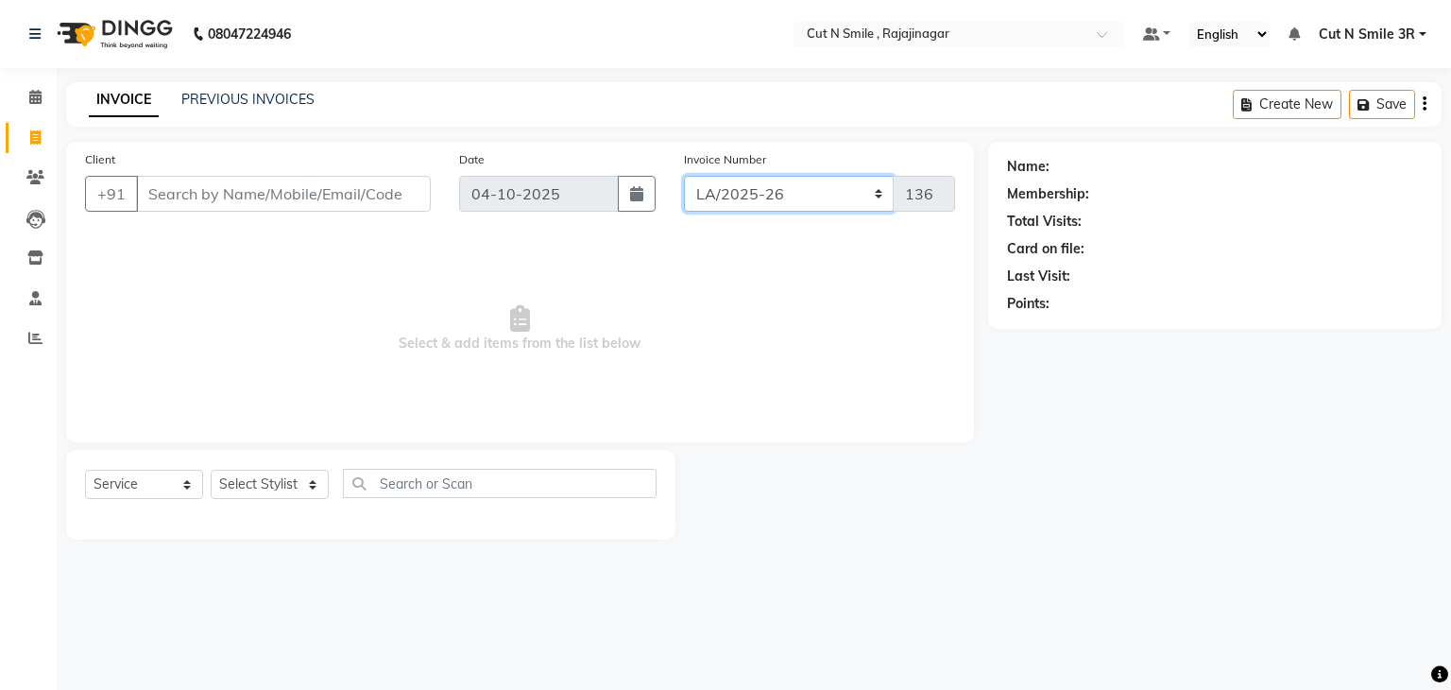
click at [734, 198] on select "[PERSON_NAME]/25-26 LA/2025-26 SH/25 CH/25 SA/25" at bounding box center [789, 194] width 211 height 36
select select "7181"
click at [684, 176] on select "[PERSON_NAME]/25-26 LA/2025-26 SH/25 CH/25 SA/25" at bounding box center [789, 194] width 211 height 36
type input "2727"
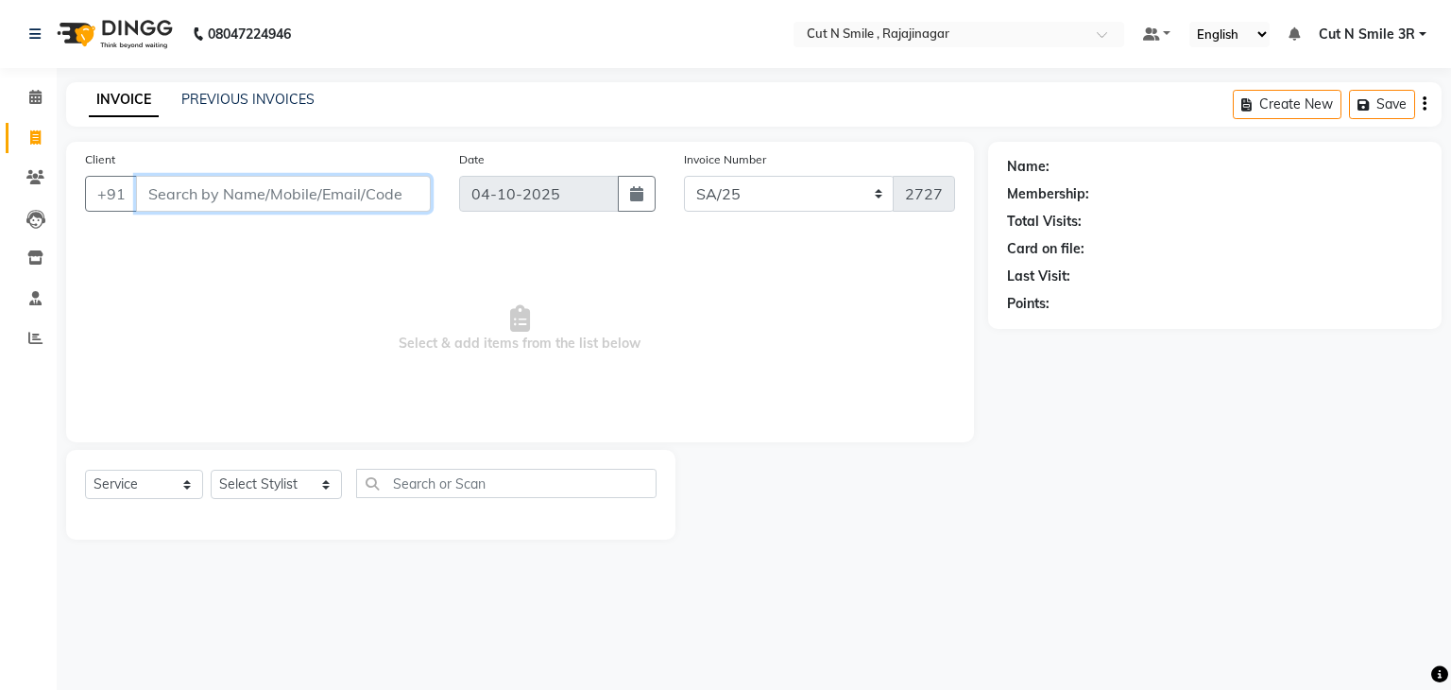
click at [299, 197] on input "Client" at bounding box center [283, 194] width 295 height 36
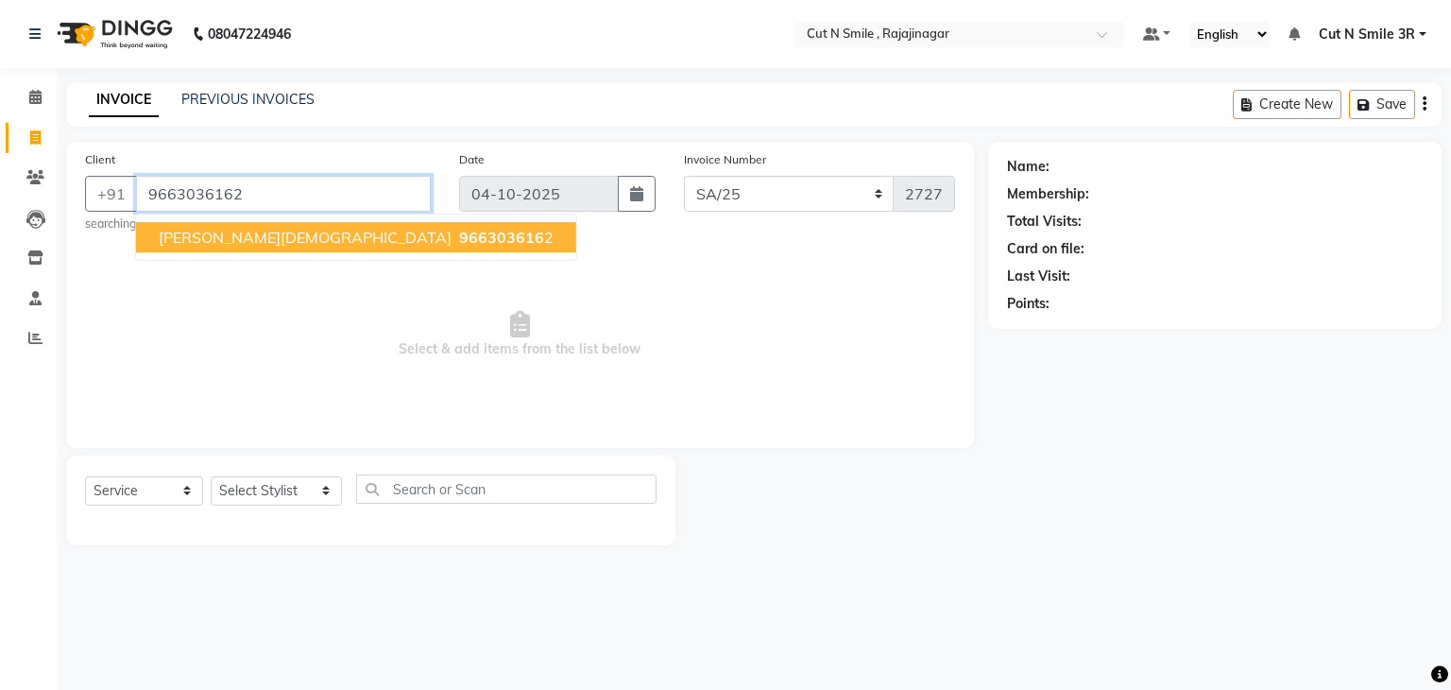
type input "9663036162"
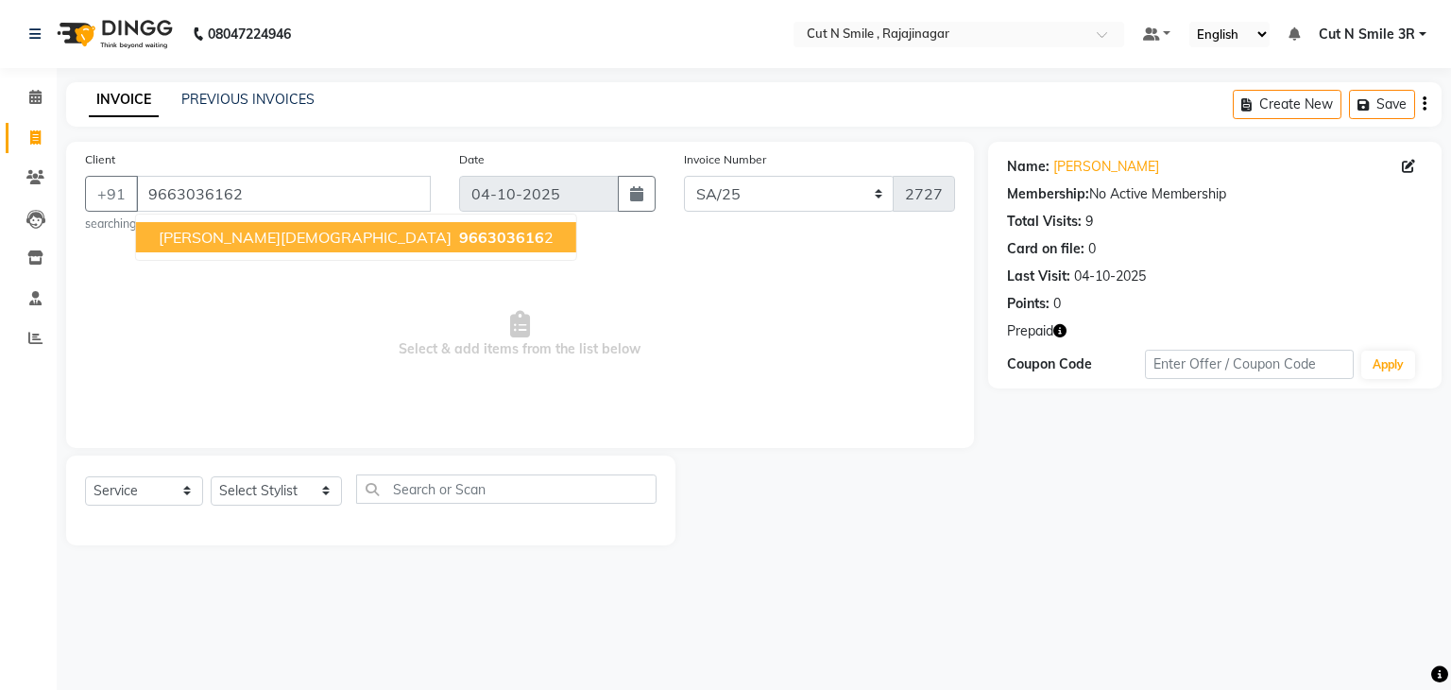
click at [459, 232] on span "966303616" at bounding box center [501, 237] width 85 height 19
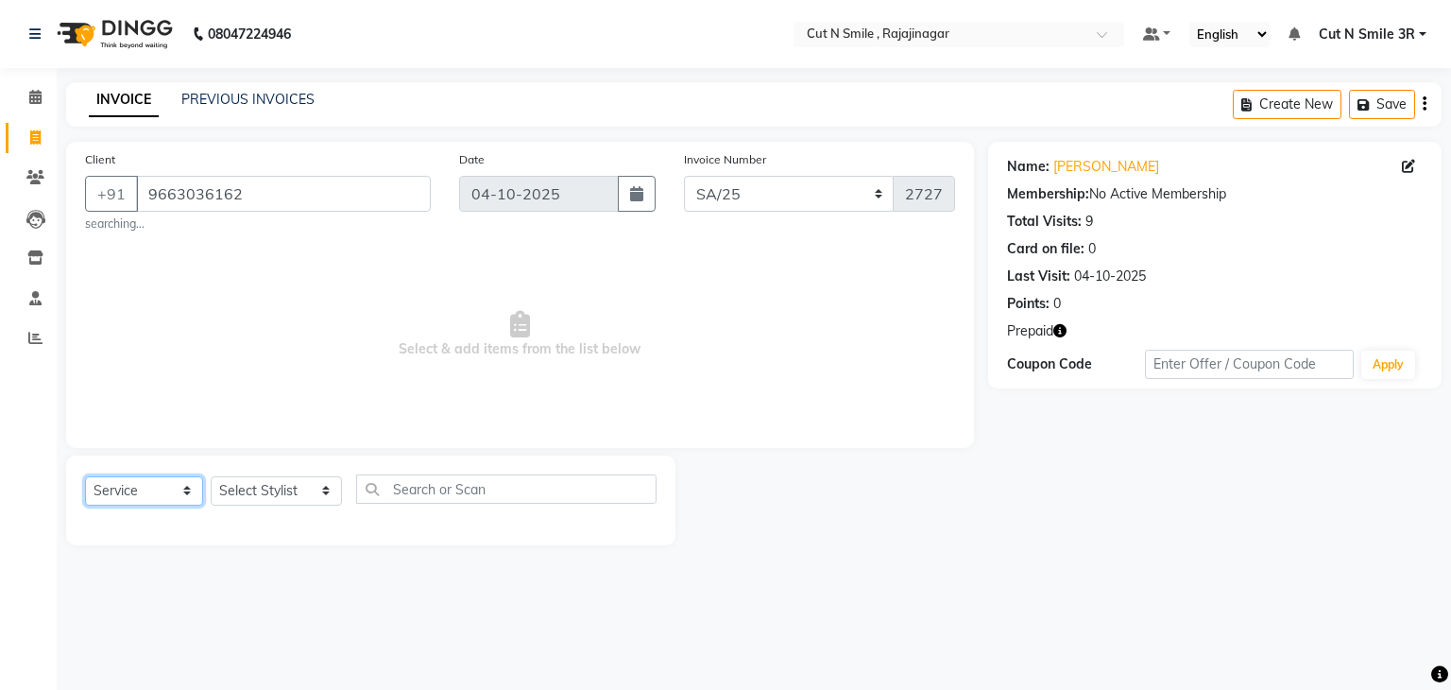
click at [144, 499] on select "Select Service Product Membership Package Voucher Prepaid Gift Card" at bounding box center [144, 490] width 118 height 29
select select "V"
click at [85, 477] on select "Select Service Product Membership Package Voucher Prepaid Gift Card" at bounding box center [144, 490] width 118 height 29
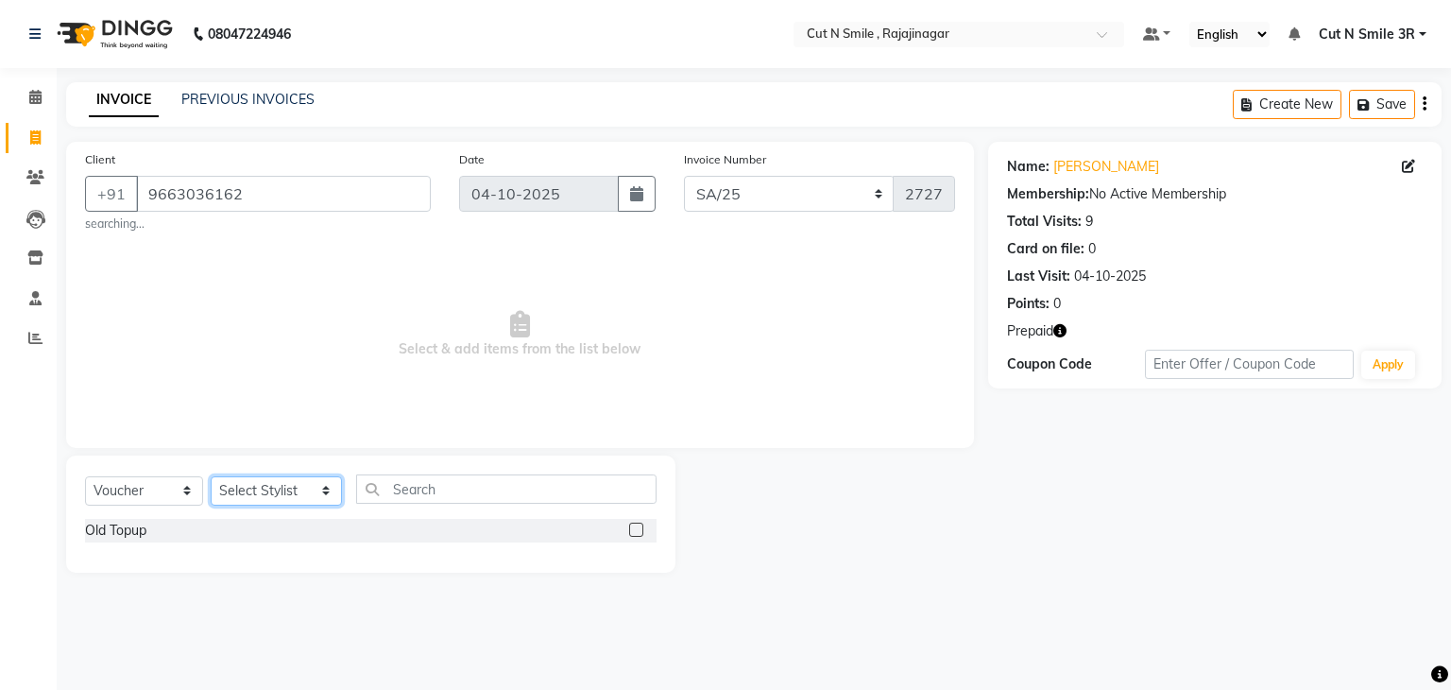
click at [265, 493] on select "Select Stylist [PERSON_NAME] Ammu 3R [PERSON_NAME] VN [PERSON_NAME] 3R [PERSON_…" at bounding box center [276, 490] width 131 height 29
select select "58698"
click at [211, 477] on select "Select Stylist [PERSON_NAME] Ammu 3R [PERSON_NAME] VN [PERSON_NAME] 3R [PERSON_…" at bounding box center [276, 490] width 131 height 29
click at [640, 525] on label at bounding box center [636, 529] width 14 height 14
click at [640, 525] on input "checkbox" at bounding box center [635, 530] width 12 height 12
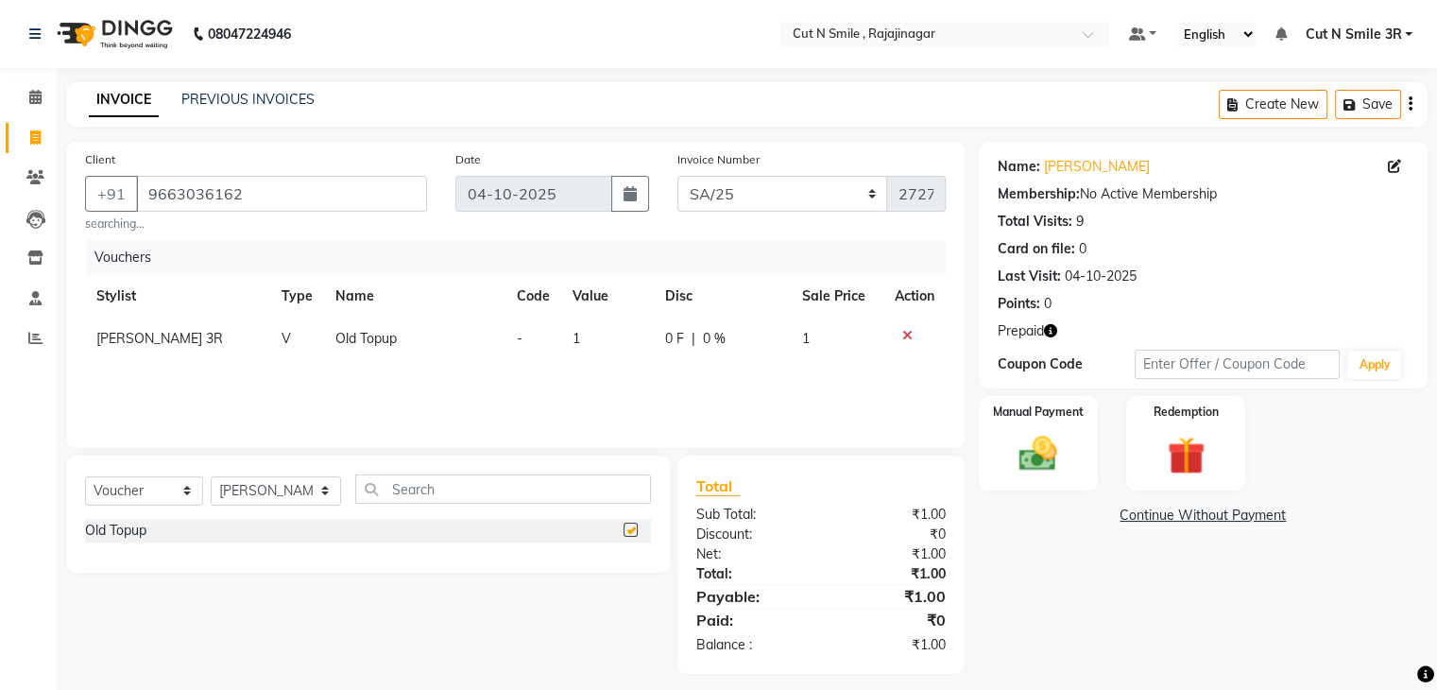
checkbox input "false"
click at [578, 332] on td "1" at bounding box center [607, 338] width 93 height 43
select select "58698"
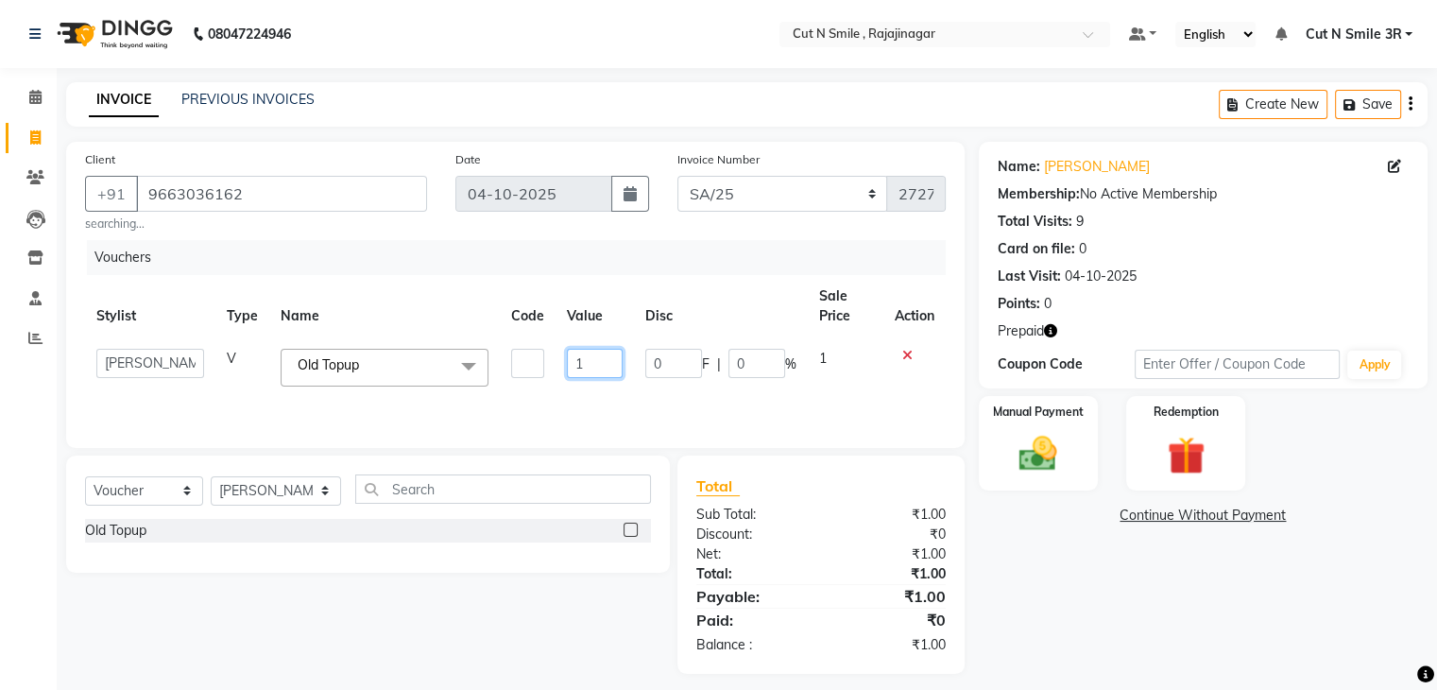
click at [601, 359] on input "1" at bounding box center [594, 363] width 55 height 29
type input "1000"
click at [1062, 579] on div "Name: Gowrav Jain Membership: No Active Membership Total Visits: 9 Card on file…" at bounding box center [1210, 408] width 463 height 532
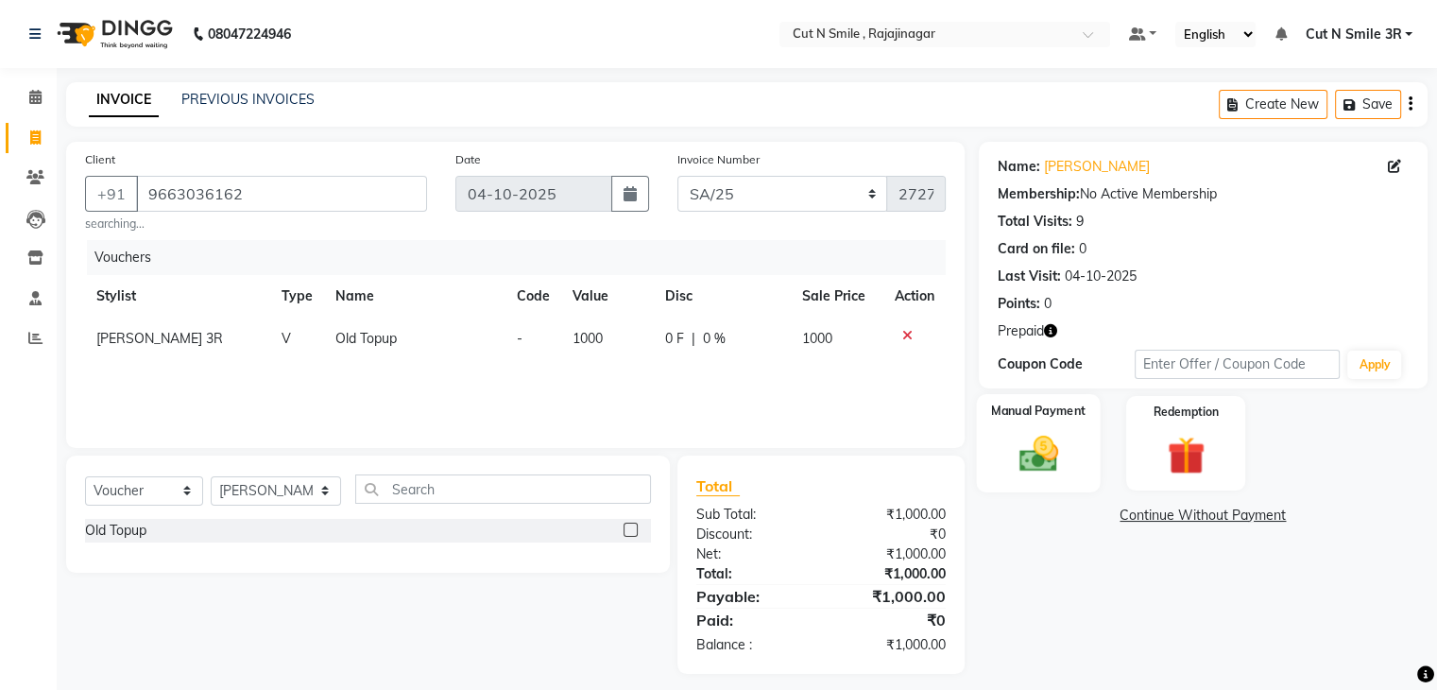
click at [1054, 454] on img at bounding box center [1037, 454] width 63 height 45
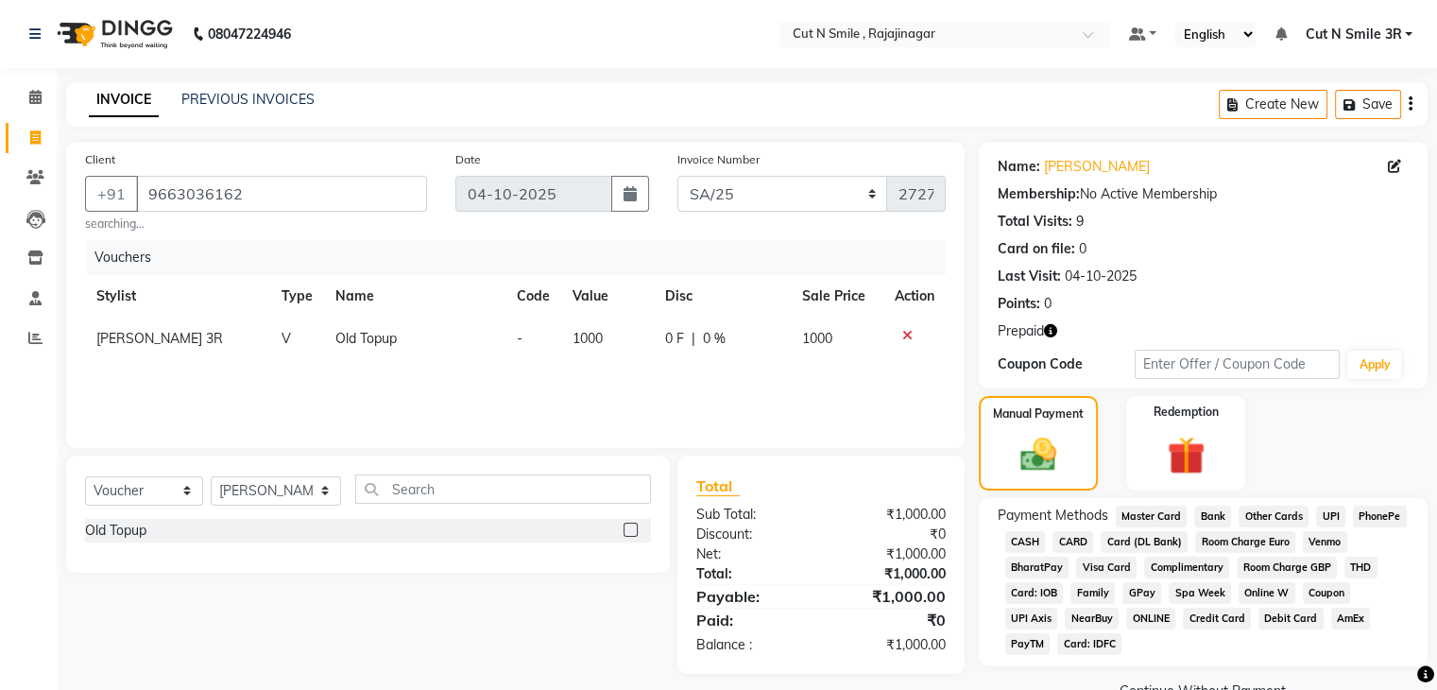
click at [1083, 539] on span "CARD" at bounding box center [1073, 542] width 41 height 22
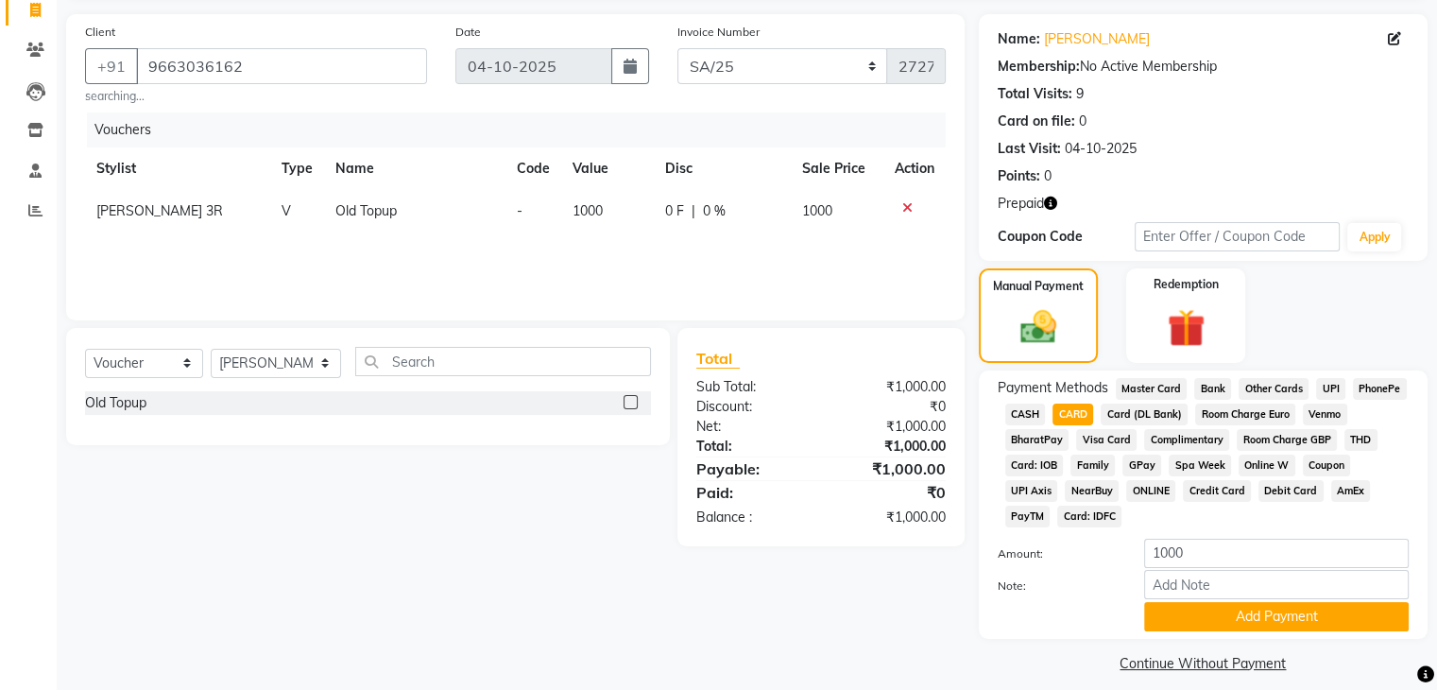
scroll to position [148, 0]
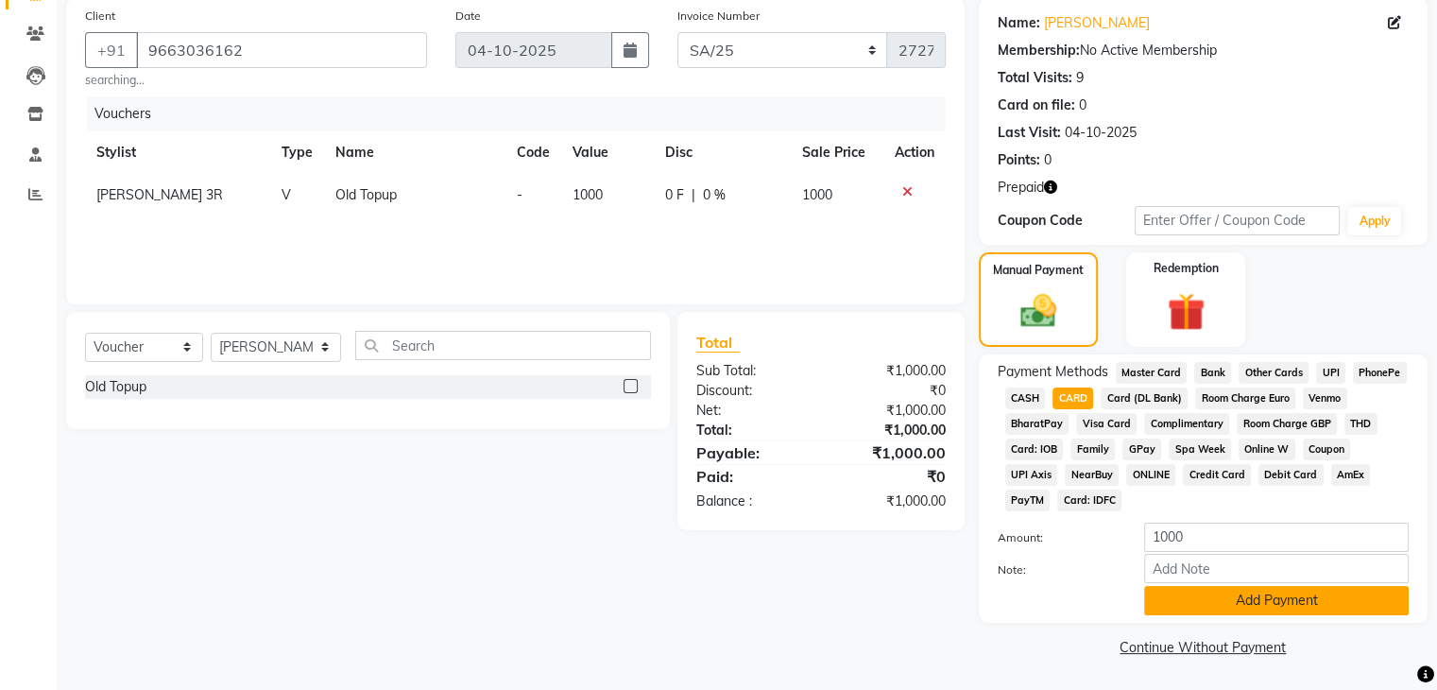
click at [1178, 599] on button "Add Payment" at bounding box center [1276, 600] width 265 height 29
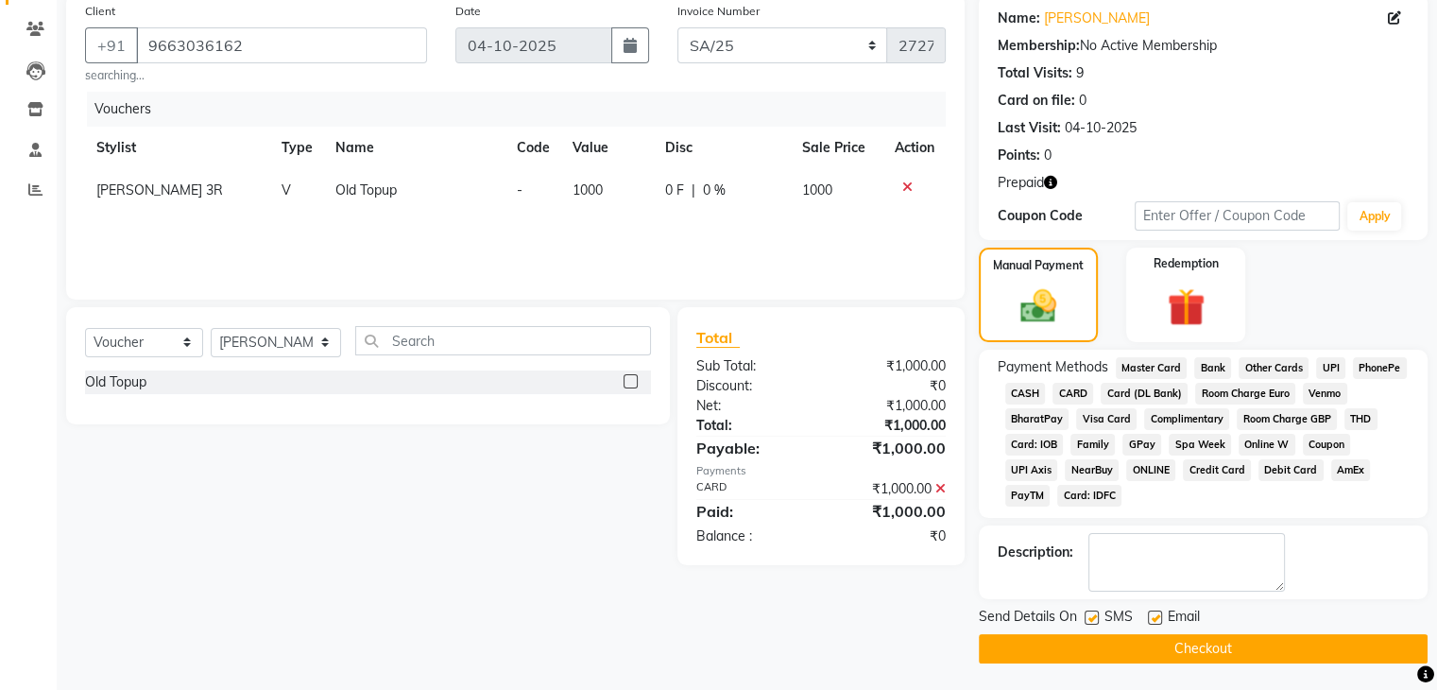
click at [1185, 653] on button "Checkout" at bounding box center [1203, 648] width 449 height 29
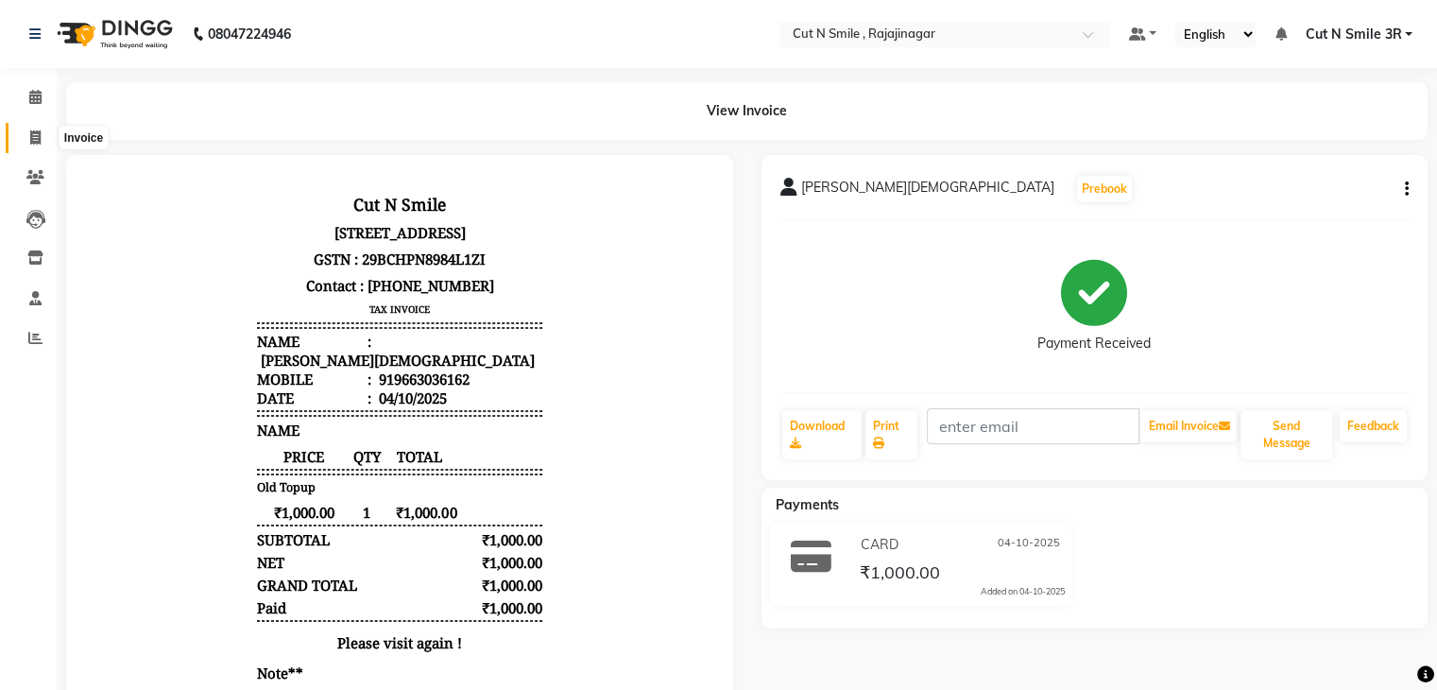
click at [33, 137] on icon at bounding box center [35, 137] width 10 height 14
select select "service"
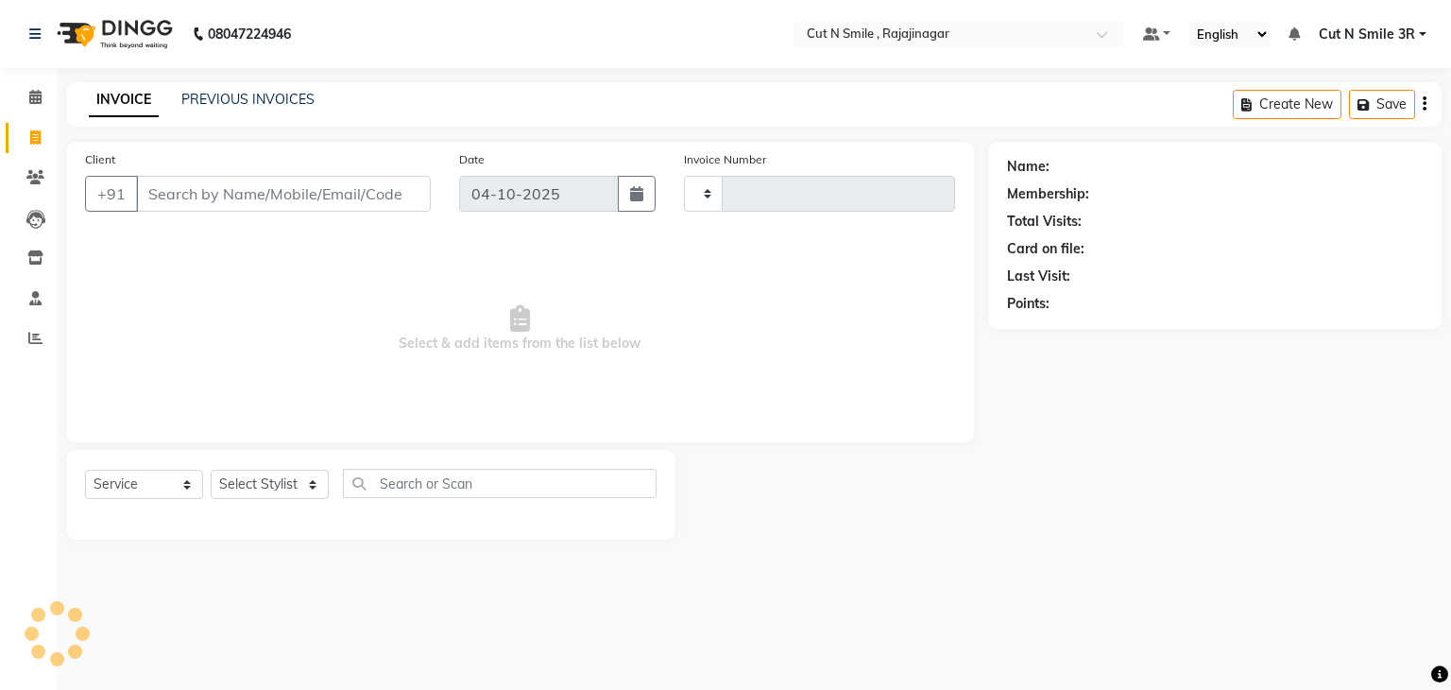
type input "136"
select select "7187"
